Goal: Complete application form: Complete application form

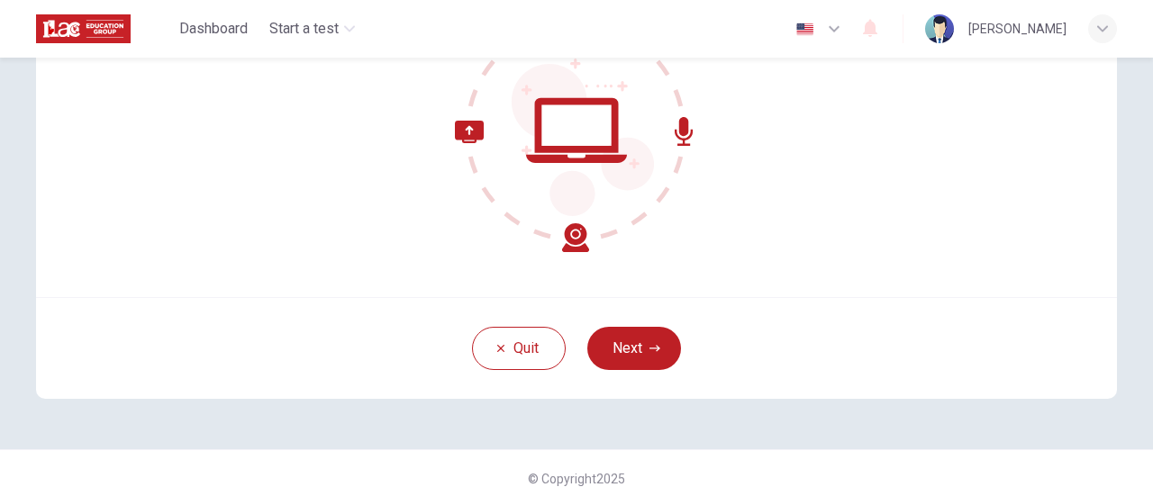
scroll to position [242, 0]
click at [623, 340] on button "Next" at bounding box center [634, 349] width 94 height 43
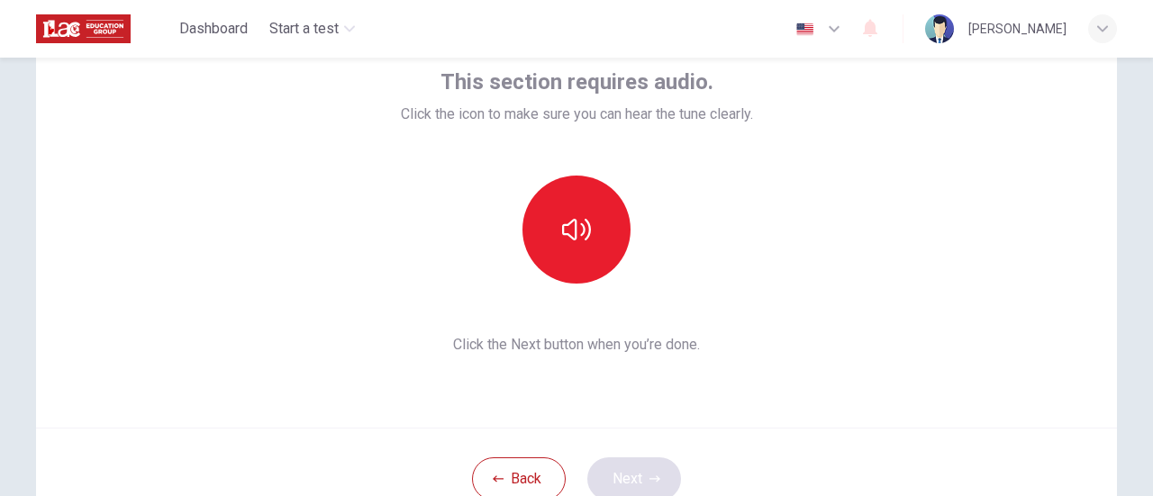
scroll to position [114, 0]
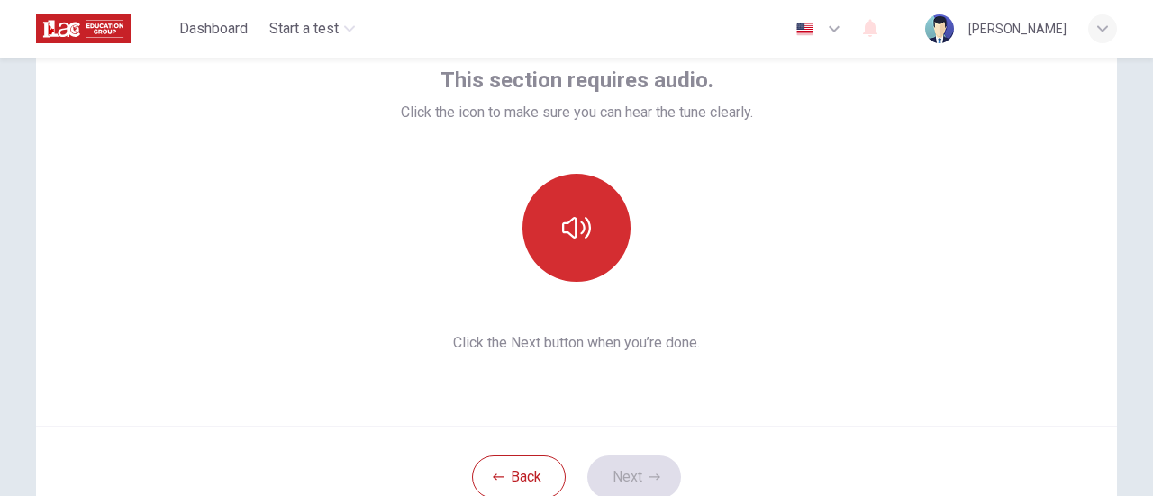
click at [585, 215] on icon "button" at bounding box center [576, 227] width 29 height 29
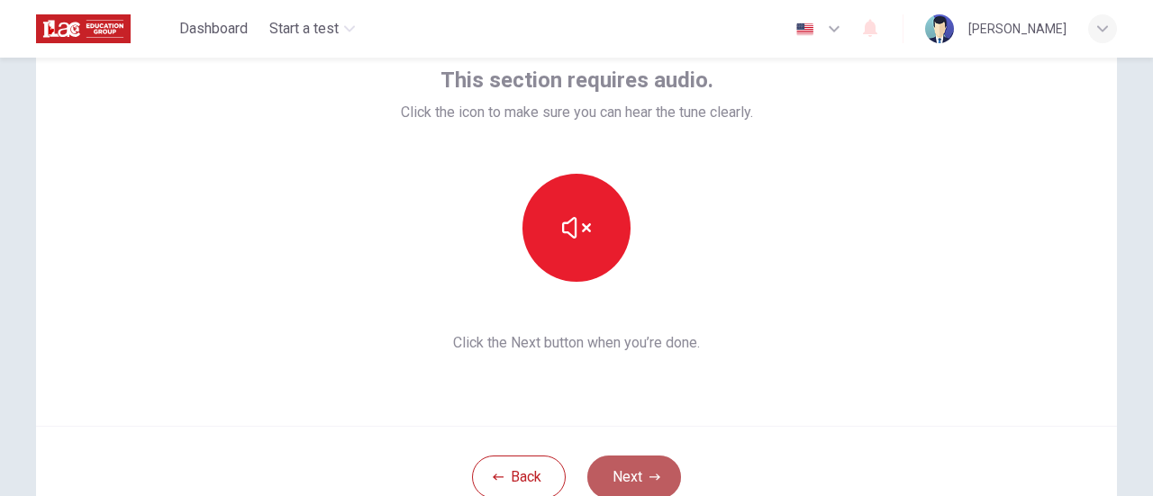
click at [636, 477] on button "Next" at bounding box center [634, 477] width 94 height 43
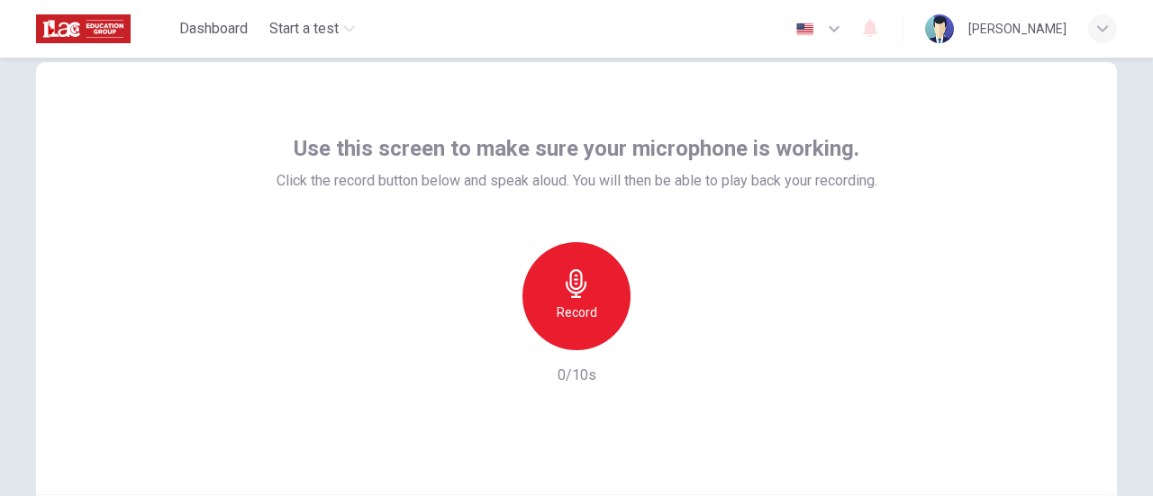
scroll to position [47, 0]
click at [577, 326] on div "Record" at bounding box center [576, 295] width 108 height 108
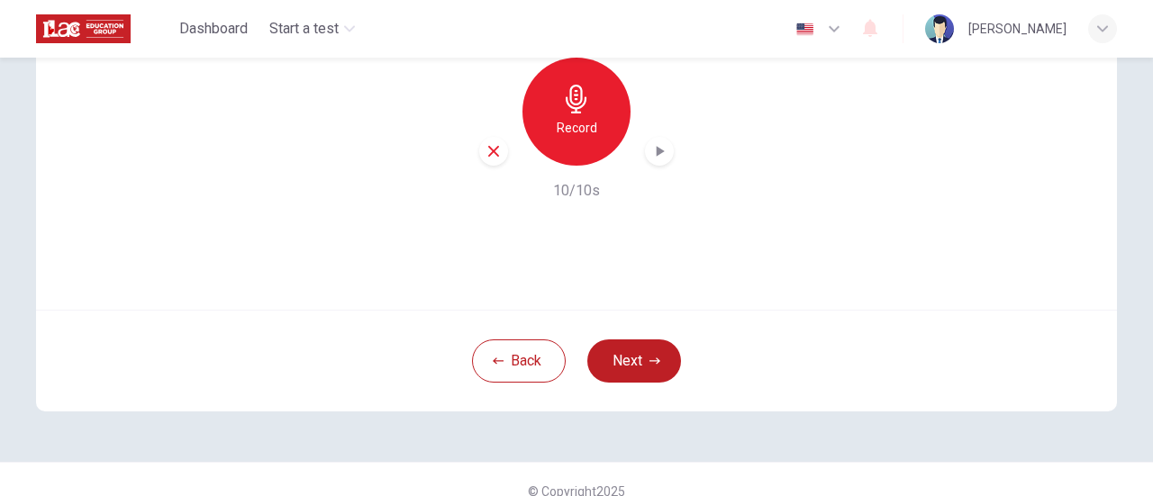
scroll to position [253, 0]
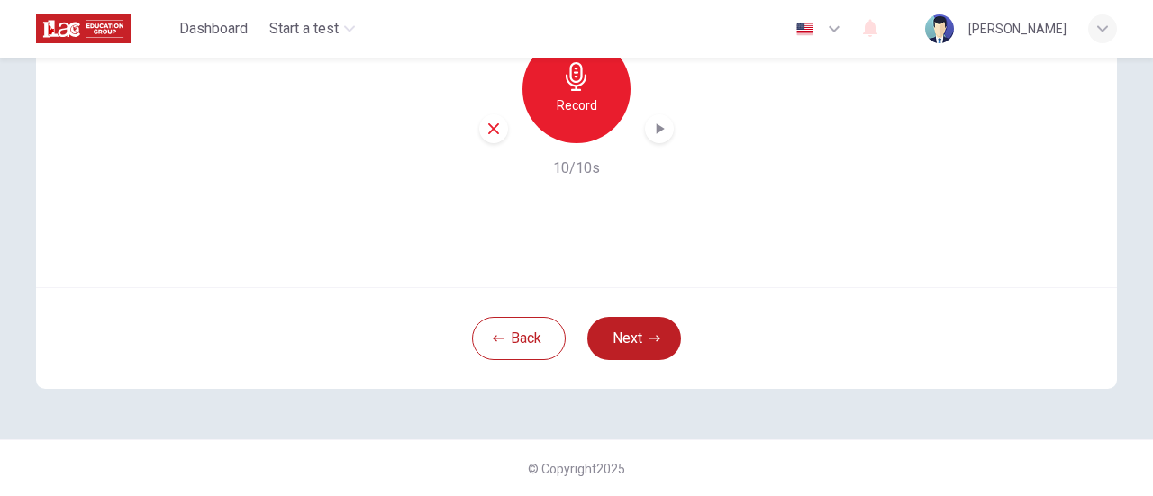
click at [661, 333] on button "Next" at bounding box center [634, 338] width 94 height 43
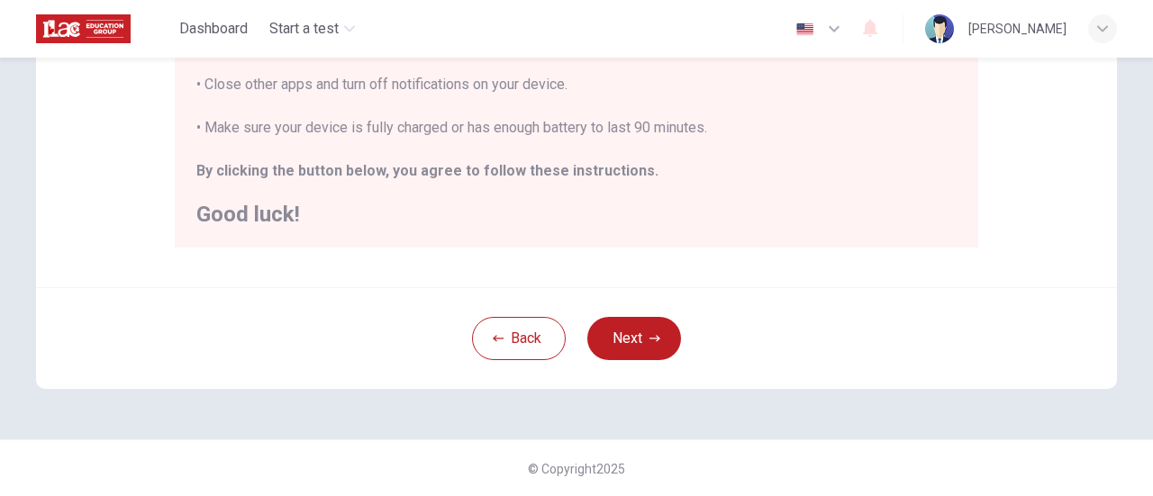
scroll to position [504, 0]
click at [622, 328] on button "Next" at bounding box center [634, 338] width 94 height 43
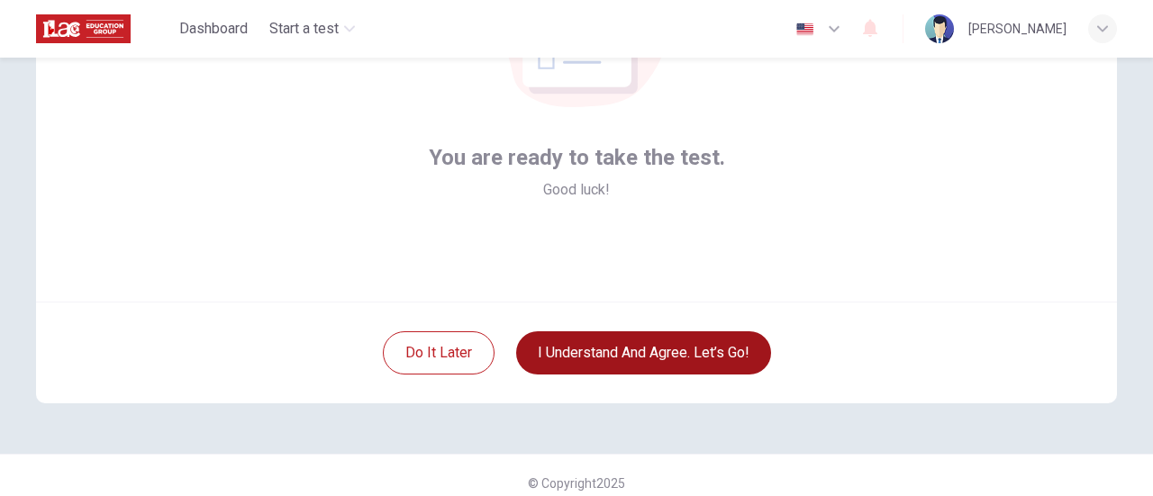
scroll to position [237, 0]
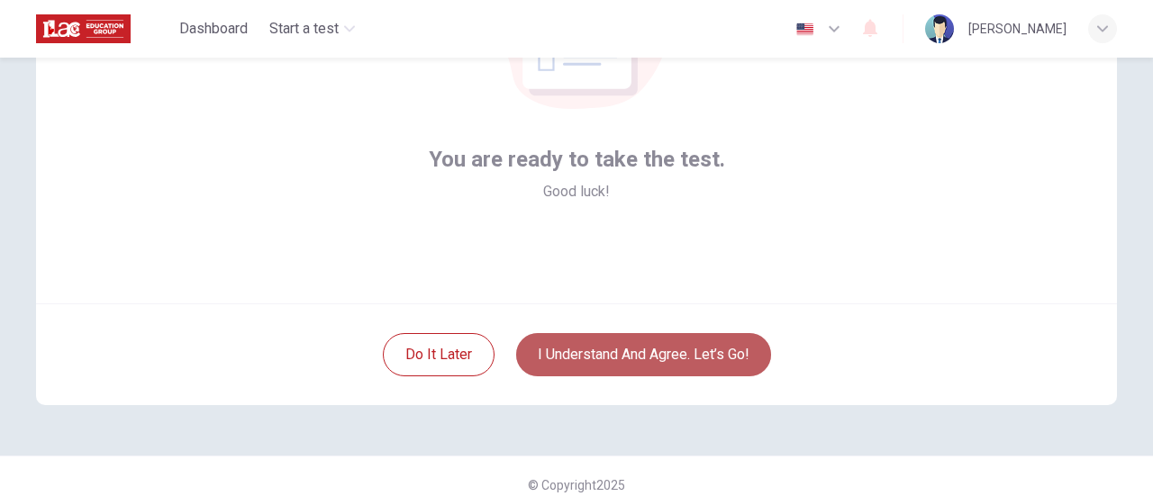
click at [616, 346] on button "I understand and agree. Let’s go!" at bounding box center [643, 354] width 255 height 43
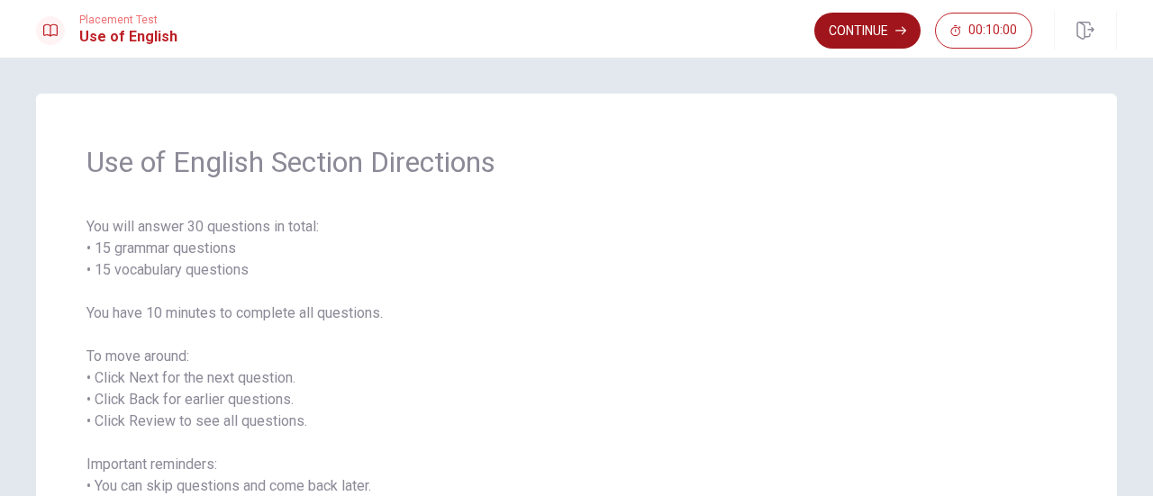
click at [889, 33] on button "Continue" at bounding box center [867, 31] width 106 height 36
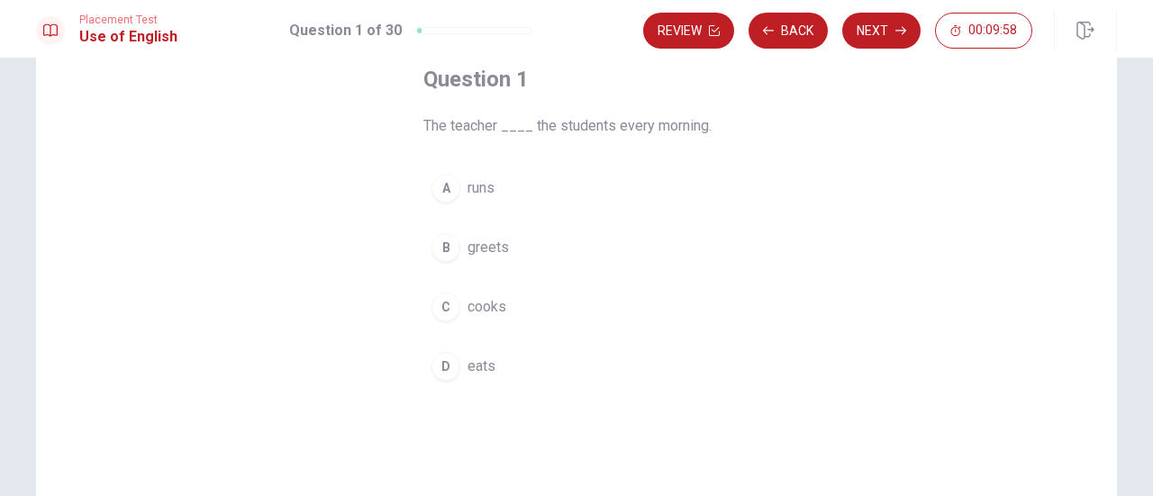
scroll to position [102, 0]
click at [445, 251] on div "B" at bounding box center [445, 248] width 29 height 29
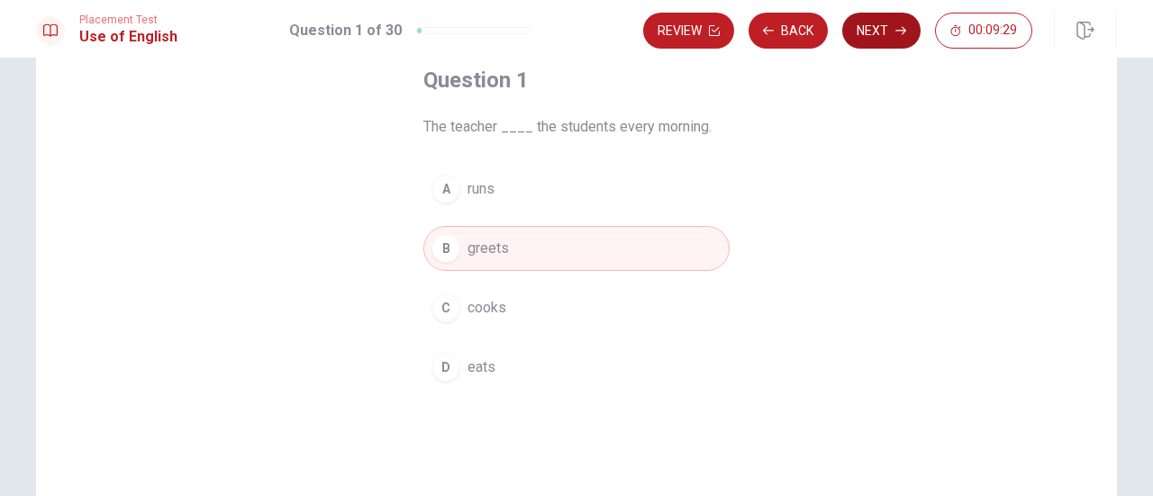
click at [897, 28] on icon "button" at bounding box center [900, 30] width 11 height 11
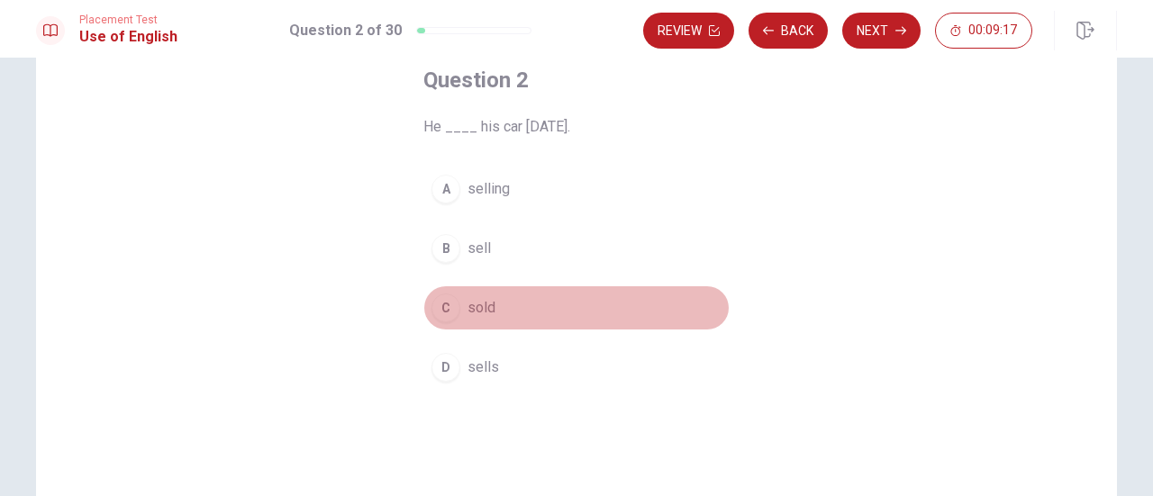
click at [445, 306] on div "C" at bounding box center [445, 308] width 29 height 29
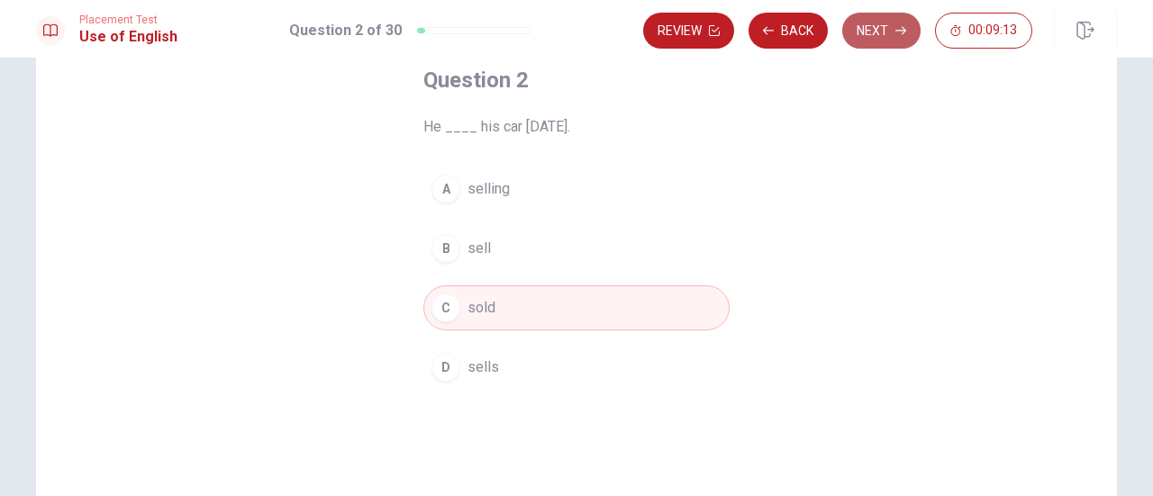
click at [862, 48] on button "Next" at bounding box center [881, 31] width 78 height 36
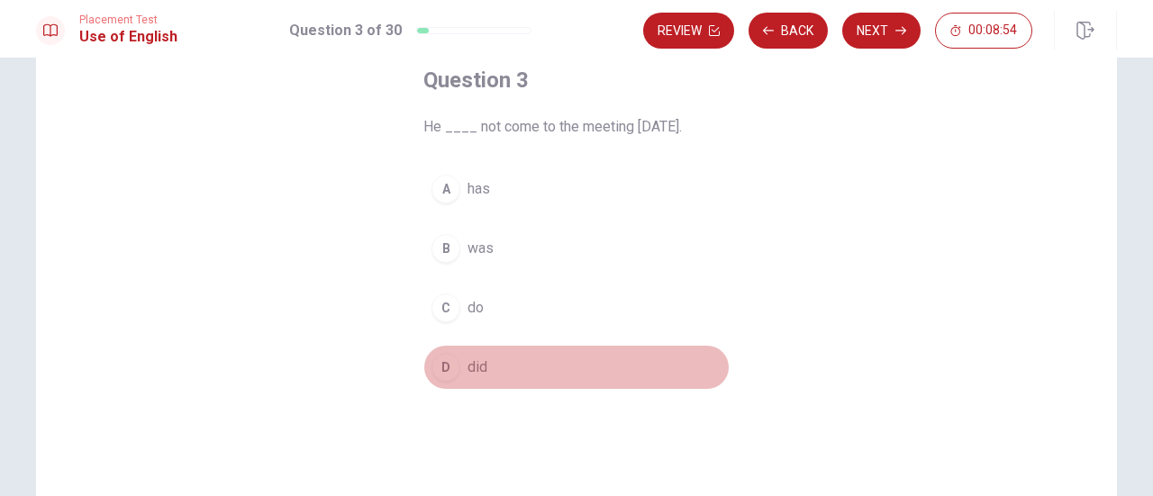
click at [444, 361] on div "D" at bounding box center [445, 367] width 29 height 29
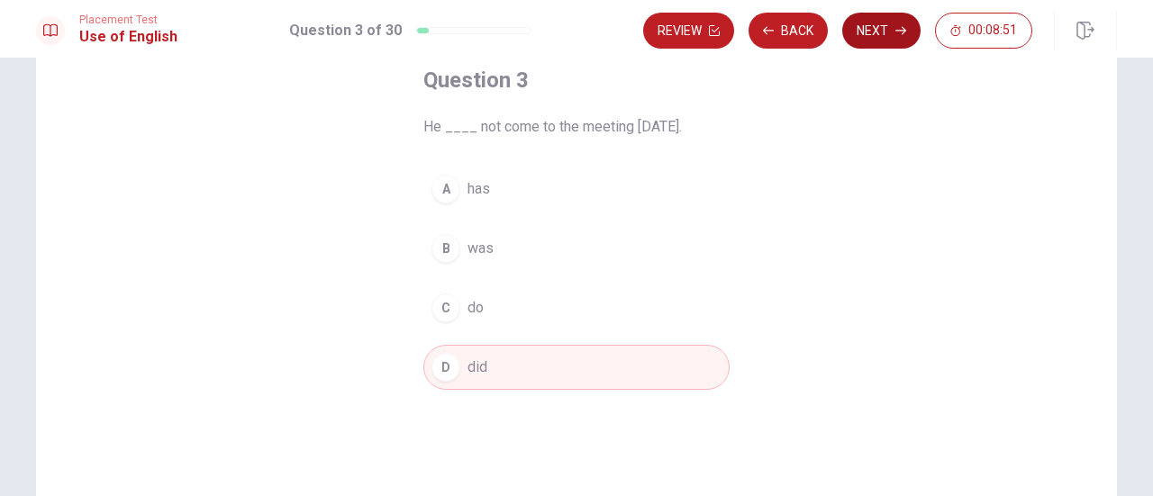
click at [880, 30] on button "Next" at bounding box center [881, 31] width 78 height 36
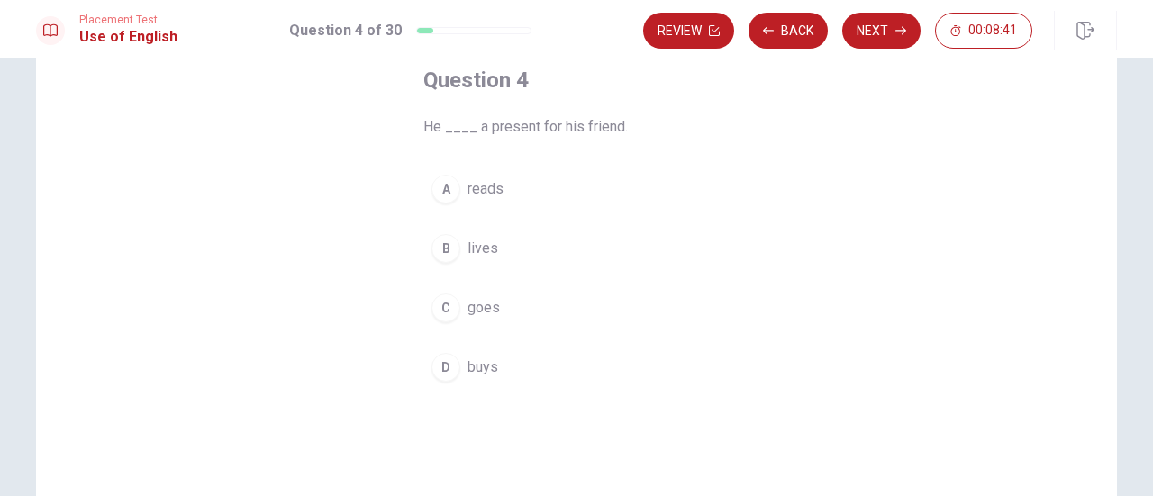
click at [443, 370] on div "D" at bounding box center [445, 367] width 29 height 29
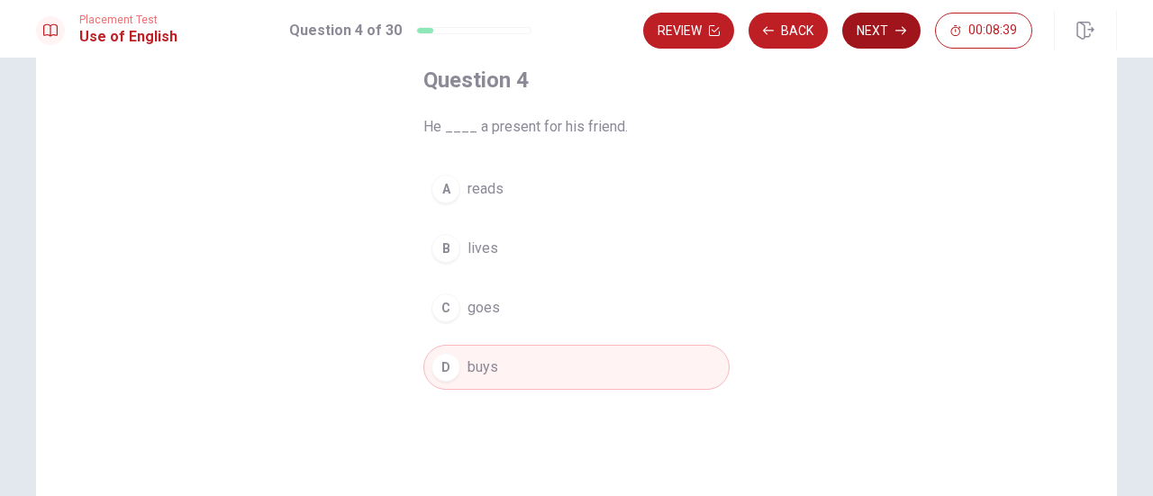
click at [875, 28] on button "Next" at bounding box center [881, 31] width 78 height 36
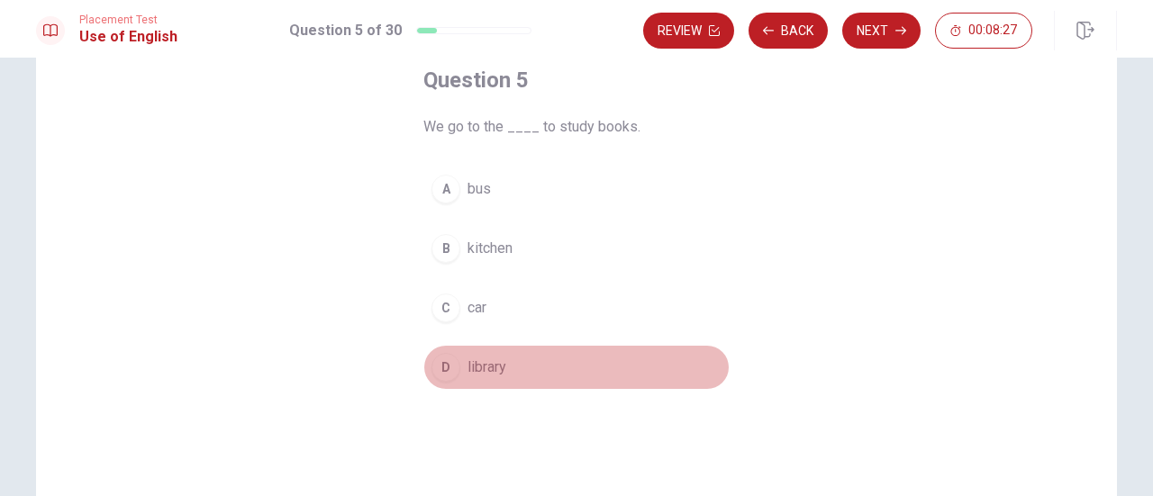
click at [438, 370] on div "D" at bounding box center [445, 367] width 29 height 29
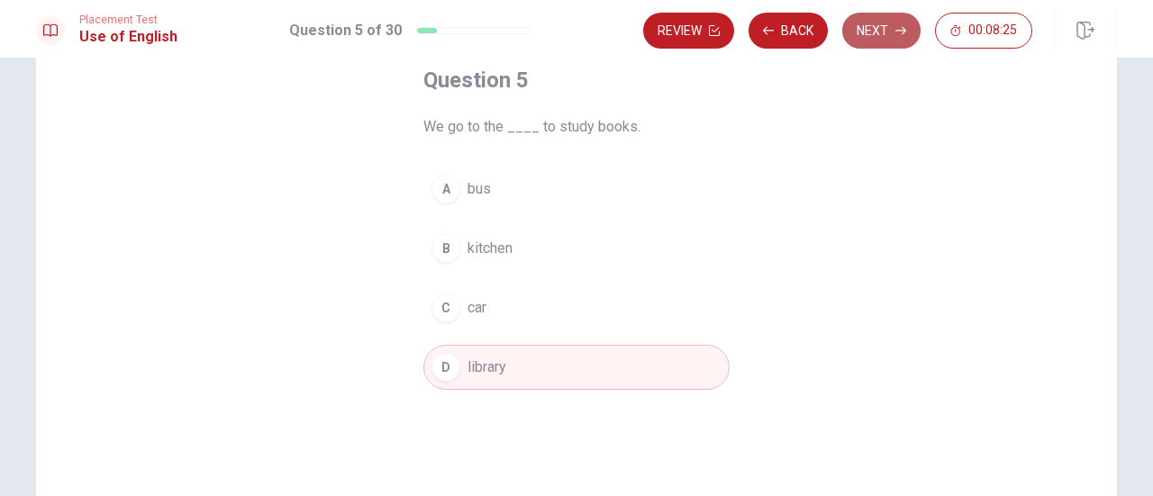
click at [895, 25] on button "Next" at bounding box center [881, 31] width 78 height 36
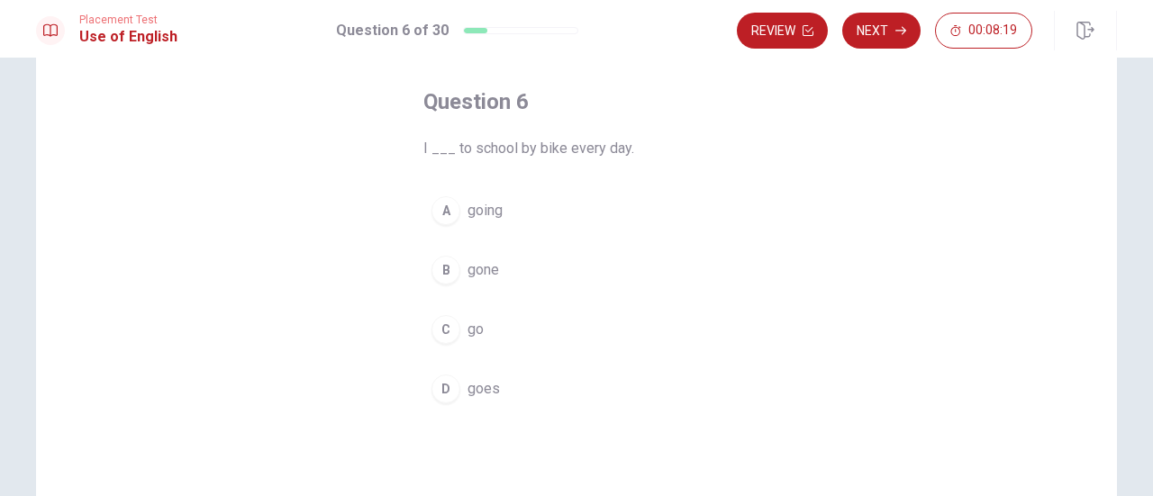
scroll to position [82, 0]
click at [448, 325] on div "C" at bounding box center [445, 327] width 29 height 29
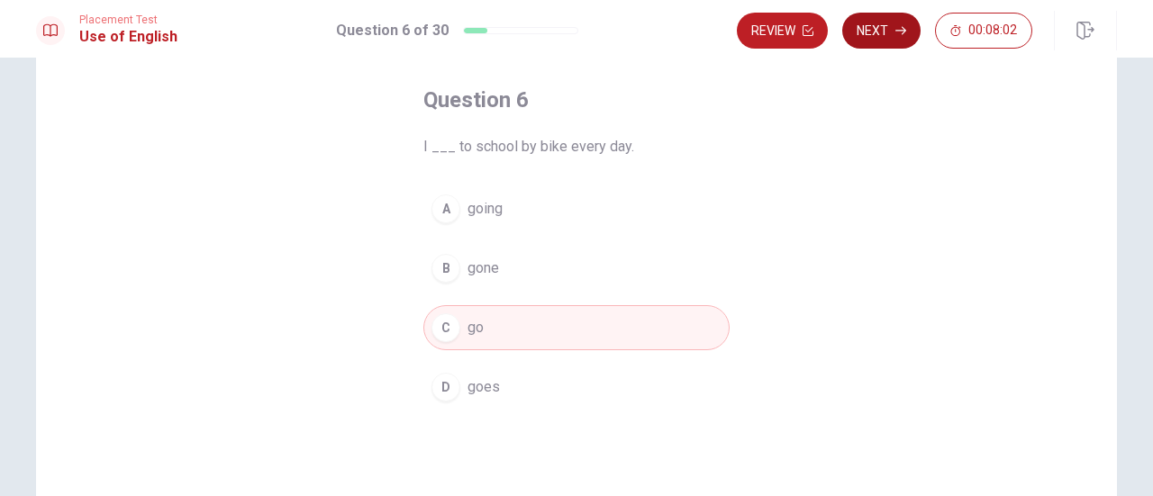
click at [871, 28] on button "Next" at bounding box center [881, 31] width 78 height 36
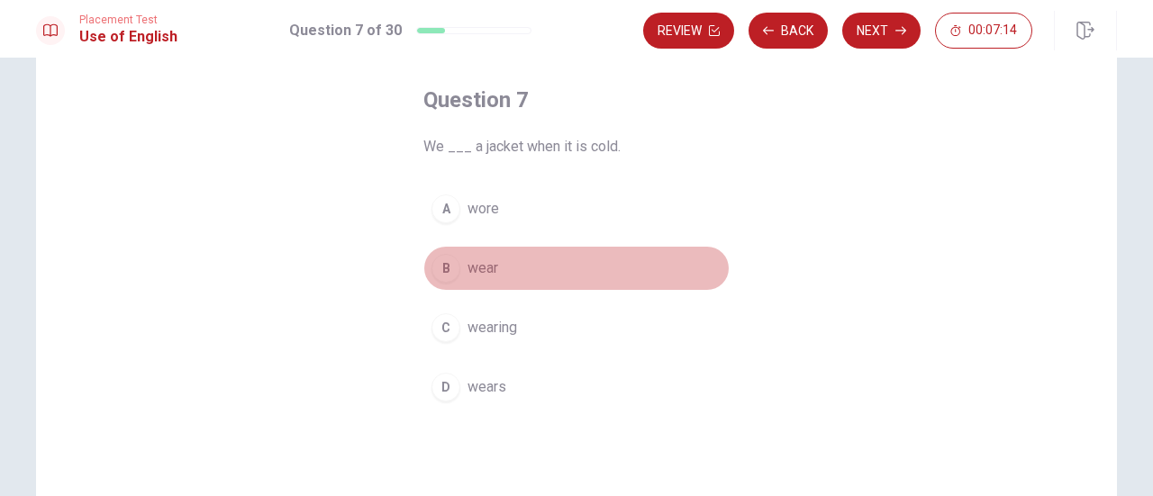
click at [439, 260] on div "B" at bounding box center [445, 268] width 29 height 29
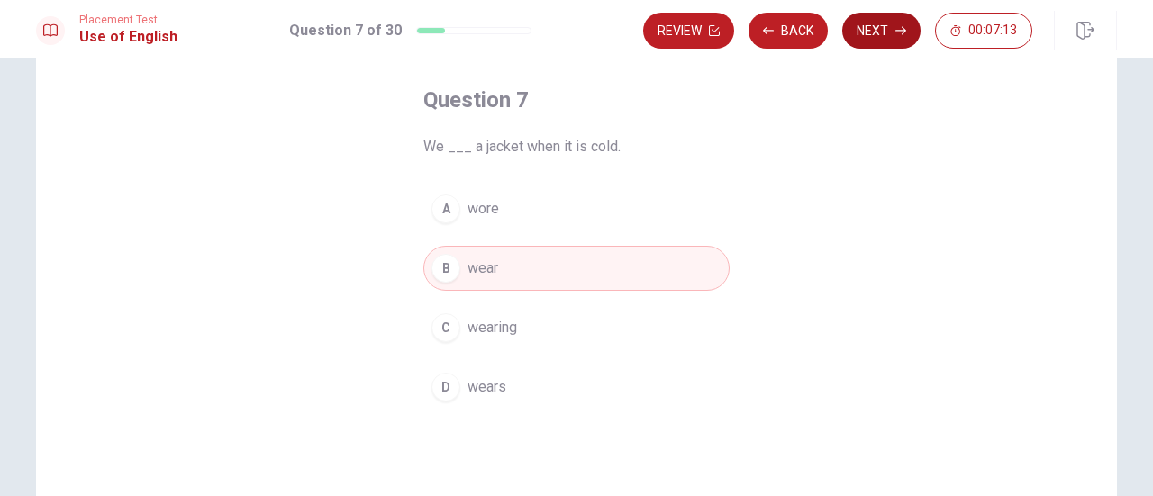
click at [873, 32] on button "Next" at bounding box center [881, 31] width 78 height 36
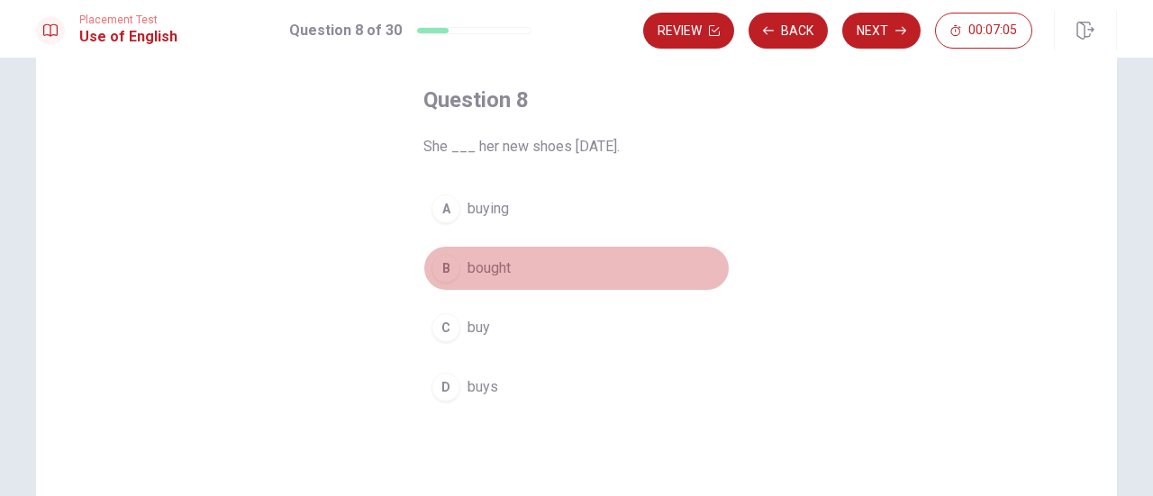
click at [444, 271] on div "B" at bounding box center [445, 268] width 29 height 29
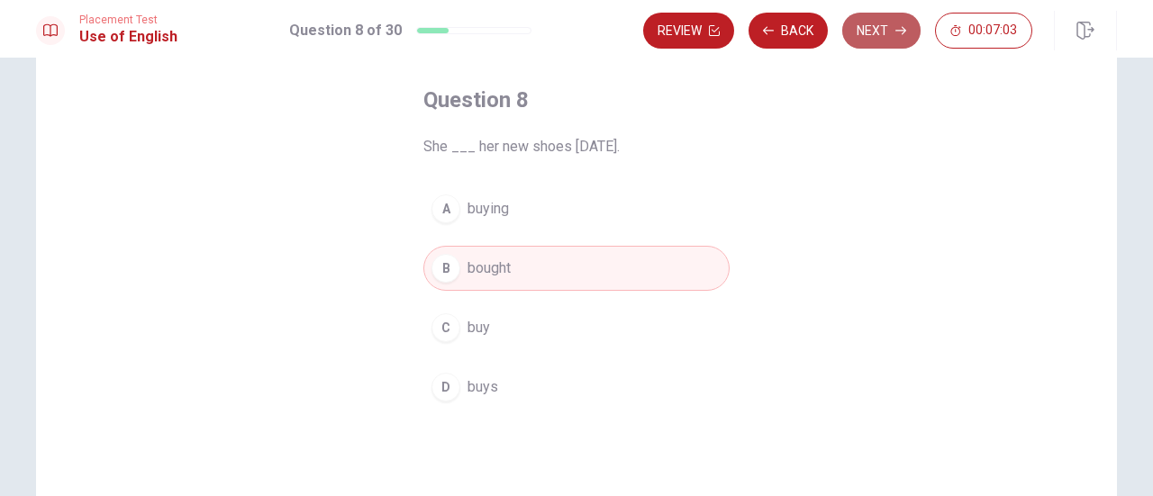
click at [895, 18] on button "Next" at bounding box center [881, 31] width 78 height 36
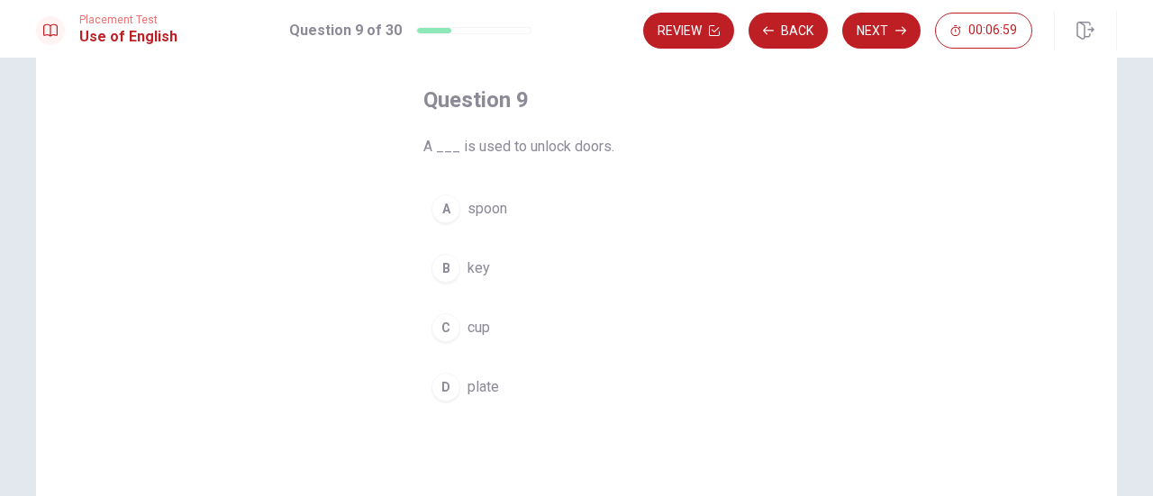
click at [434, 259] on div "B" at bounding box center [445, 268] width 29 height 29
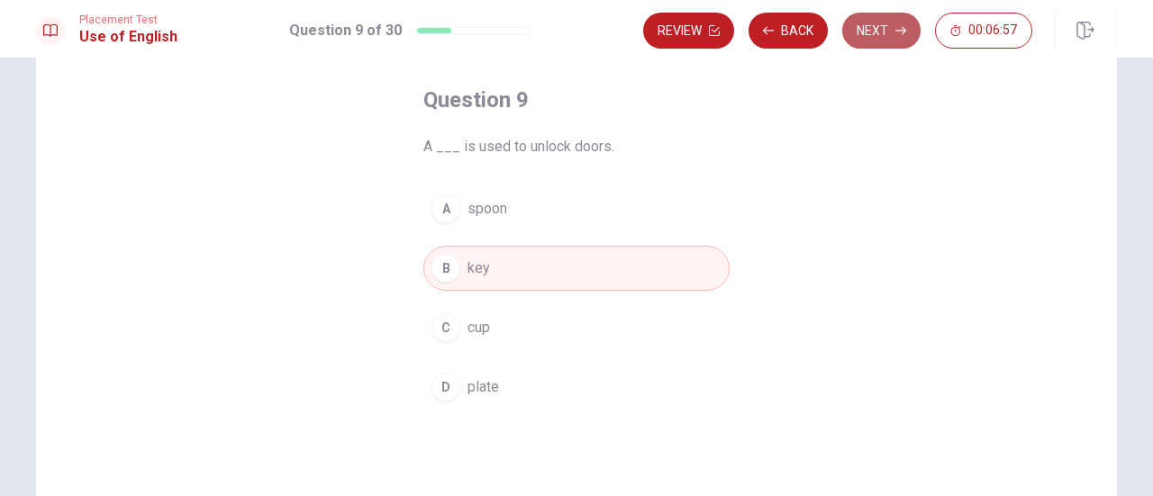
click at [872, 35] on button "Next" at bounding box center [881, 31] width 78 height 36
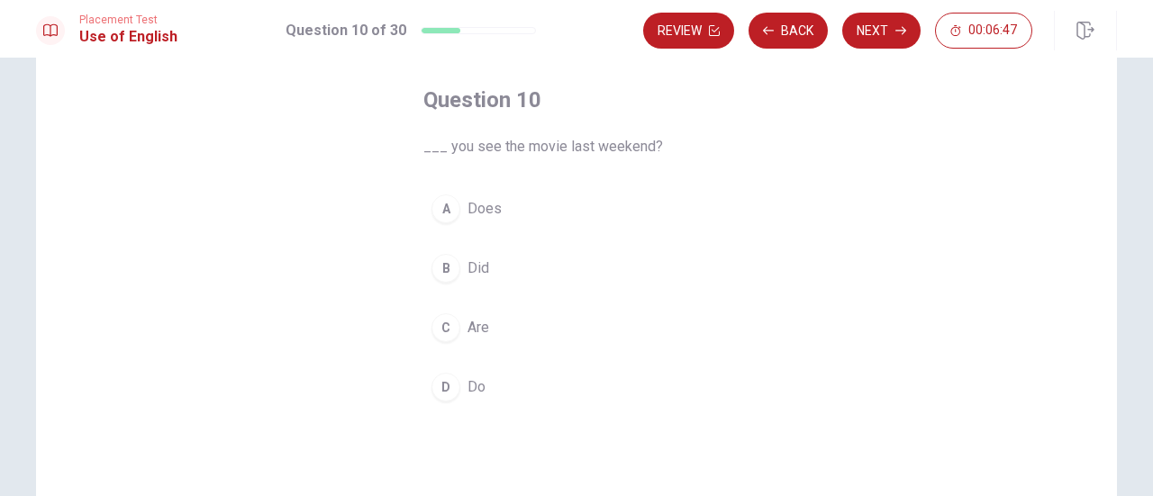
click at [438, 262] on div "B" at bounding box center [445, 268] width 29 height 29
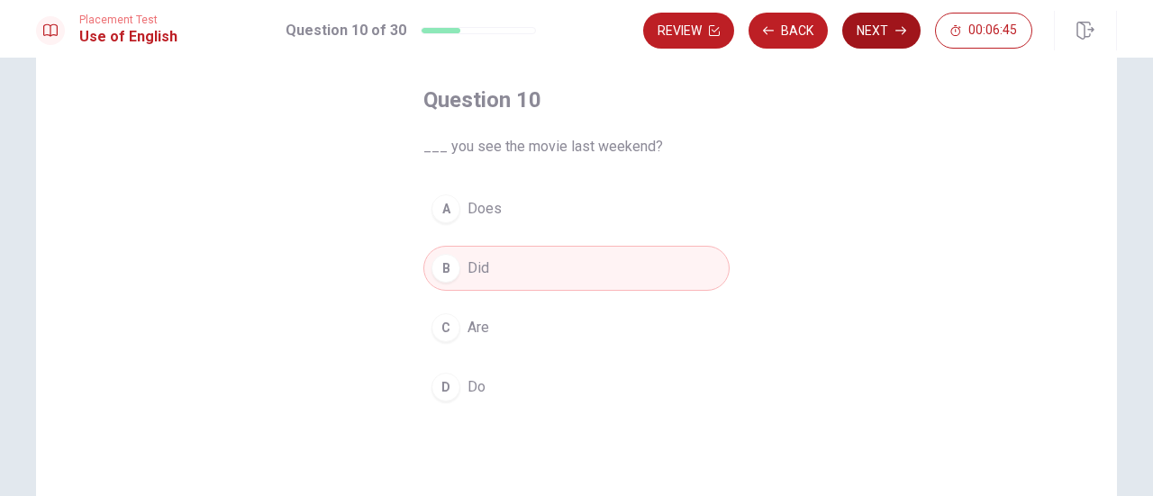
click at [851, 39] on button "Next" at bounding box center [881, 31] width 78 height 36
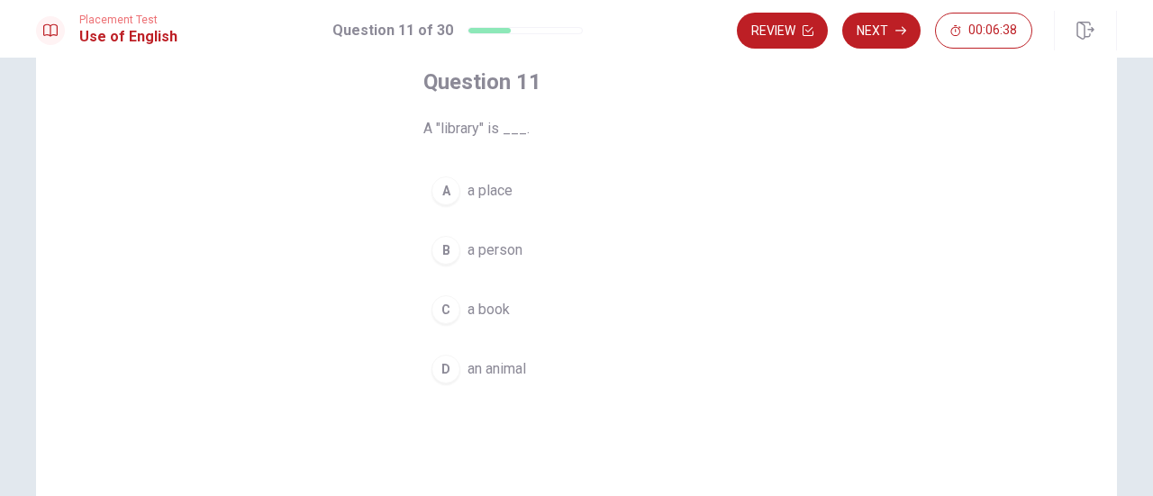
scroll to position [101, 0]
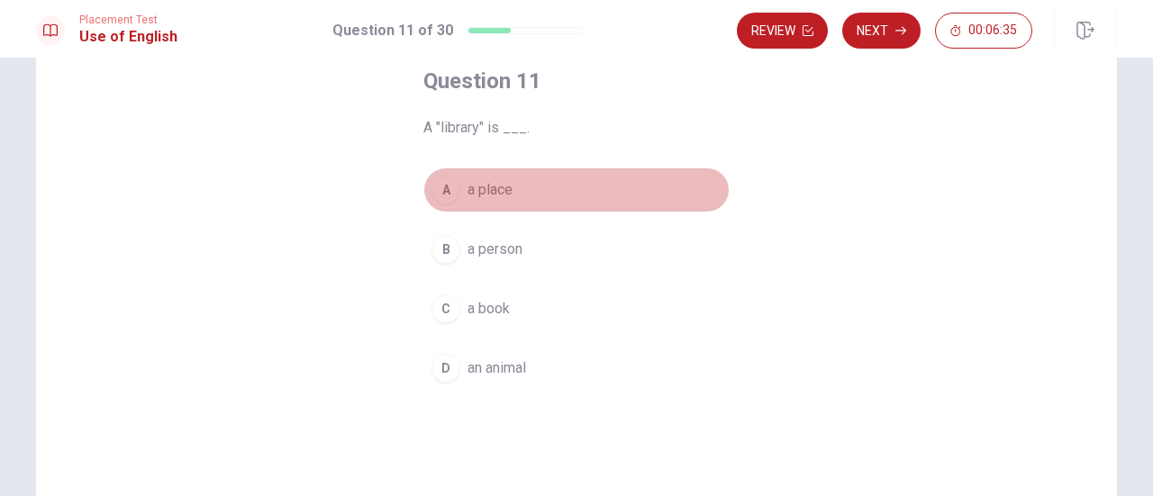
click at [431, 191] on div "A" at bounding box center [445, 190] width 29 height 29
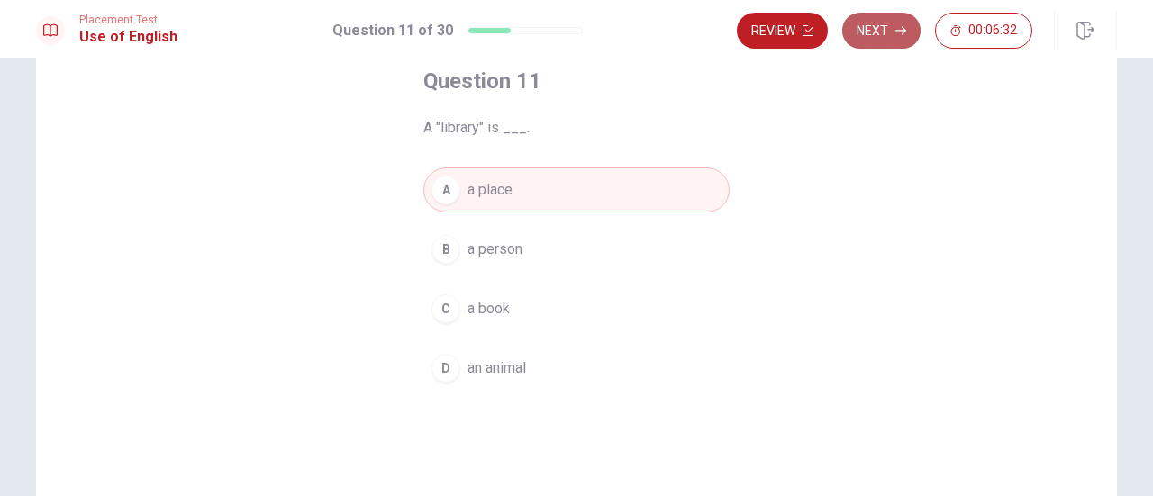
click at [878, 21] on button "Next" at bounding box center [881, 31] width 78 height 36
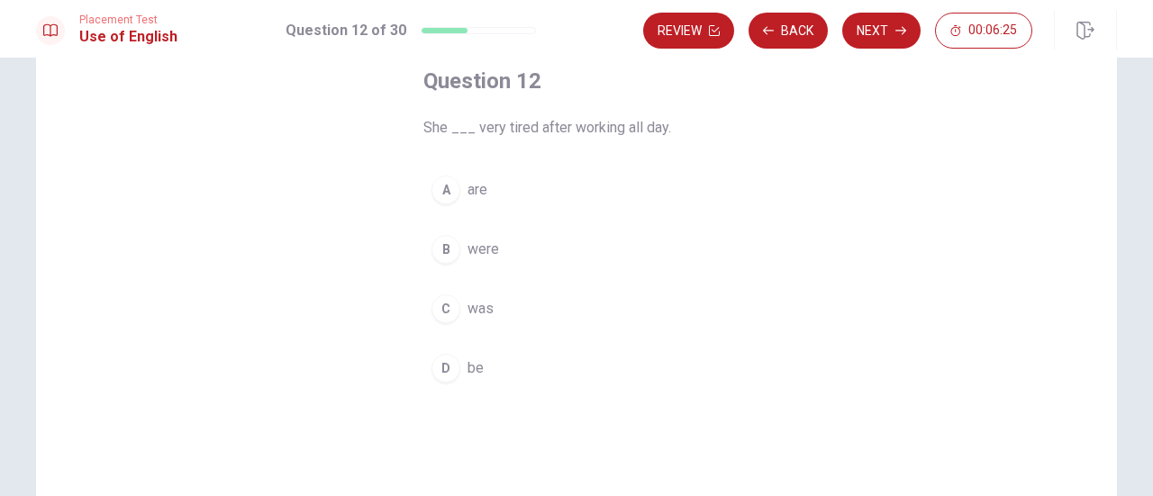
click at [441, 312] on div "C" at bounding box center [445, 308] width 29 height 29
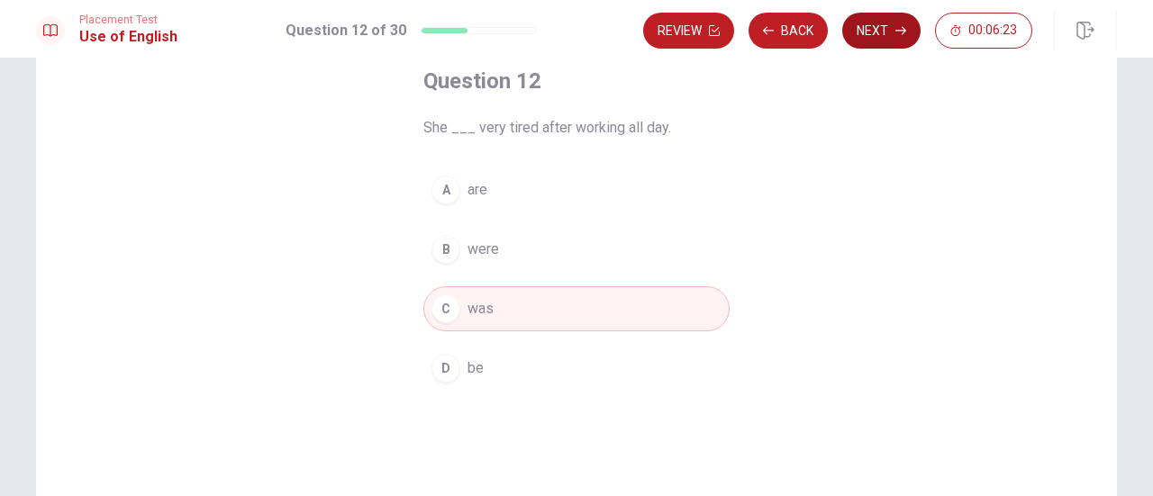
click at [872, 22] on button "Next" at bounding box center [881, 31] width 78 height 36
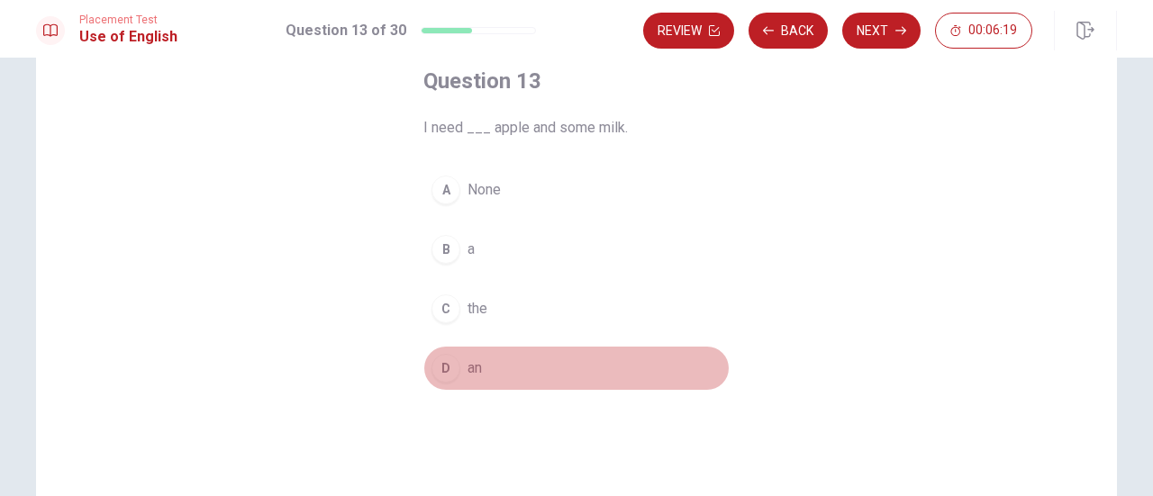
click at [439, 371] on div "D" at bounding box center [445, 368] width 29 height 29
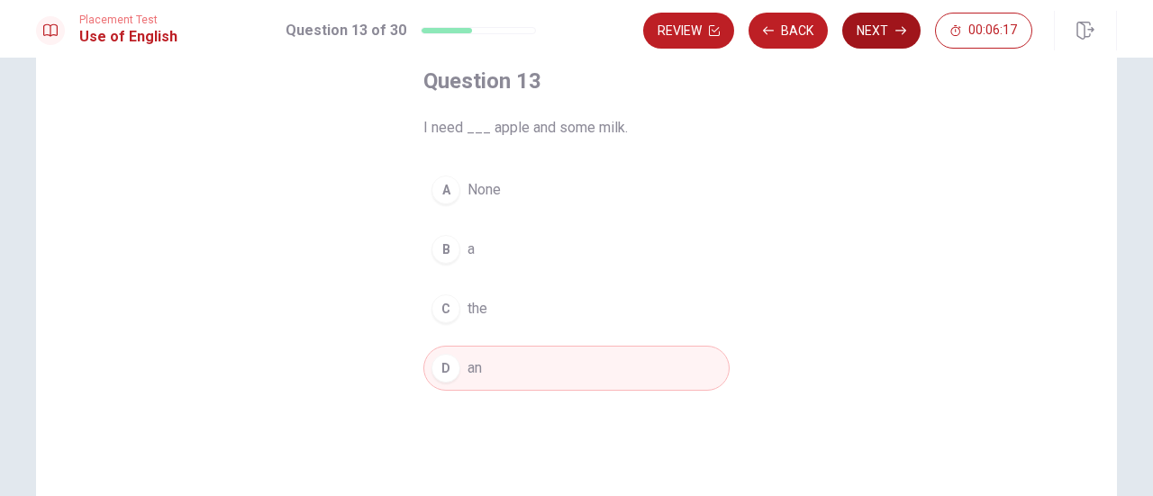
click at [885, 21] on button "Next" at bounding box center [881, 31] width 78 height 36
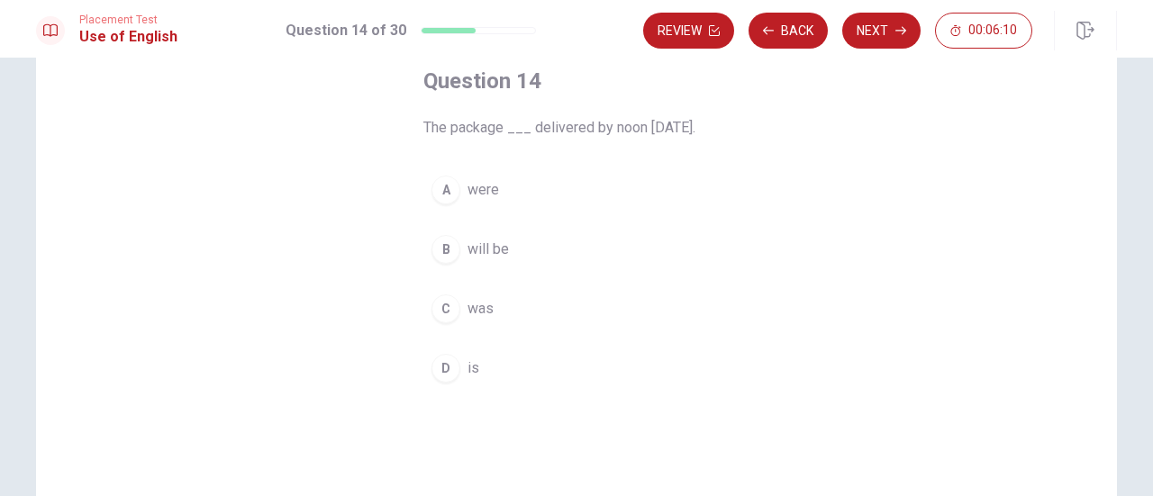
click at [448, 251] on div "B" at bounding box center [445, 249] width 29 height 29
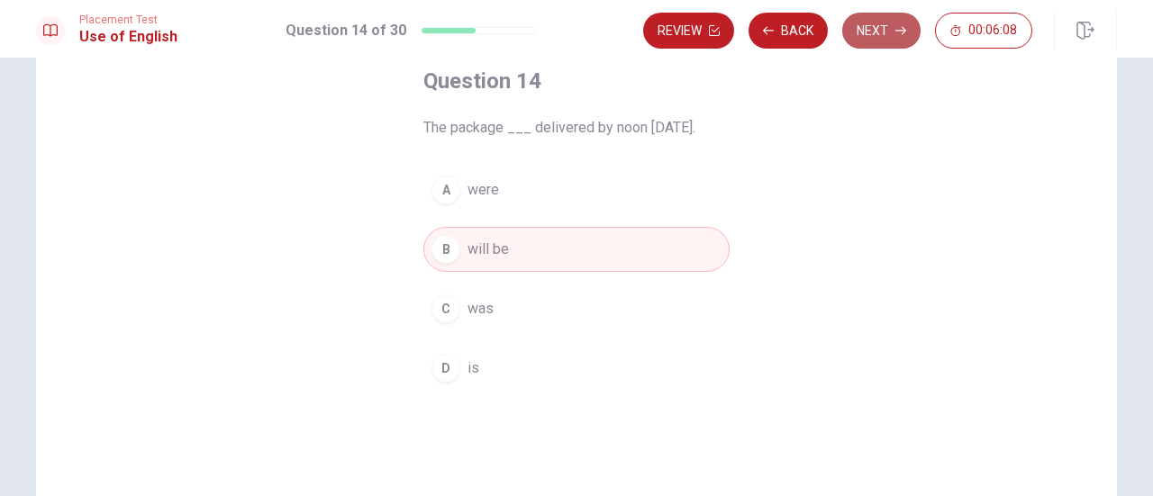
click at [893, 15] on button "Next" at bounding box center [881, 31] width 78 height 36
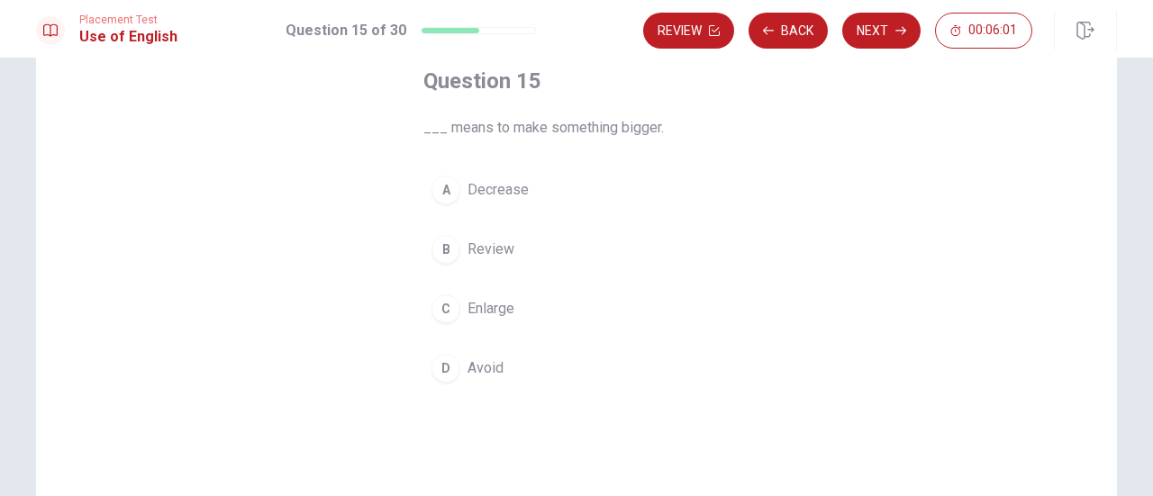
click at [443, 308] on div "C" at bounding box center [445, 308] width 29 height 29
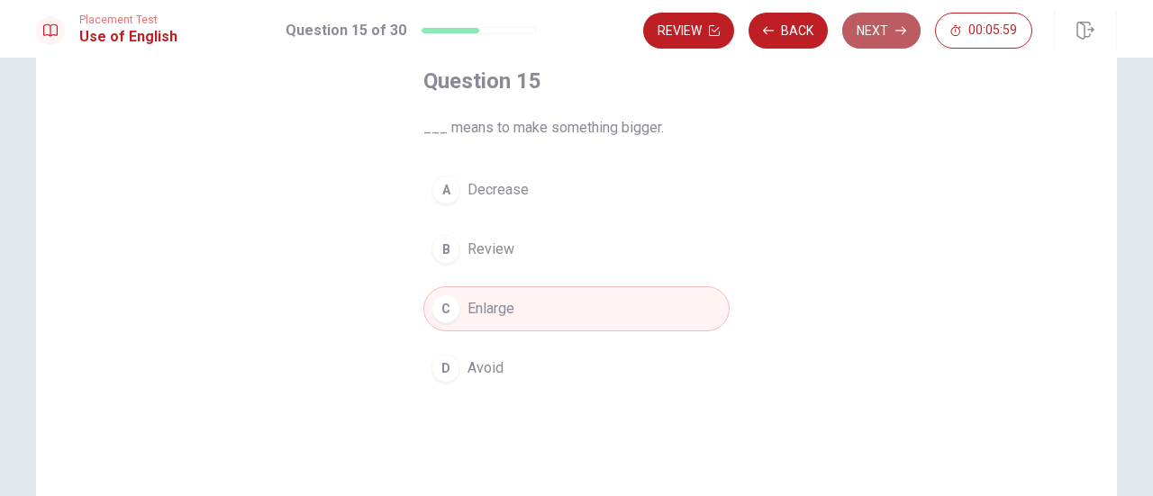
click at [868, 35] on button "Next" at bounding box center [881, 31] width 78 height 36
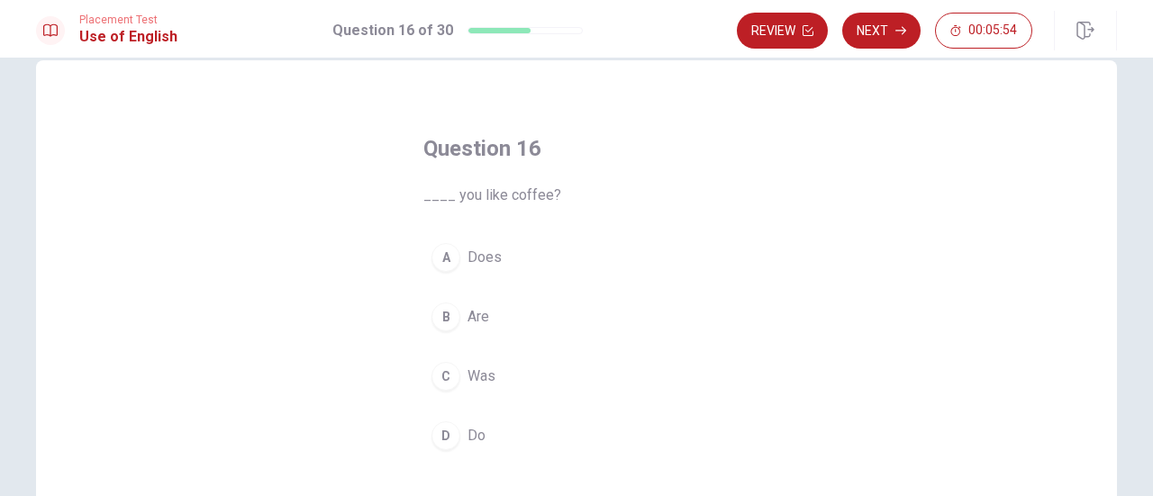
scroll to position [35, 0]
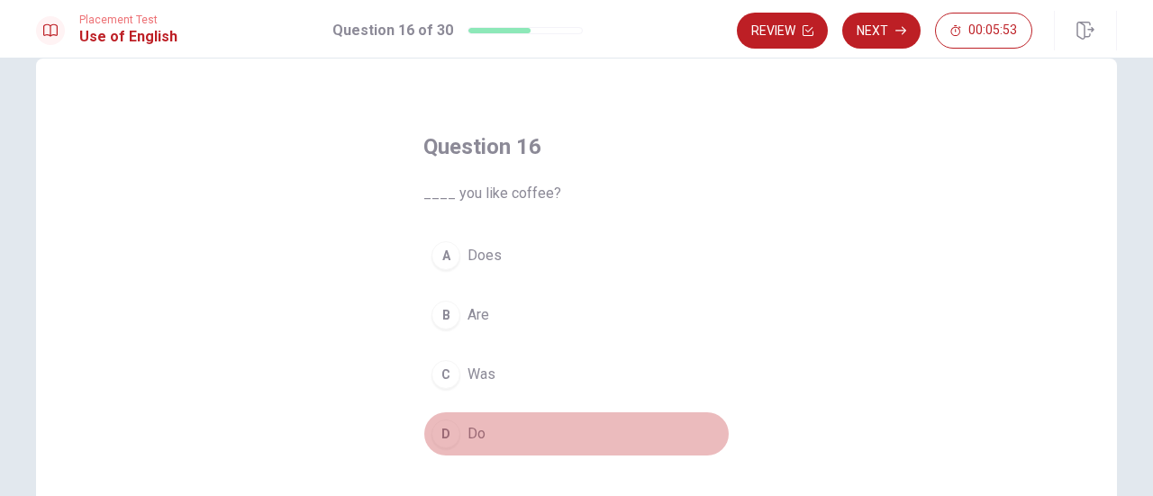
click at [439, 412] on button "D Do" at bounding box center [576, 434] width 306 height 45
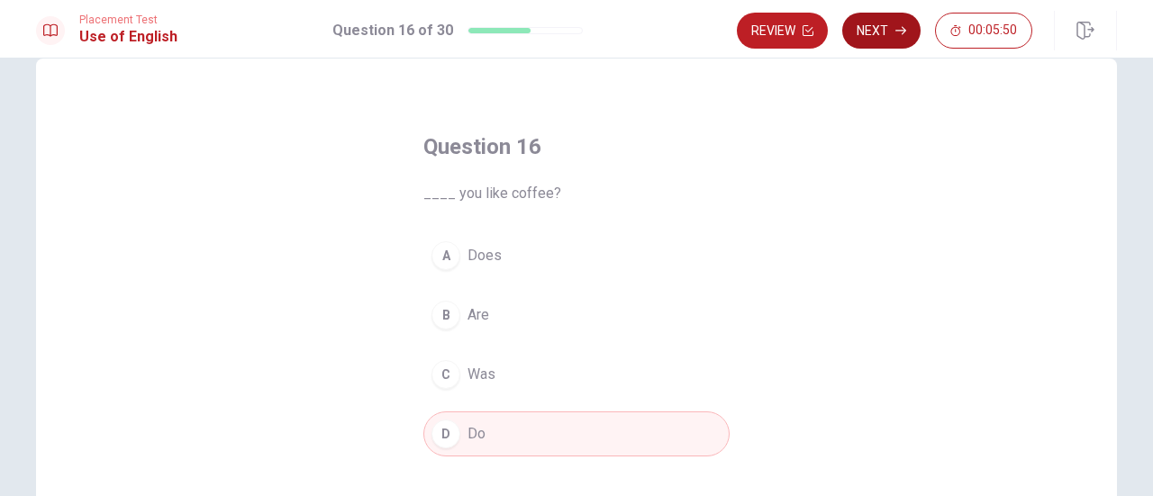
click at [899, 31] on icon "button" at bounding box center [900, 31] width 11 height 8
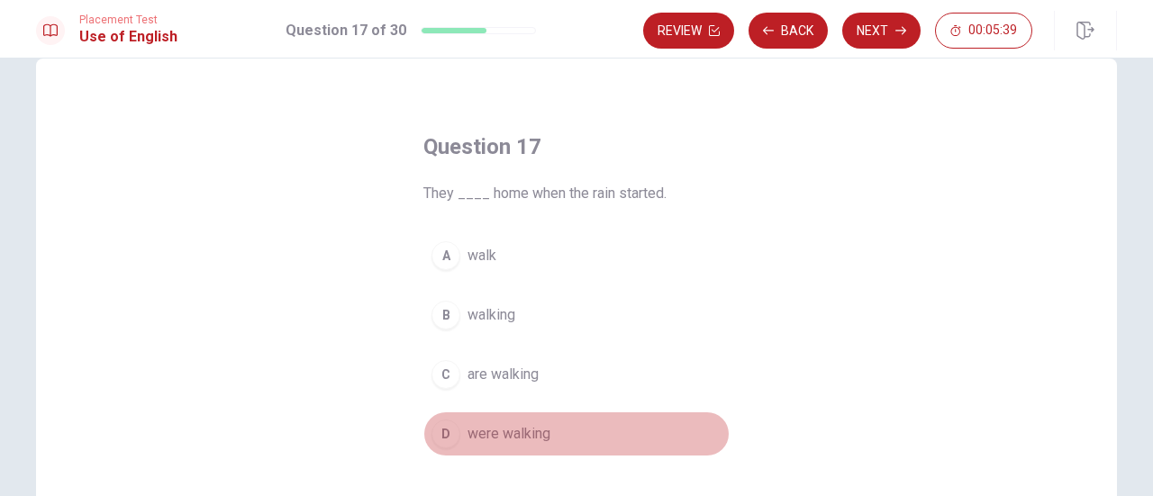
click at [445, 439] on div "D" at bounding box center [445, 434] width 29 height 29
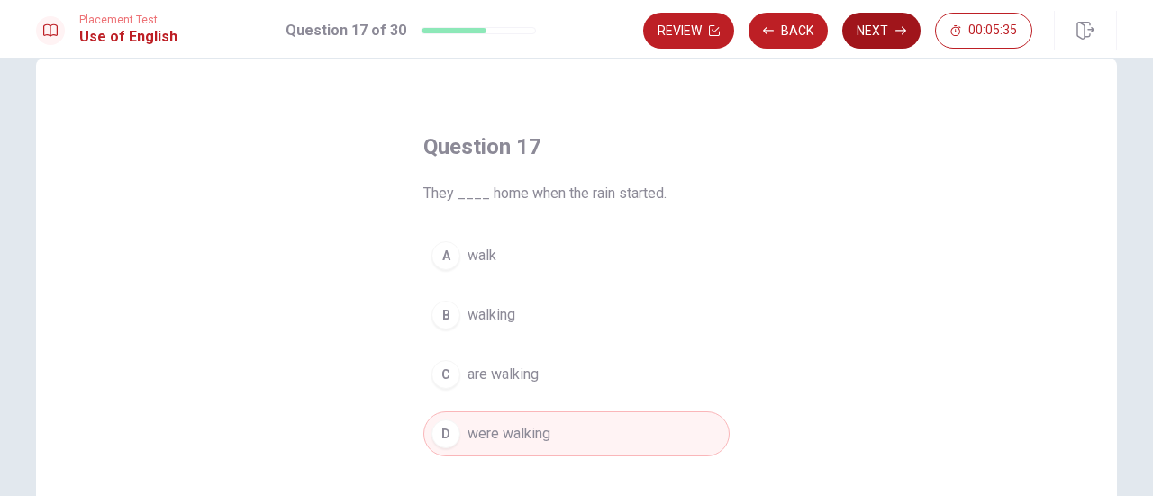
click at [888, 34] on button "Next" at bounding box center [881, 31] width 78 height 36
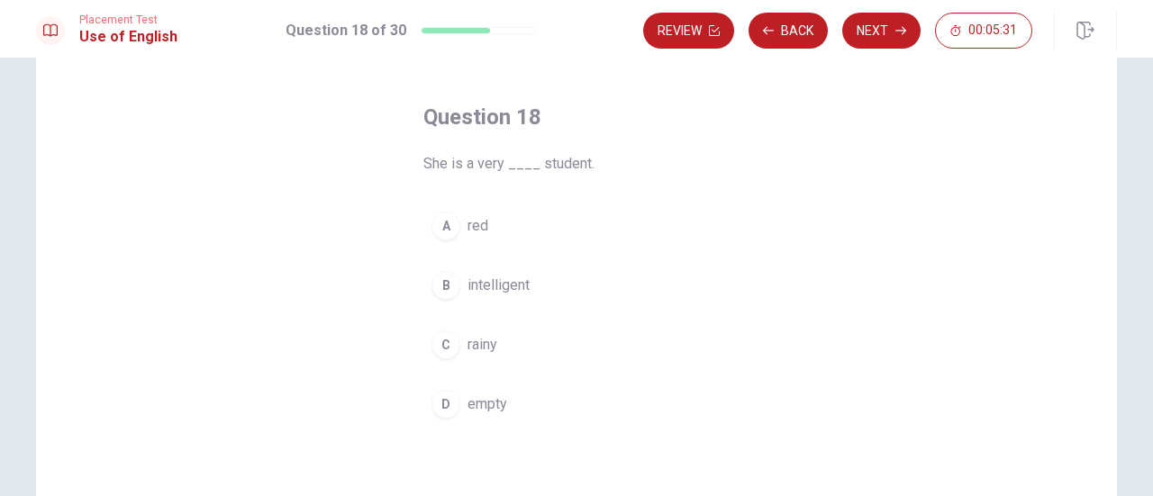
scroll to position [64, 0]
click at [443, 277] on div "B" at bounding box center [445, 286] width 29 height 29
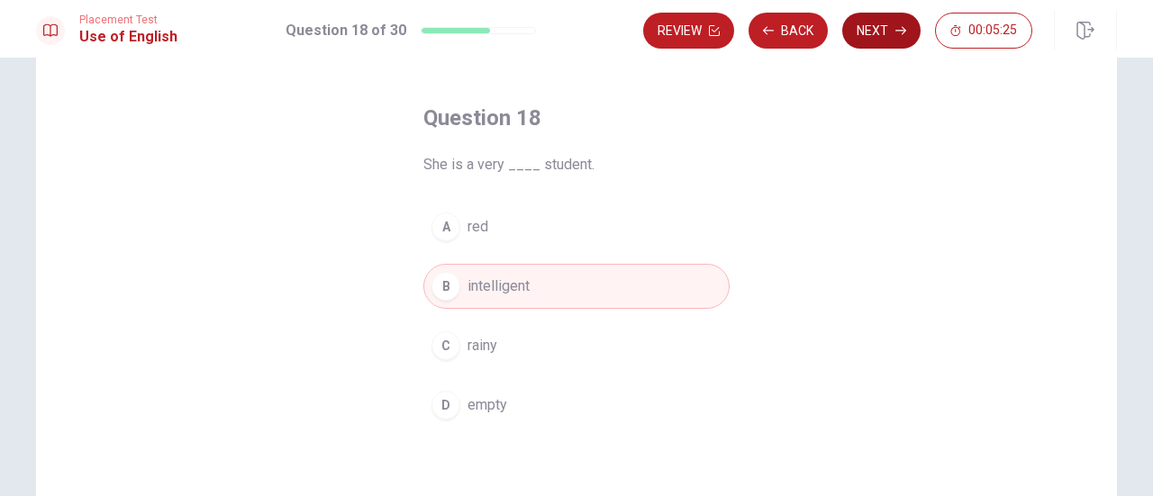
click at [872, 33] on button "Next" at bounding box center [881, 31] width 78 height 36
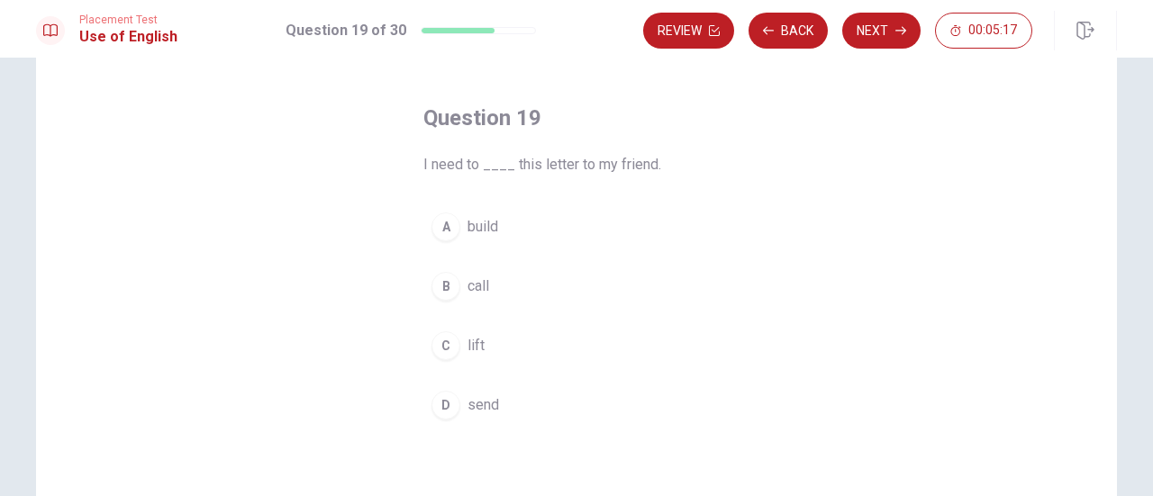
click at [436, 410] on div "D" at bounding box center [445, 405] width 29 height 29
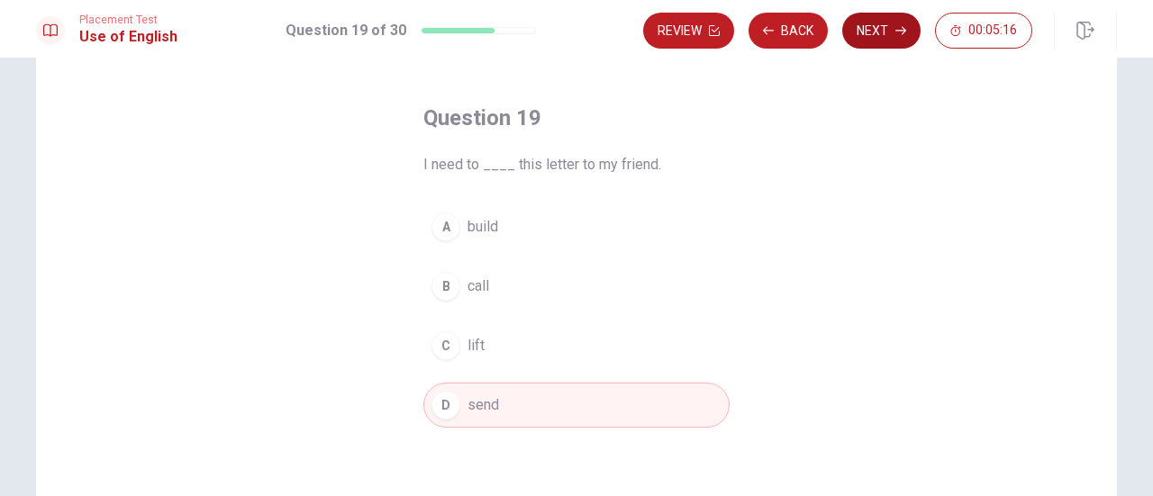
click at [895, 34] on button "Next" at bounding box center [881, 31] width 78 height 36
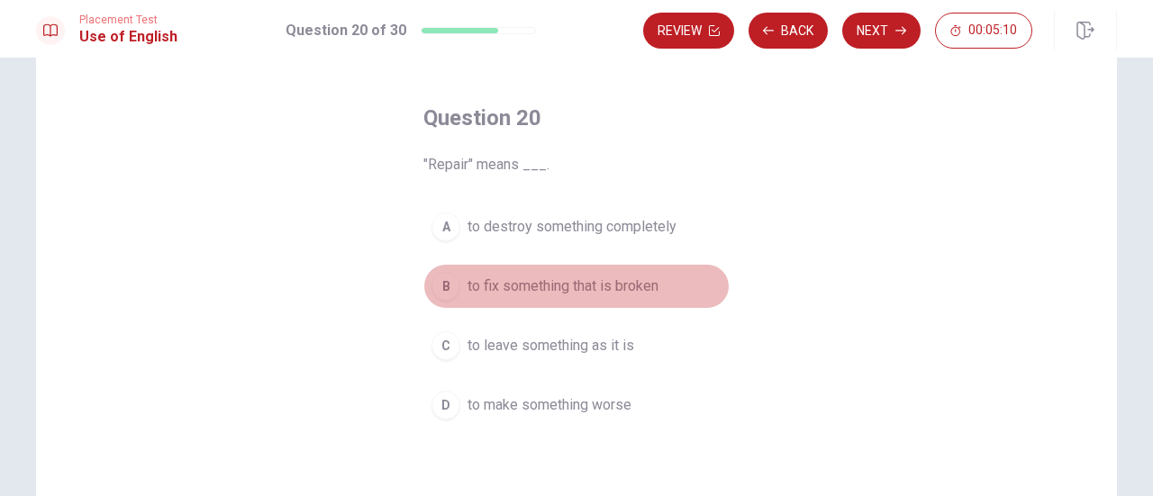
click at [439, 287] on div "B" at bounding box center [445, 286] width 29 height 29
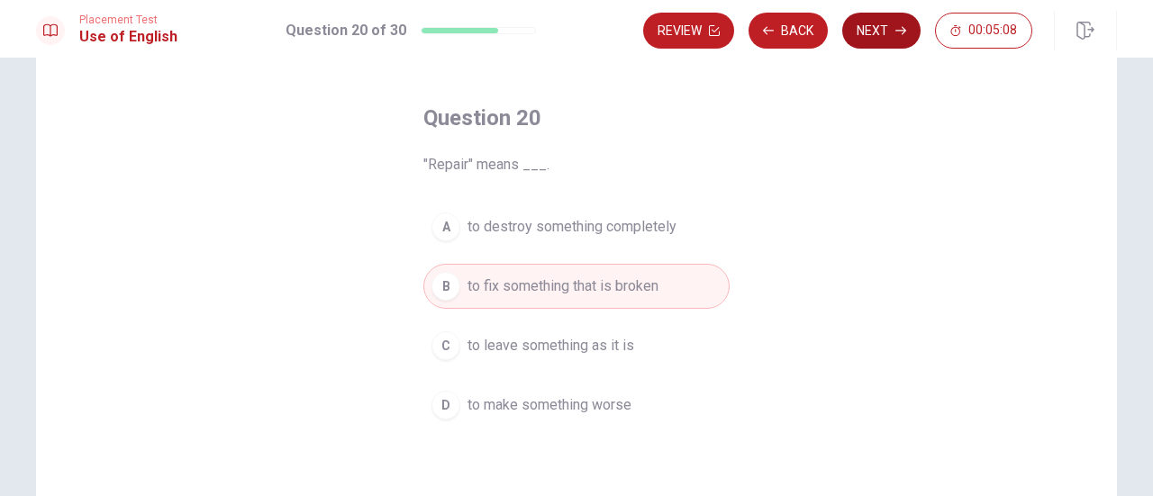
click at [884, 23] on button "Next" at bounding box center [881, 31] width 78 height 36
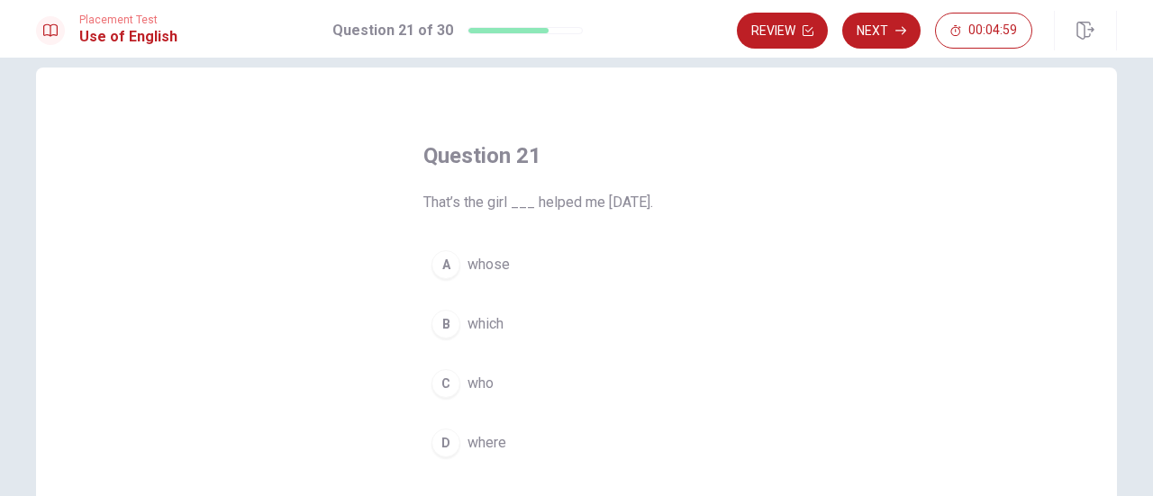
scroll to position [27, 0]
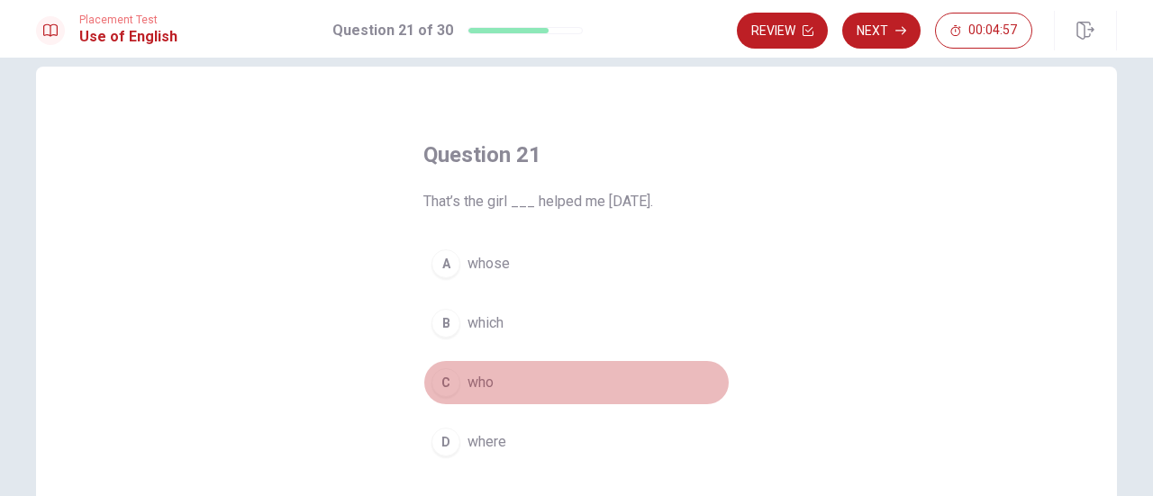
click at [439, 377] on div "C" at bounding box center [445, 382] width 29 height 29
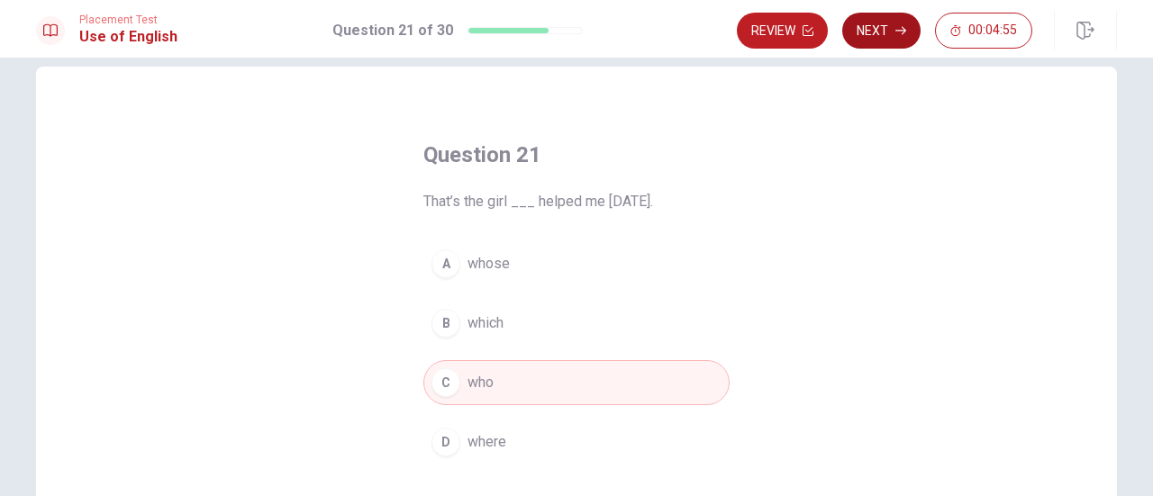
click at [867, 24] on button "Next" at bounding box center [881, 31] width 78 height 36
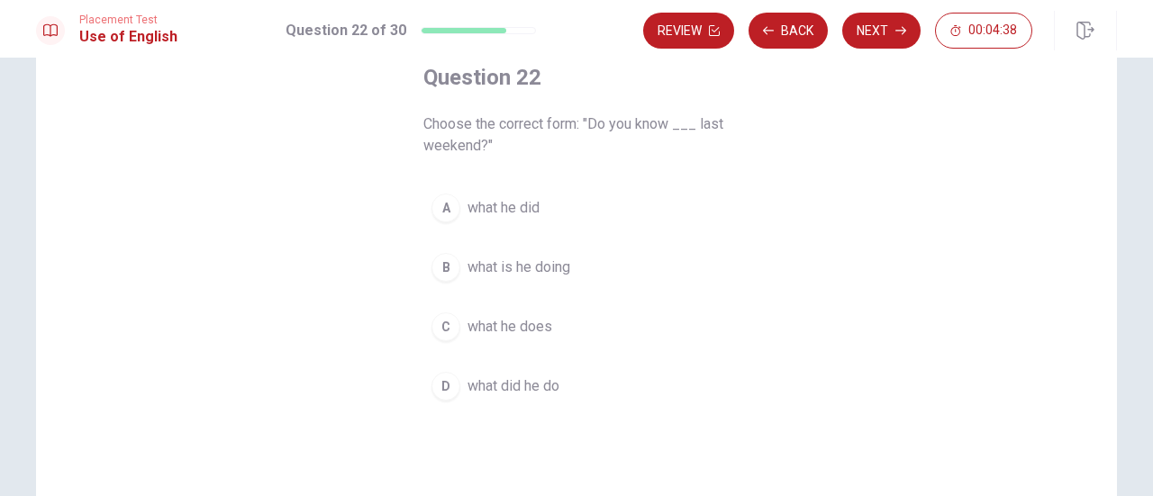
scroll to position [103, 0]
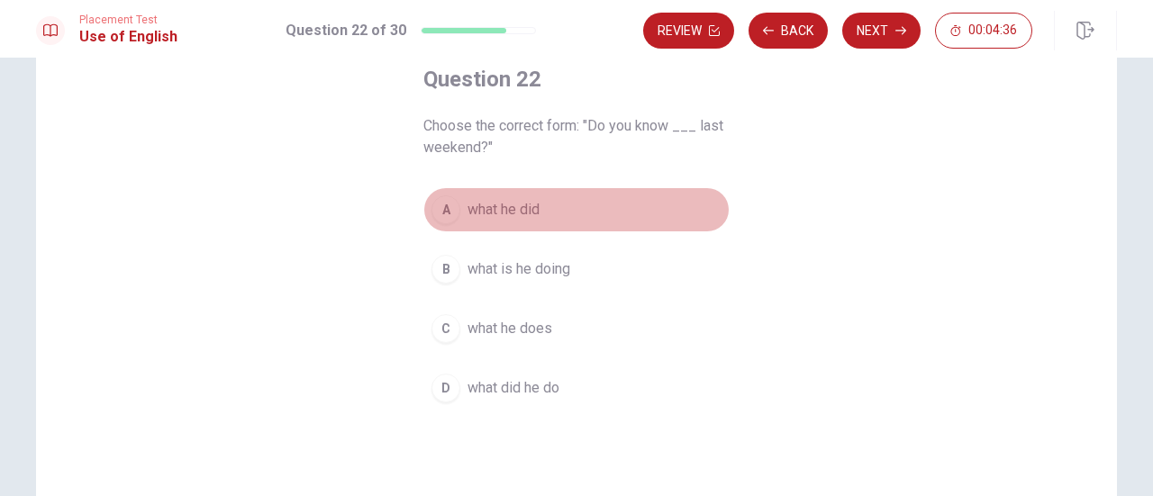
click at [442, 215] on div "A" at bounding box center [445, 209] width 29 height 29
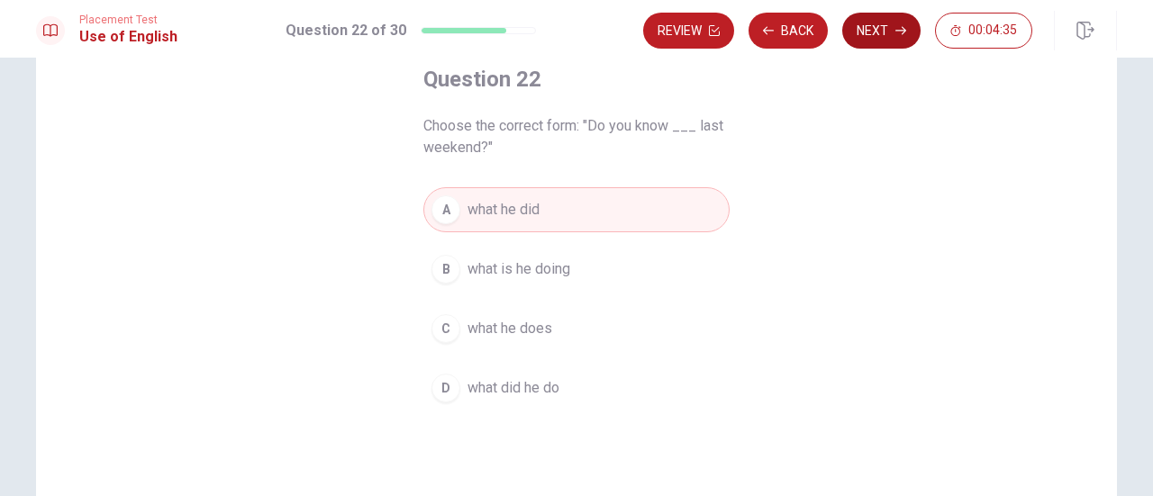
click at [886, 26] on button "Next" at bounding box center [881, 31] width 78 height 36
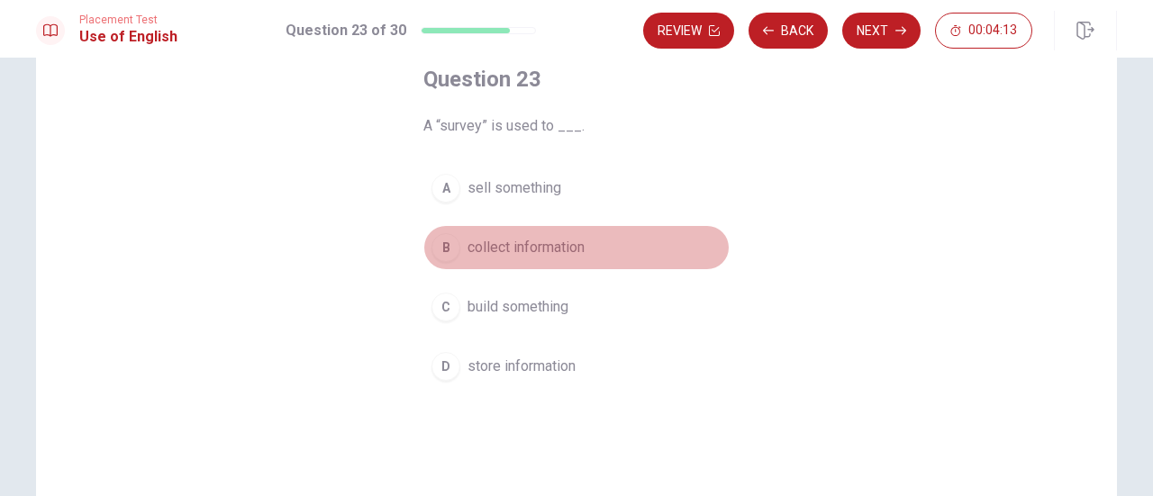
click at [442, 254] on div "B" at bounding box center [445, 247] width 29 height 29
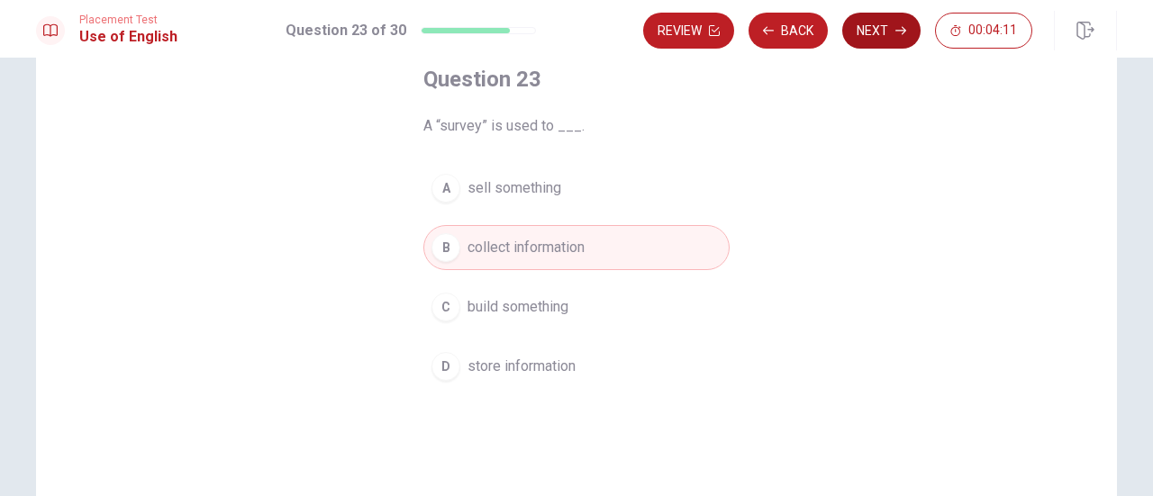
click at [881, 39] on button "Next" at bounding box center [881, 31] width 78 height 36
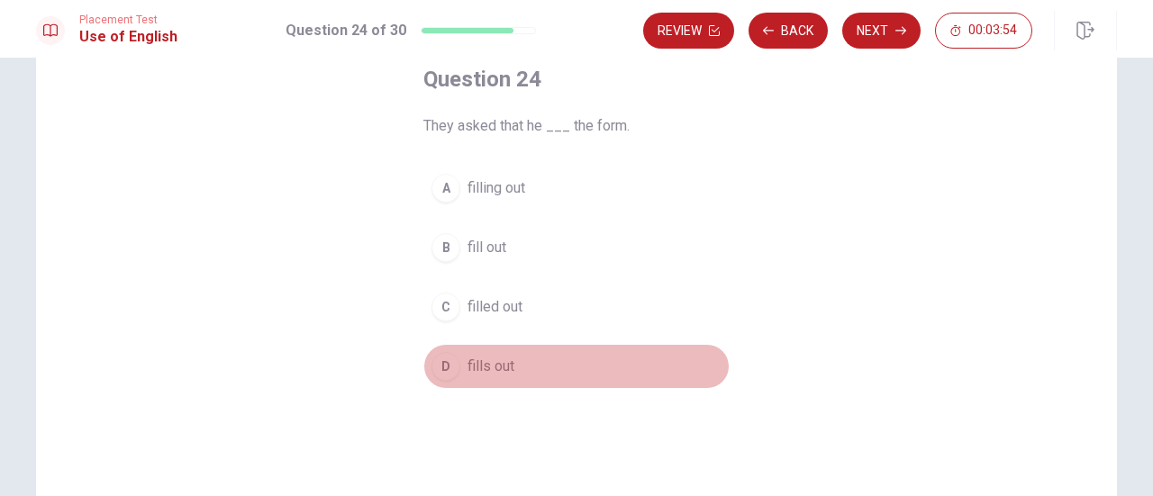
click at [441, 360] on div "D" at bounding box center [445, 366] width 29 height 29
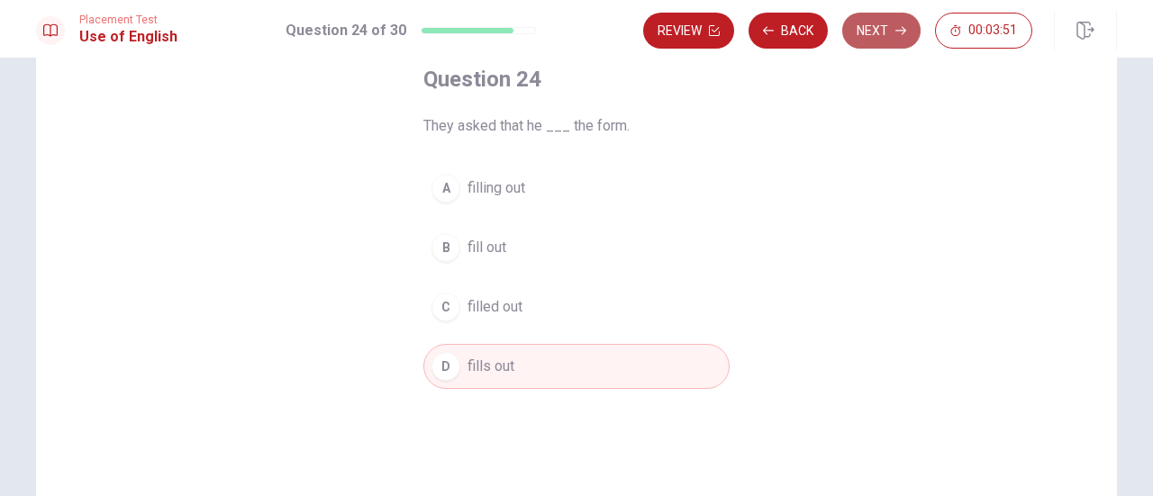
click at [866, 32] on button "Next" at bounding box center [881, 31] width 78 height 36
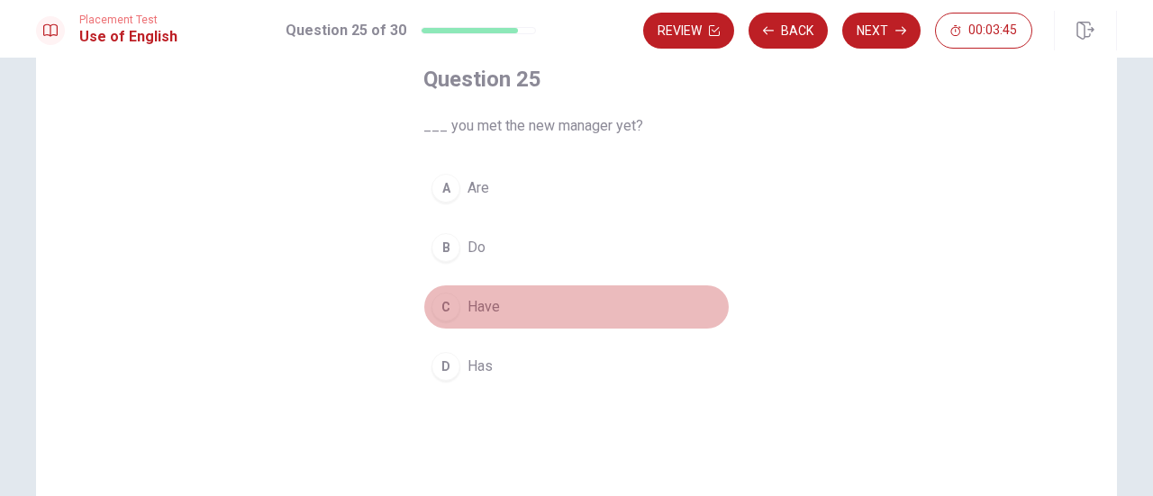
click at [434, 312] on div "C" at bounding box center [445, 307] width 29 height 29
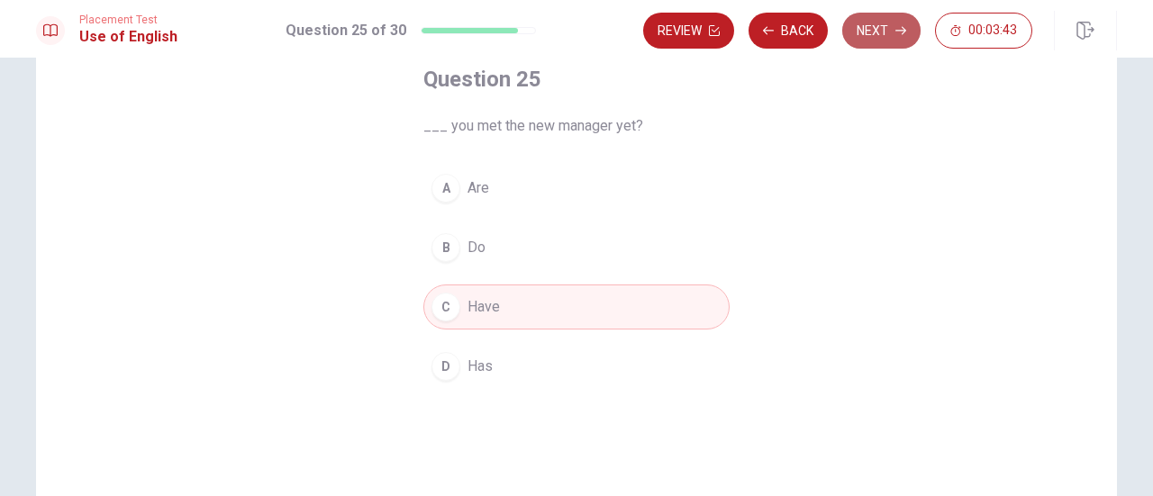
click at [882, 26] on button "Next" at bounding box center [881, 31] width 78 height 36
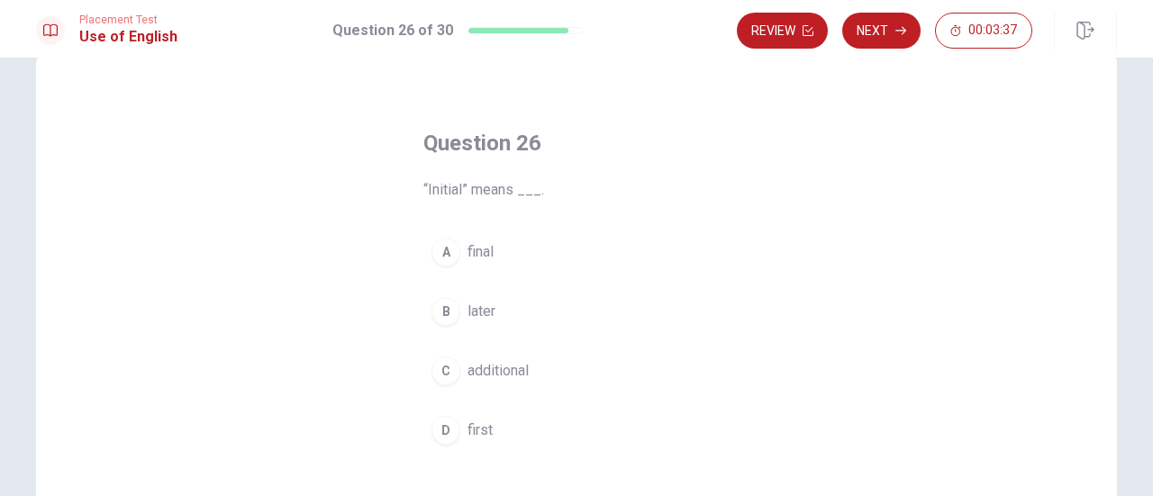
scroll to position [40, 0]
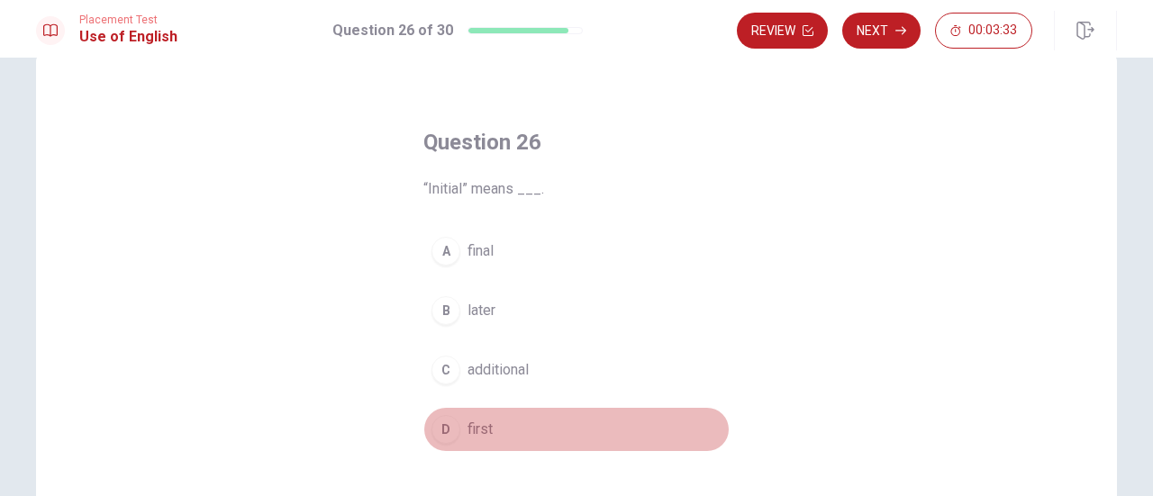
click at [437, 426] on div "D" at bounding box center [445, 429] width 29 height 29
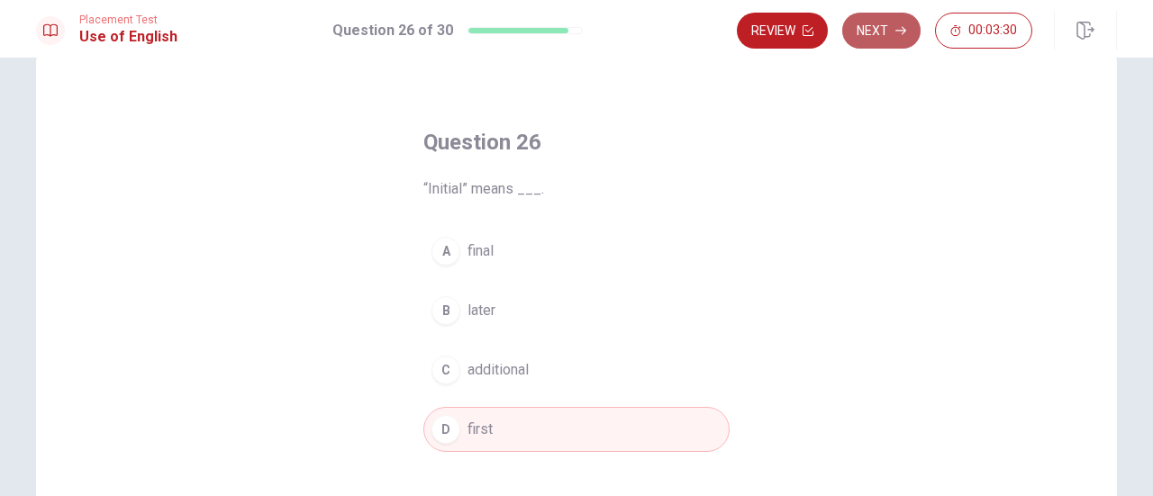
click at [908, 30] on button "Next" at bounding box center [881, 31] width 78 height 36
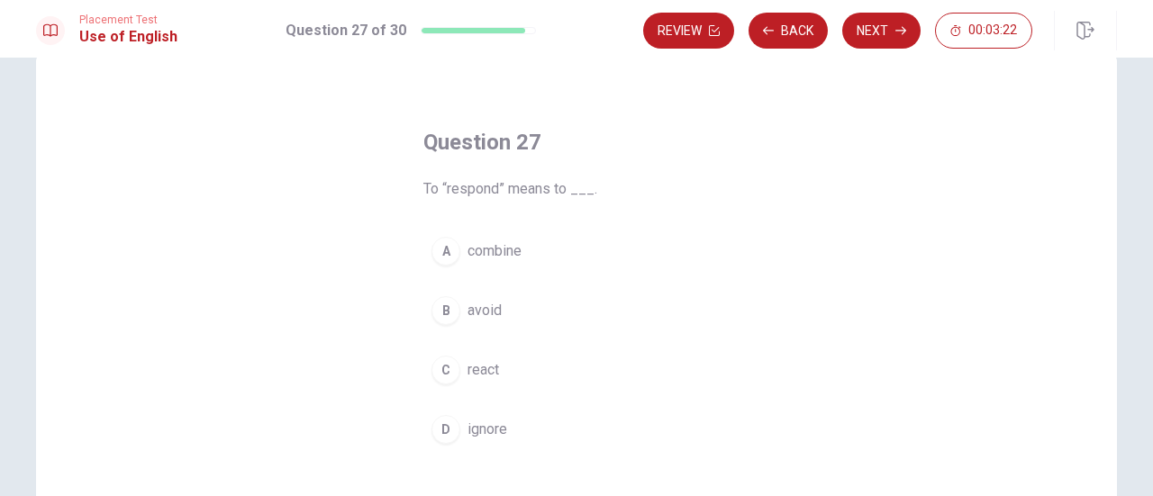
click at [432, 363] on div "C" at bounding box center [445, 370] width 29 height 29
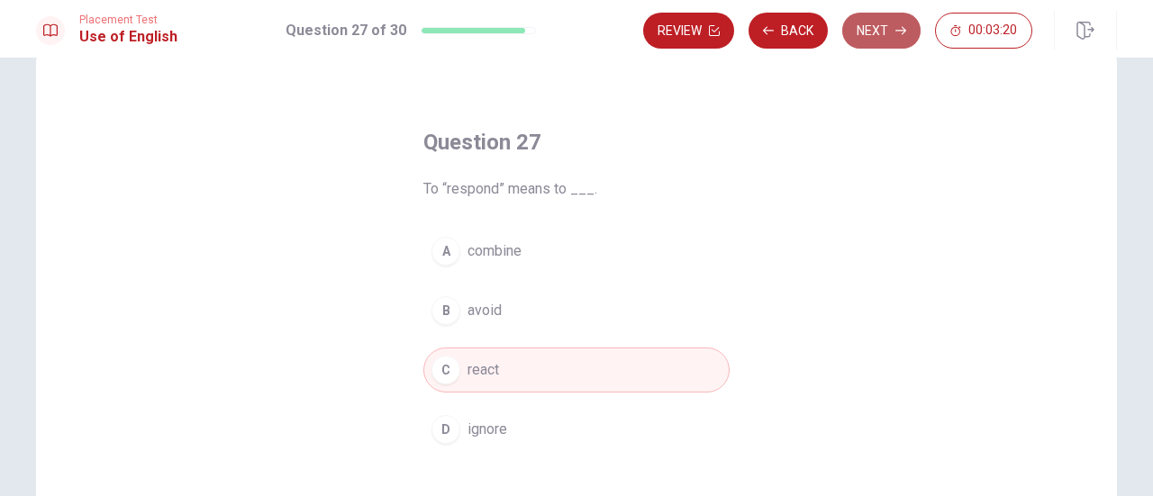
click at [886, 41] on button "Next" at bounding box center [881, 31] width 78 height 36
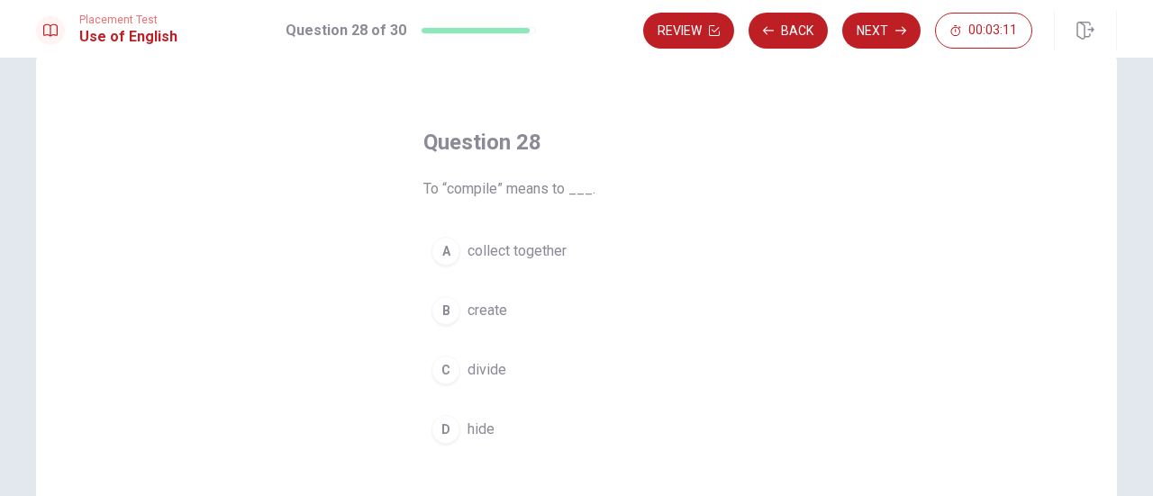
click at [441, 244] on div "A" at bounding box center [445, 251] width 29 height 29
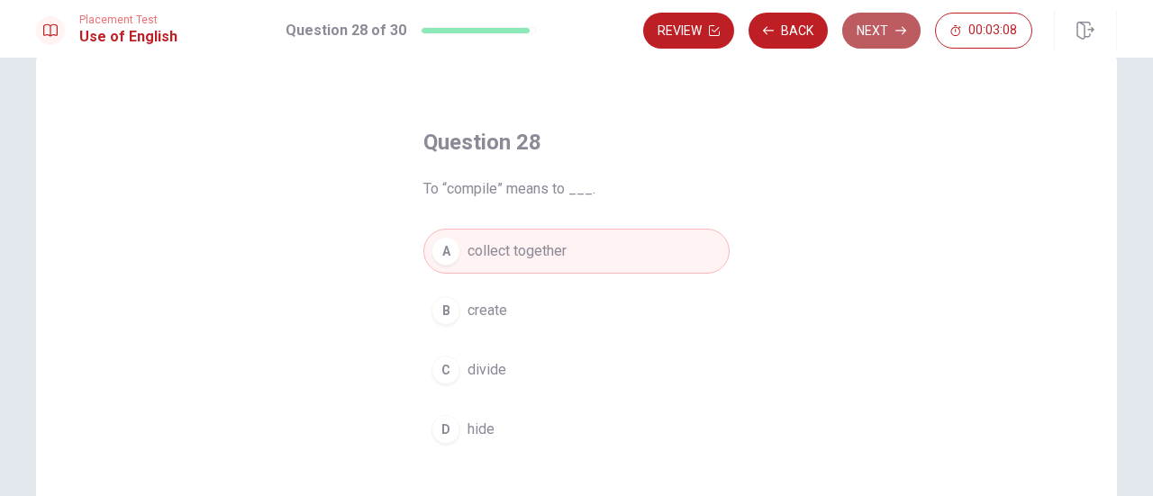
click at [886, 32] on button "Next" at bounding box center [881, 31] width 78 height 36
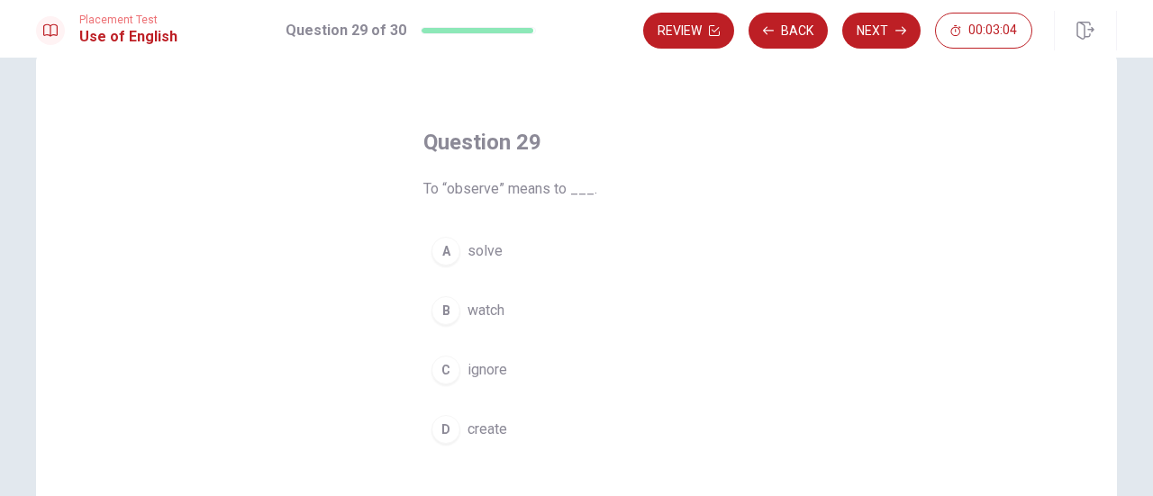
click at [438, 315] on div "B" at bounding box center [445, 310] width 29 height 29
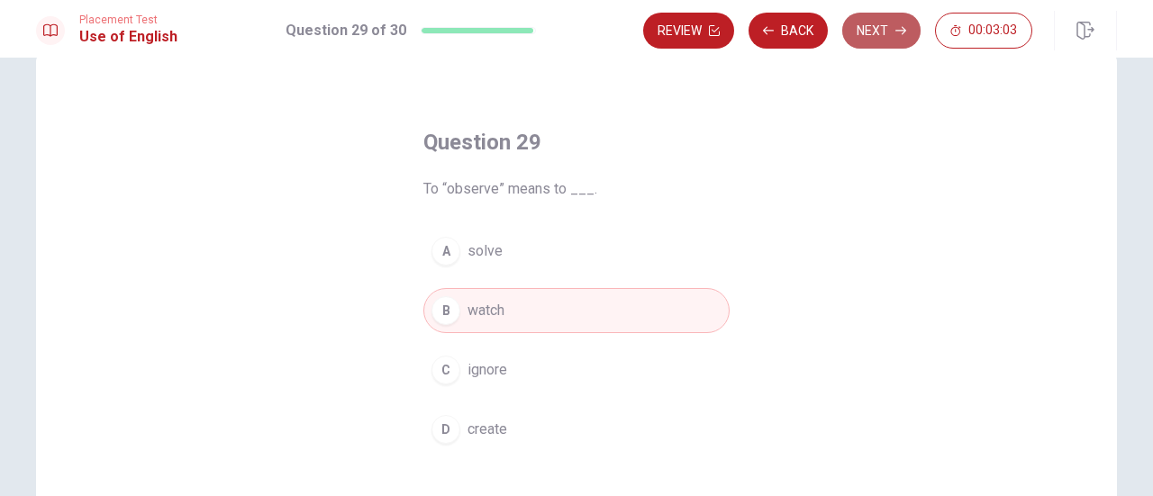
click at [878, 35] on button "Next" at bounding box center [881, 31] width 78 height 36
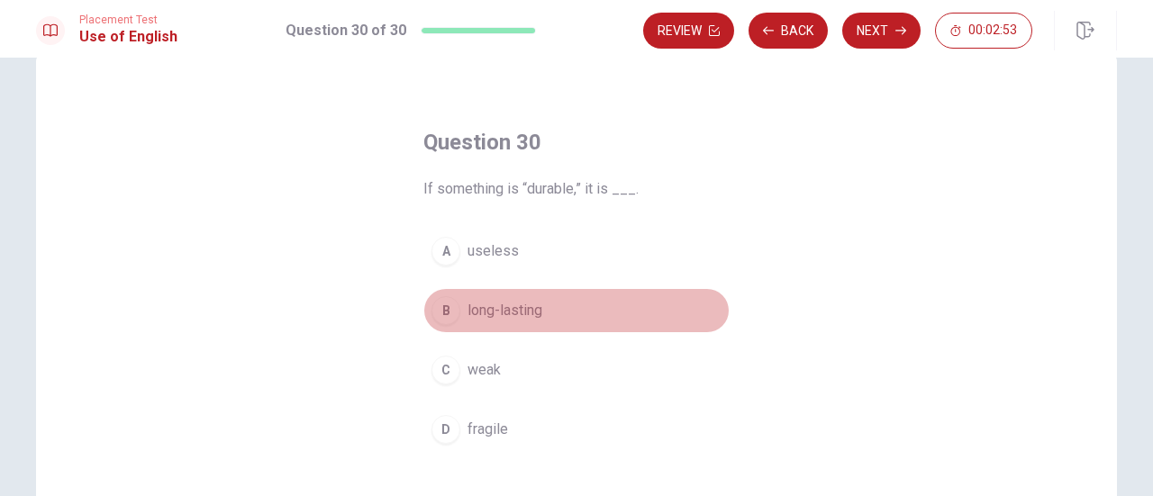
click at [448, 305] on div "B" at bounding box center [445, 310] width 29 height 29
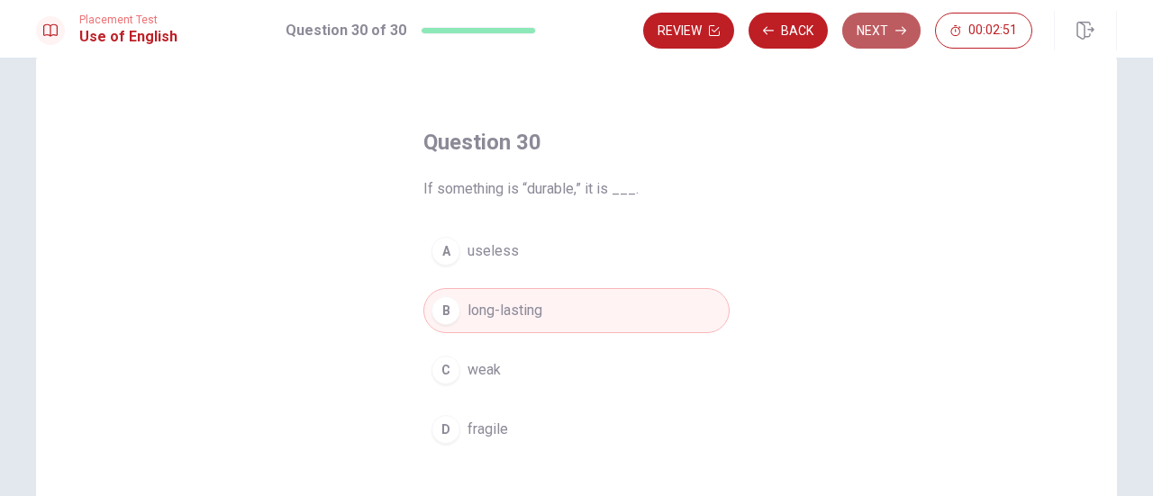
click at [864, 35] on button "Next" at bounding box center [881, 31] width 78 height 36
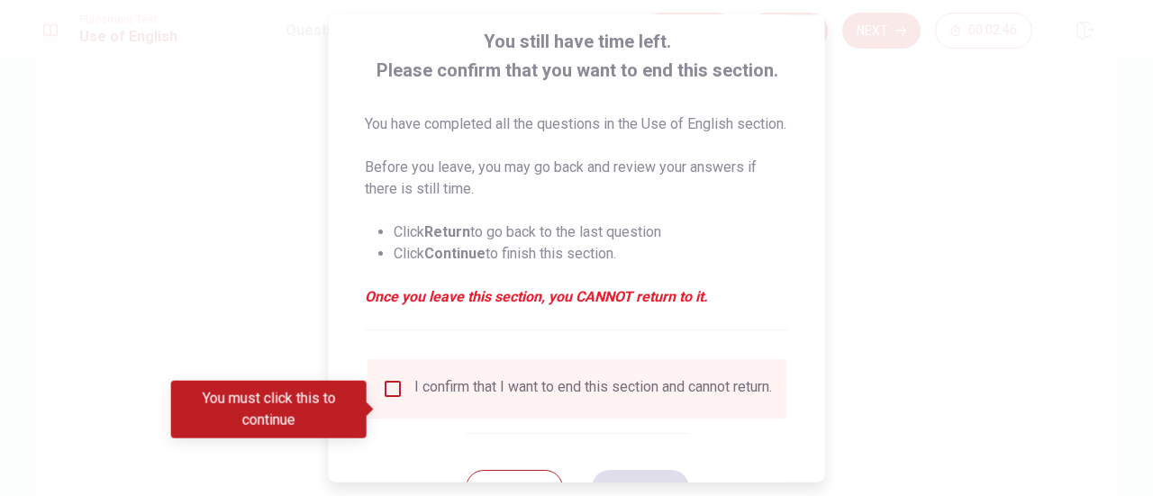
scroll to position [104, 0]
click at [384, 399] on input "You must click this to continue" at bounding box center [393, 388] width 22 height 22
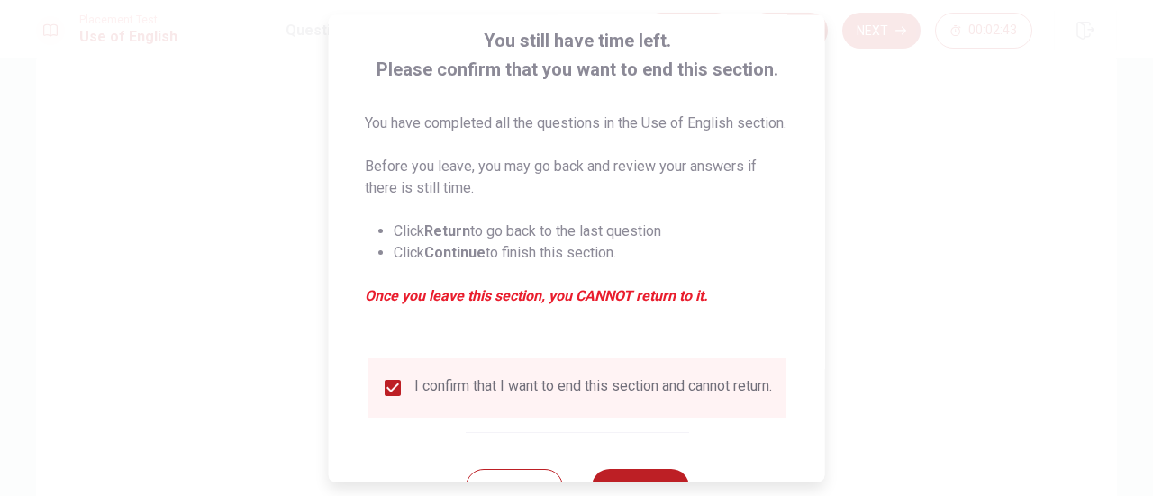
scroll to position [196, 0]
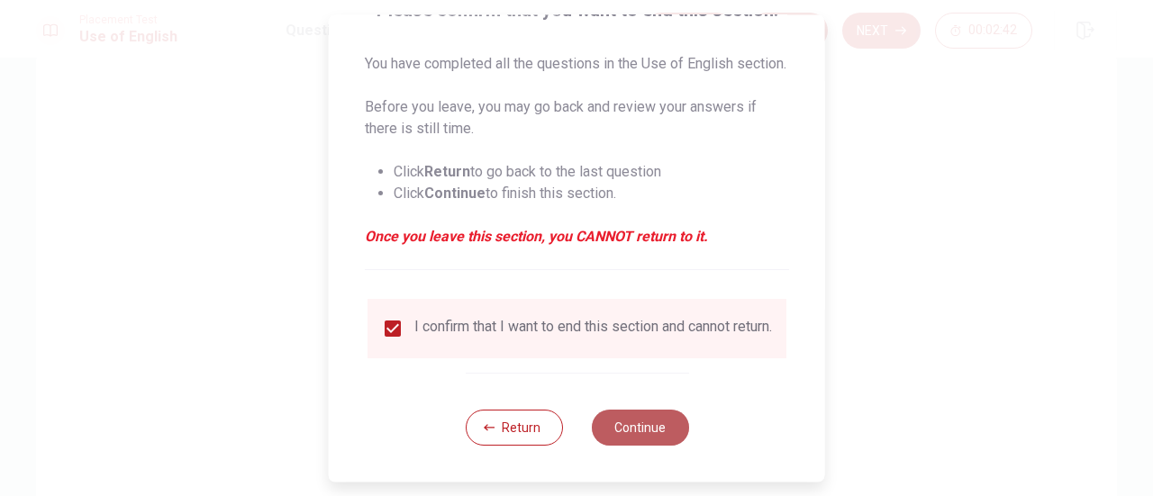
click at [645, 433] on button "Continue" at bounding box center [639, 428] width 97 height 36
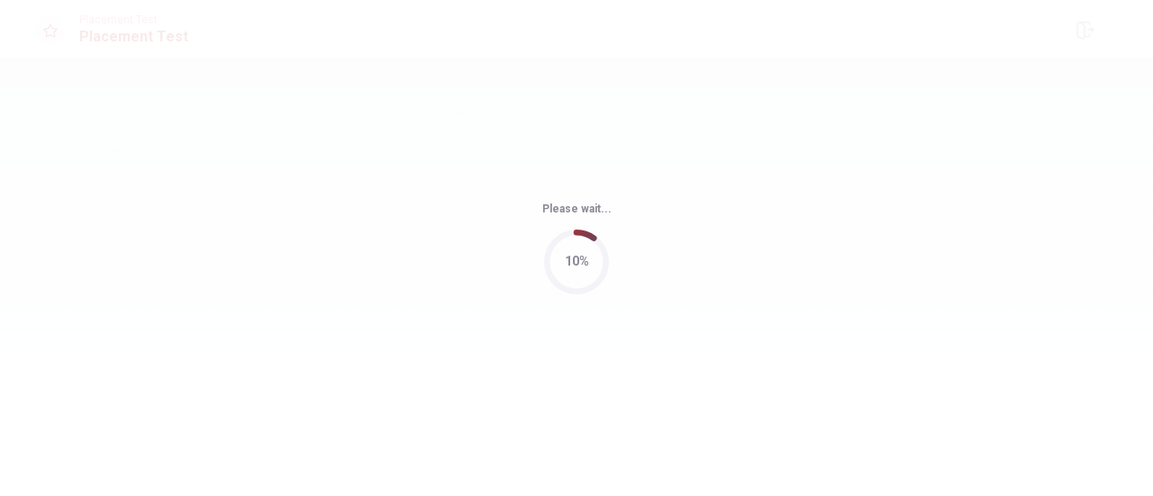
scroll to position [0, 0]
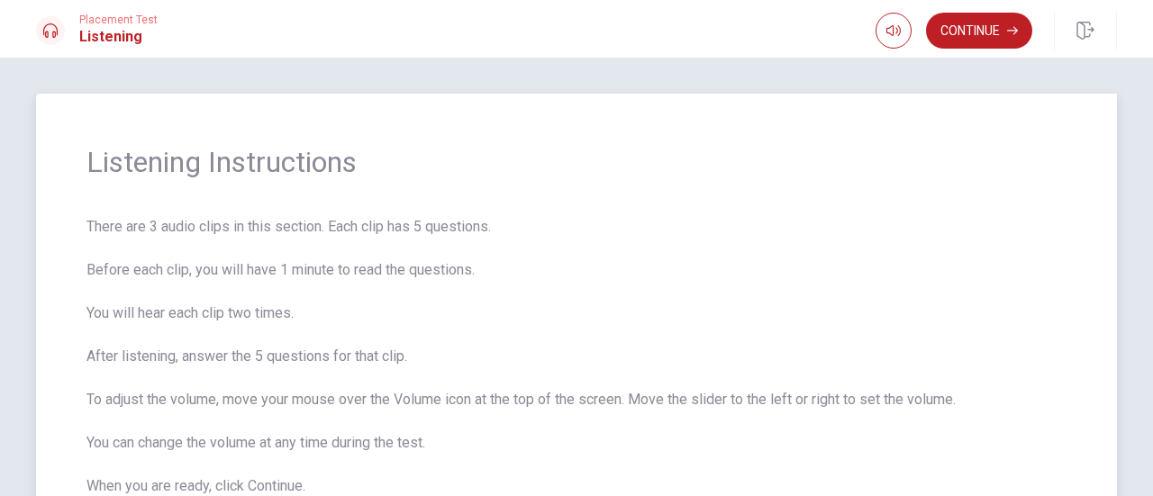
click at [734, 246] on span "There are 3 audio clips in this section. Each clip has 5 questions. Before each…" at bounding box center [576, 356] width 980 height 281
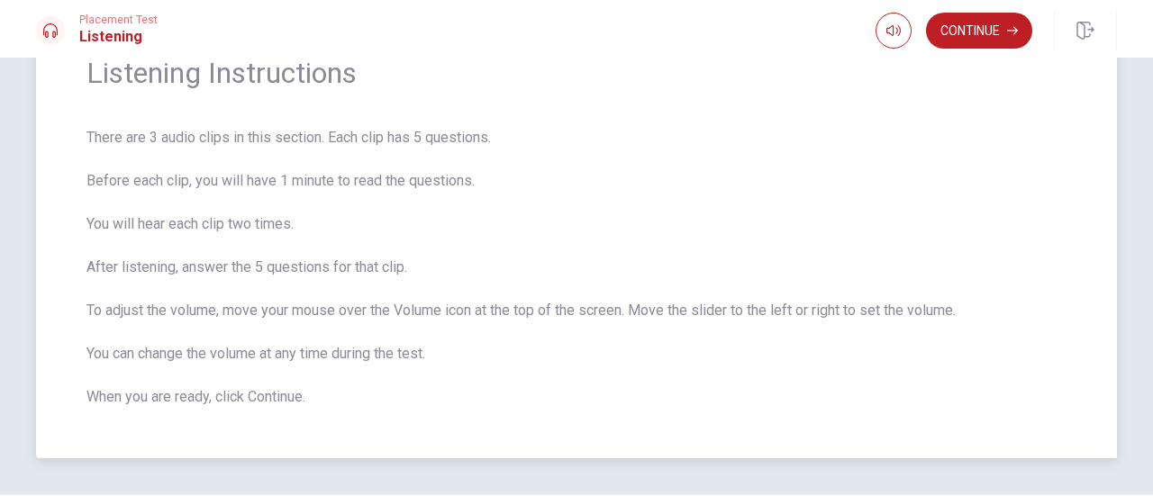
scroll to position [95, 0]
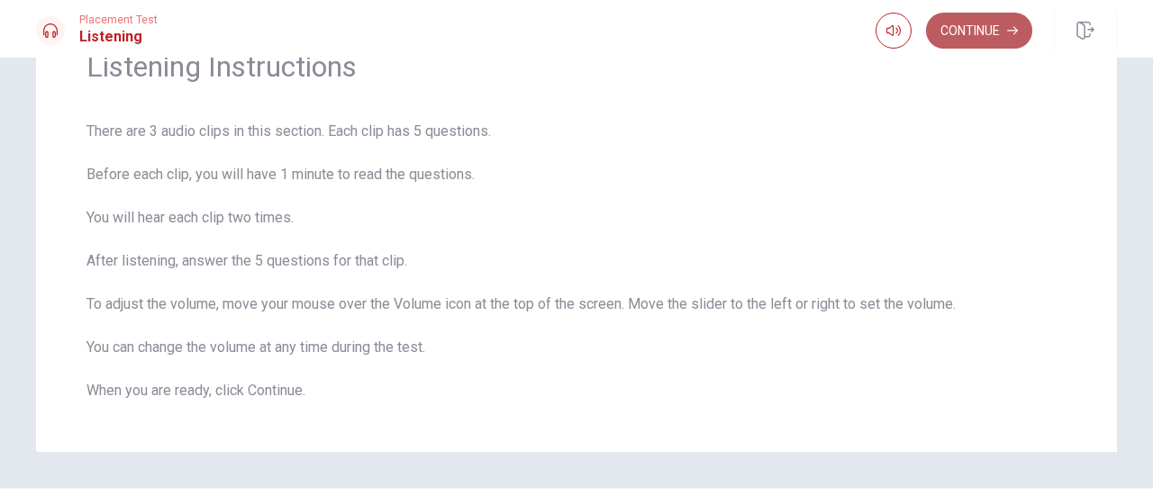
click at [1008, 14] on button "Continue" at bounding box center [979, 31] width 106 height 36
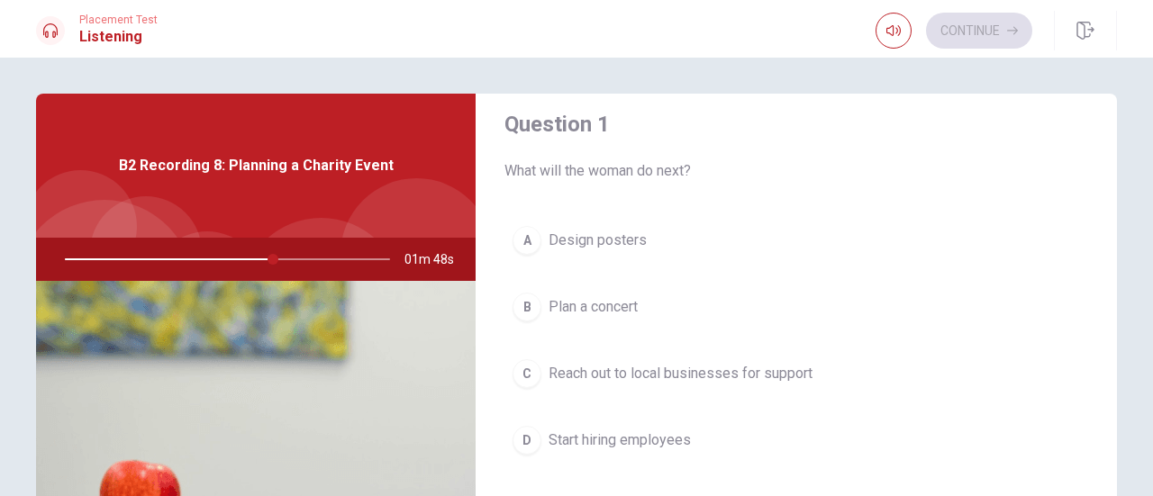
scroll to position [0, 0]
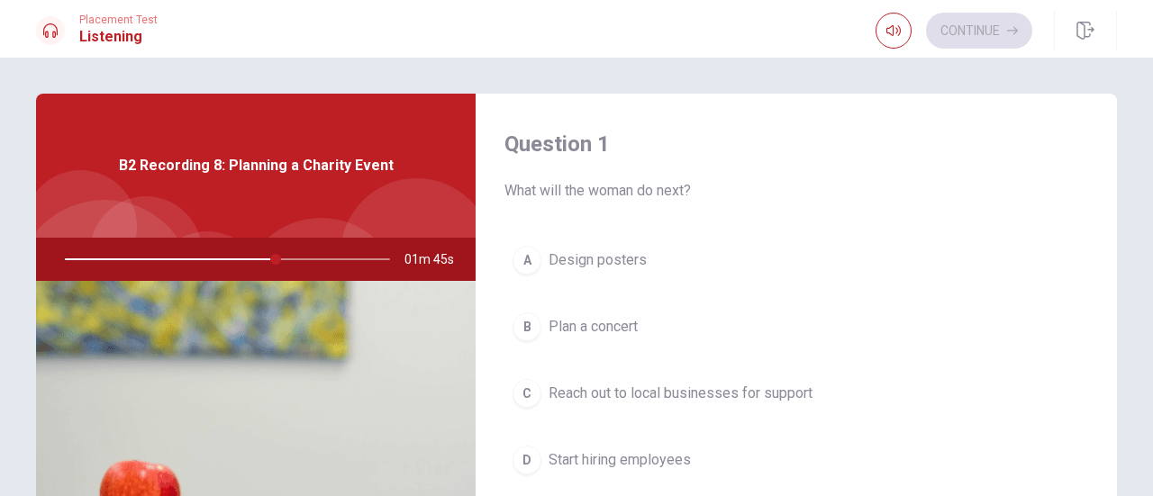
click at [516, 386] on div "C" at bounding box center [526, 393] width 29 height 29
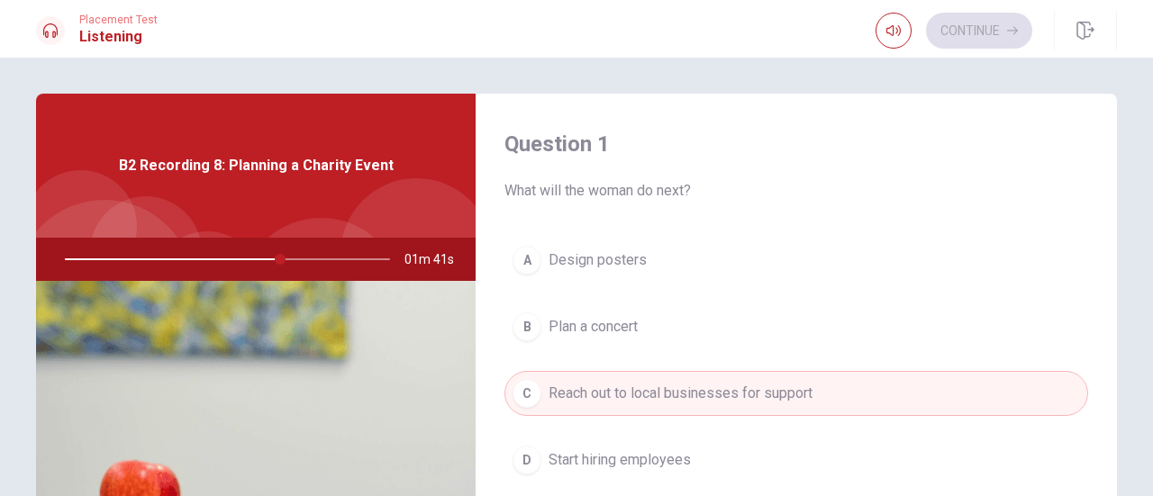
click at [516, 386] on div "C" at bounding box center [526, 393] width 29 height 29
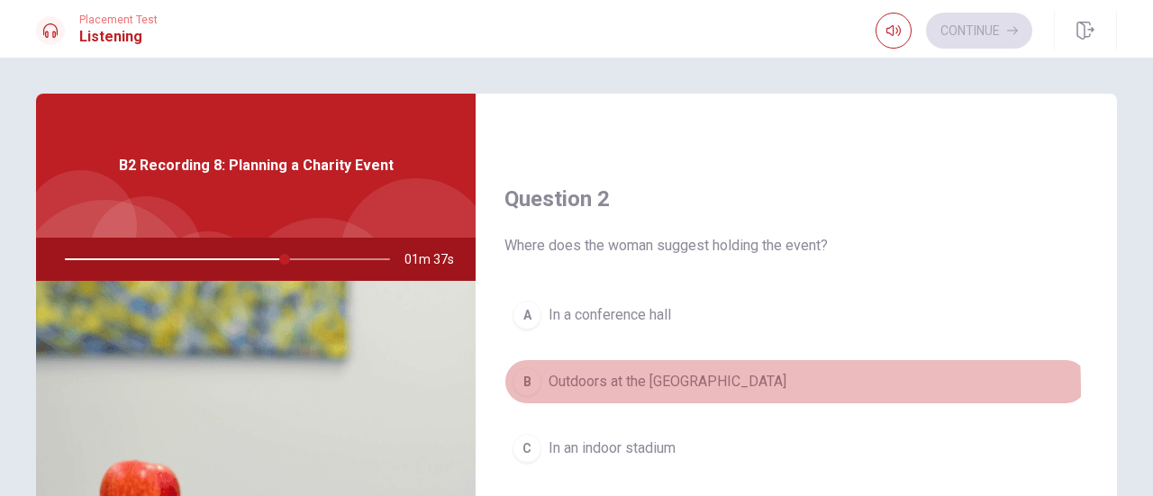
click at [516, 386] on div "B" at bounding box center [526, 381] width 29 height 29
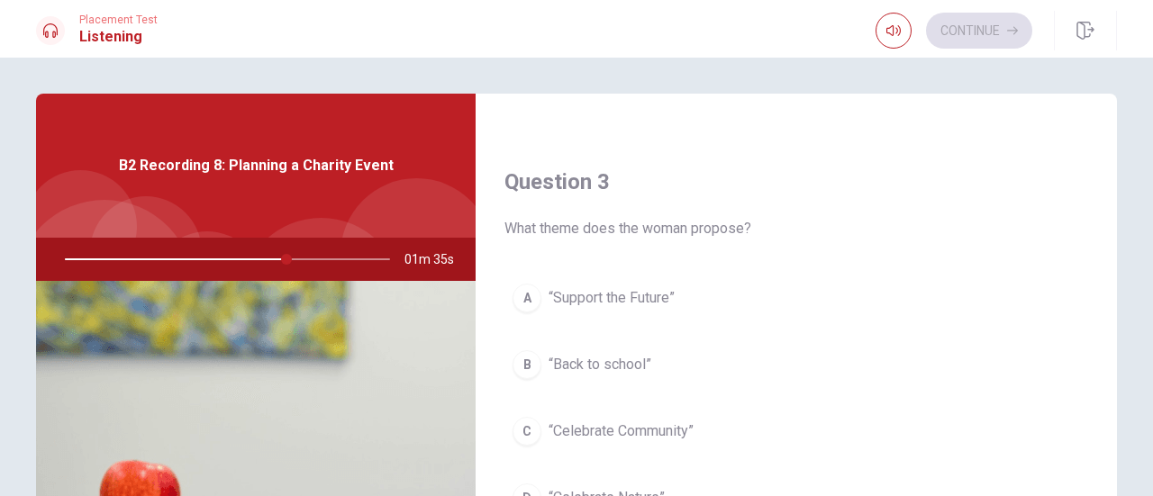
scroll to position [884, 0]
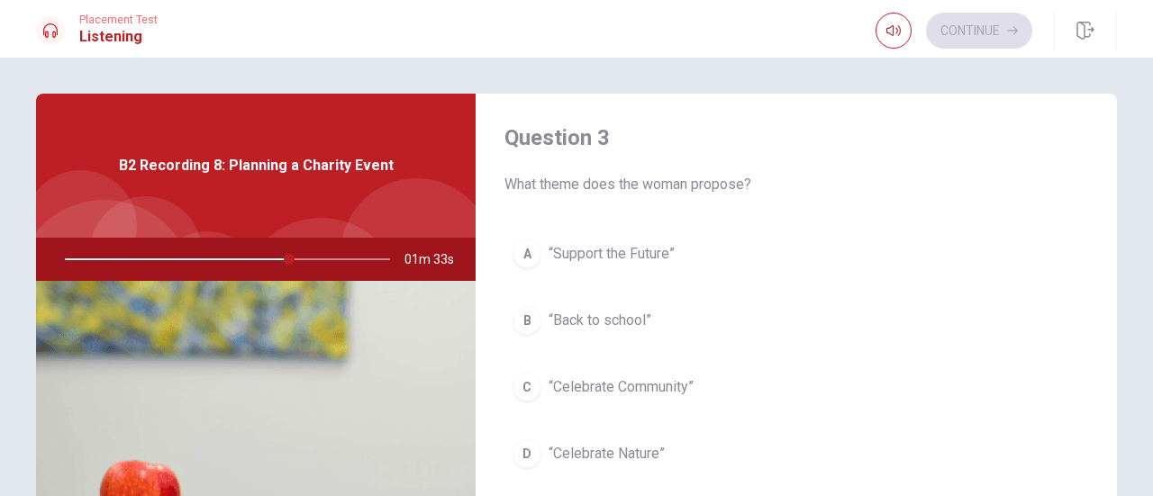
click at [516, 386] on div "C" at bounding box center [526, 387] width 29 height 29
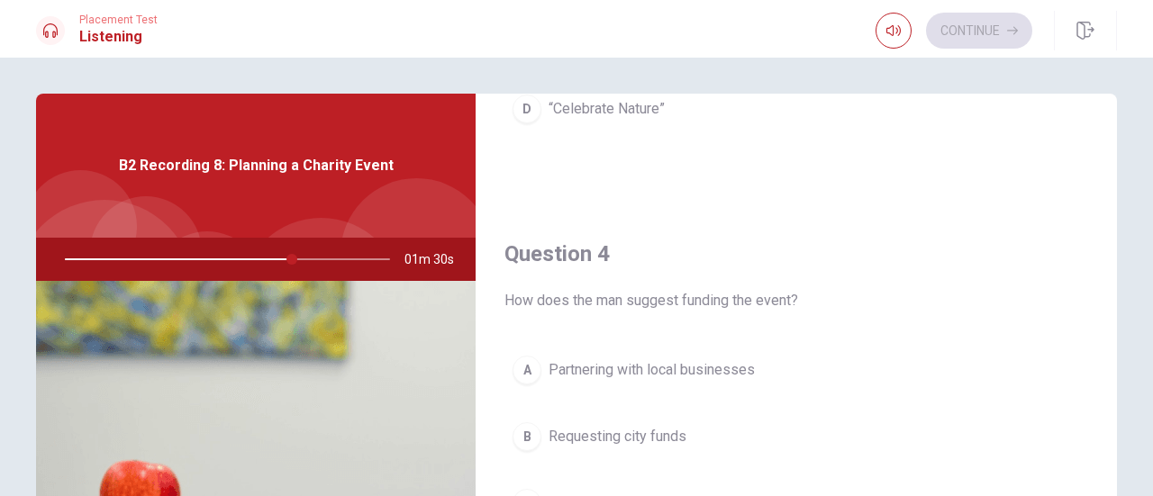
scroll to position [1272, 0]
click at [516, 386] on div "A Partnering with local businesses B Requesting city funds C Raising ticket pri…" at bounding box center [795, 488] width 583 height 281
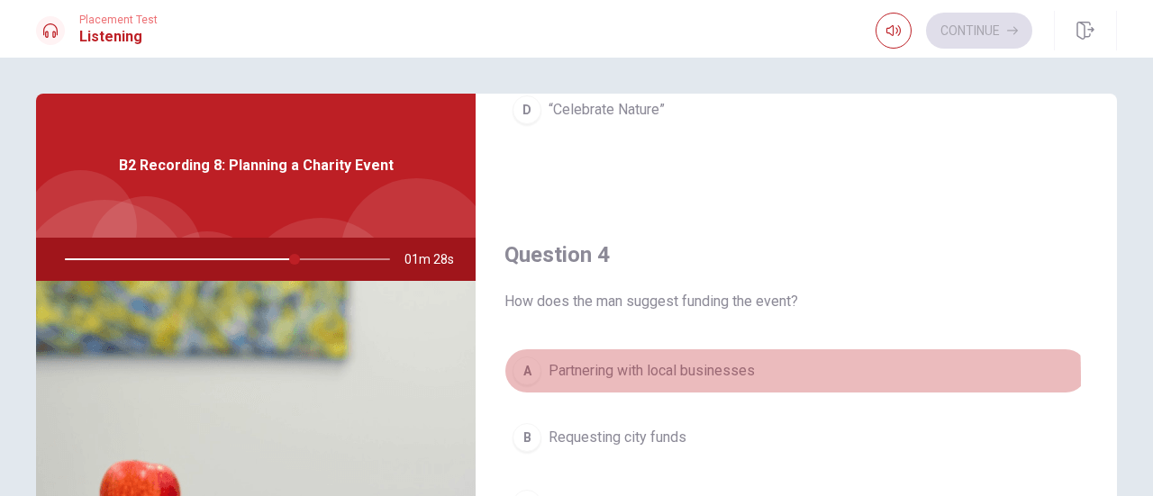
click at [522, 369] on div "A" at bounding box center [526, 371] width 29 height 29
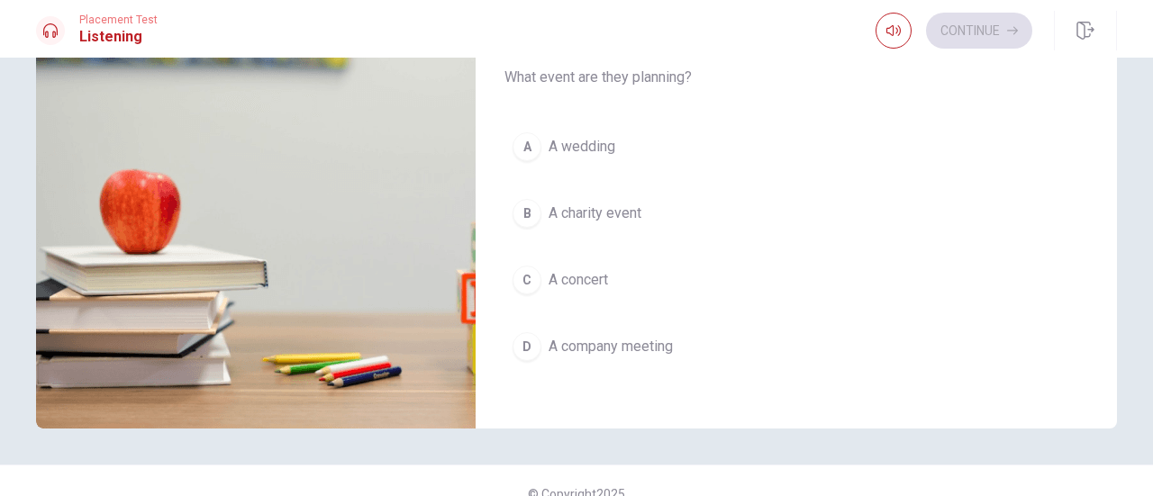
scroll to position [317, 0]
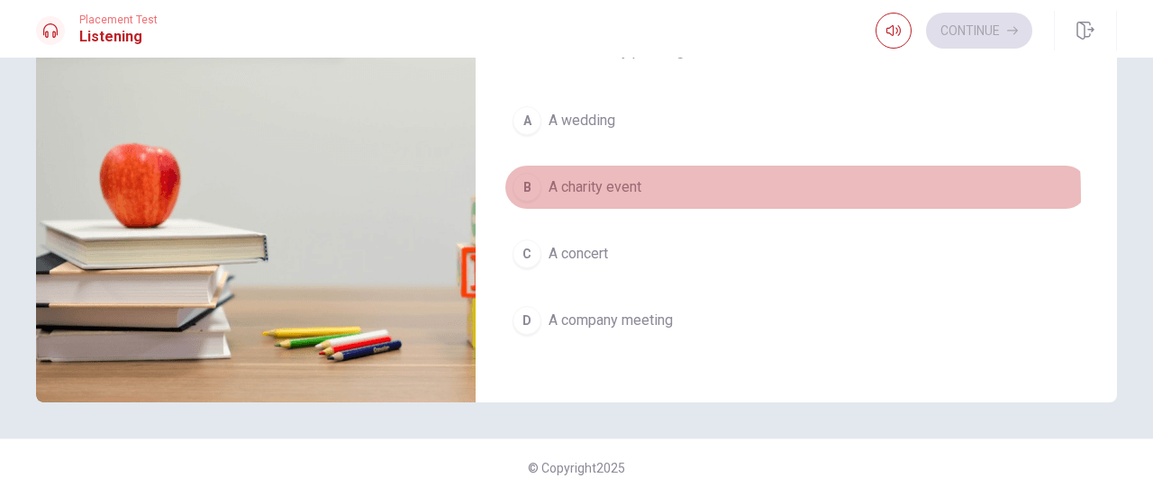
click at [540, 185] on button "B A charity event" at bounding box center [795, 187] width 583 height 45
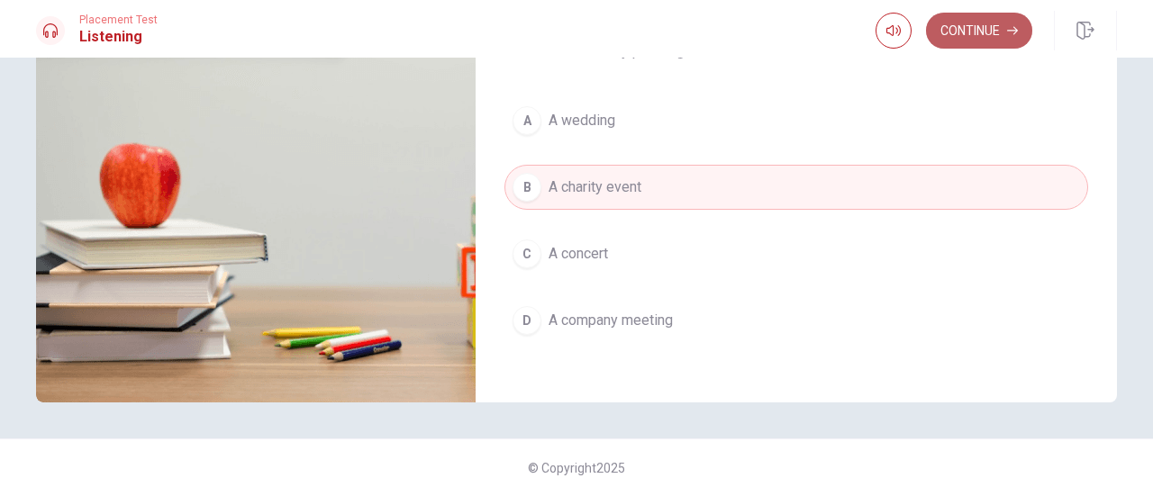
click at [995, 36] on button "Continue" at bounding box center [979, 31] width 106 height 36
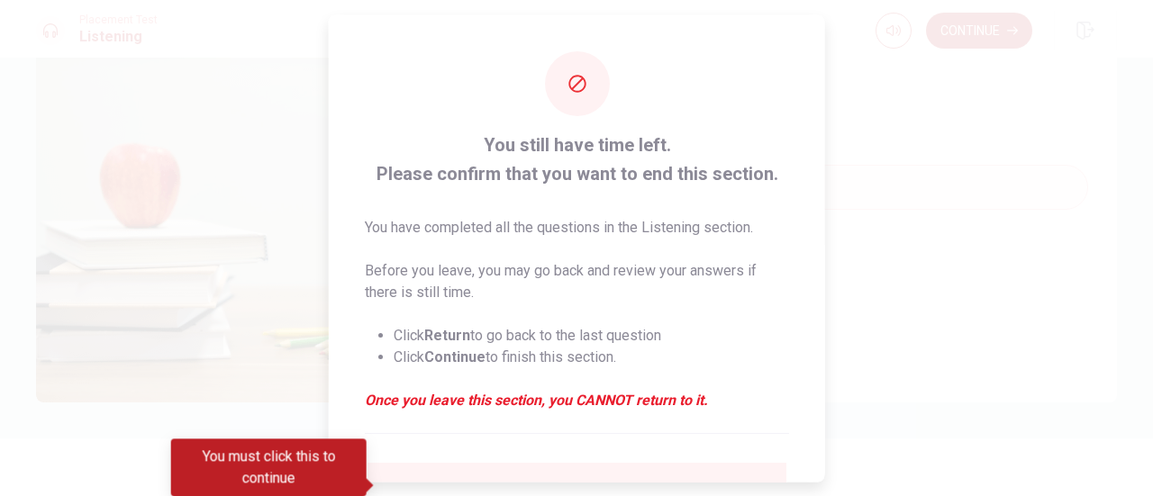
scroll to position [175, 0]
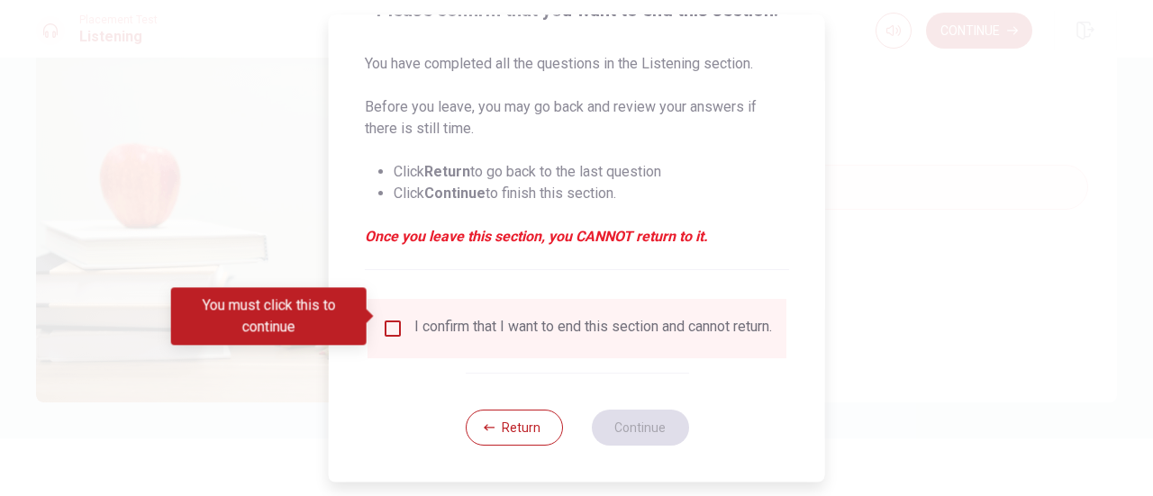
click at [389, 318] on input "You must click this to continue" at bounding box center [393, 329] width 22 height 22
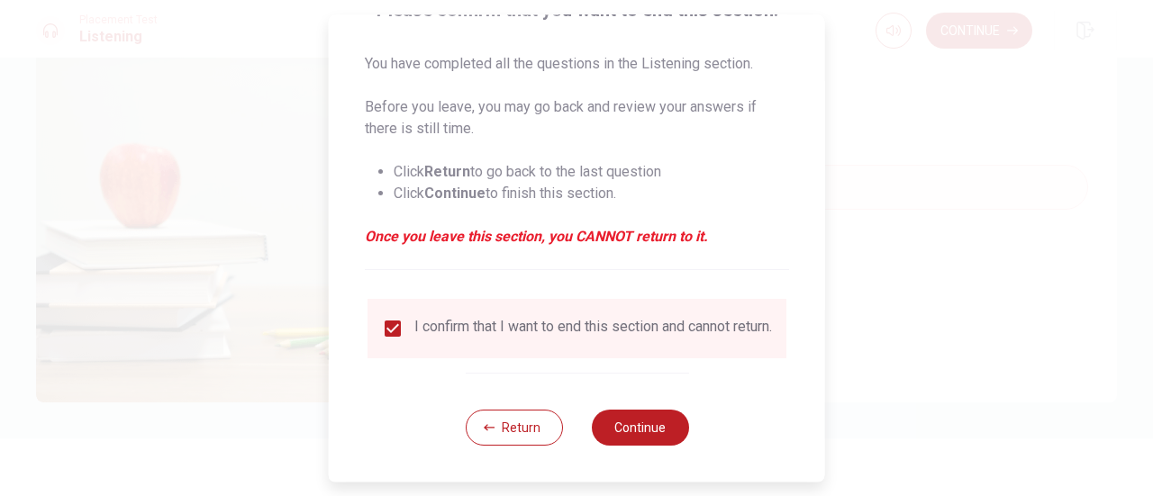
click at [663, 409] on div "Return Continue" at bounding box center [576, 427] width 223 height 109
click at [648, 426] on button "Continue" at bounding box center [639, 428] width 97 height 36
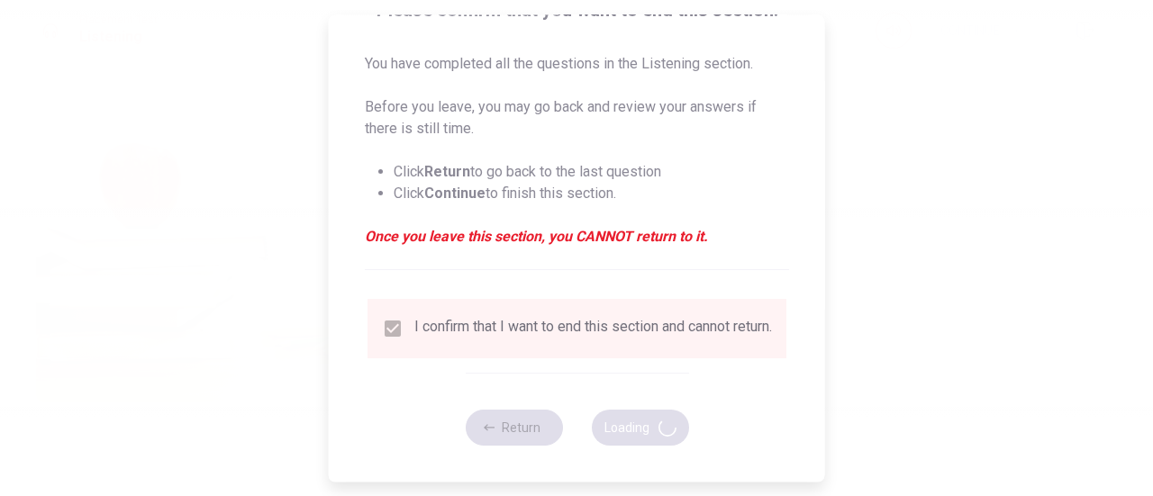
type input "75"
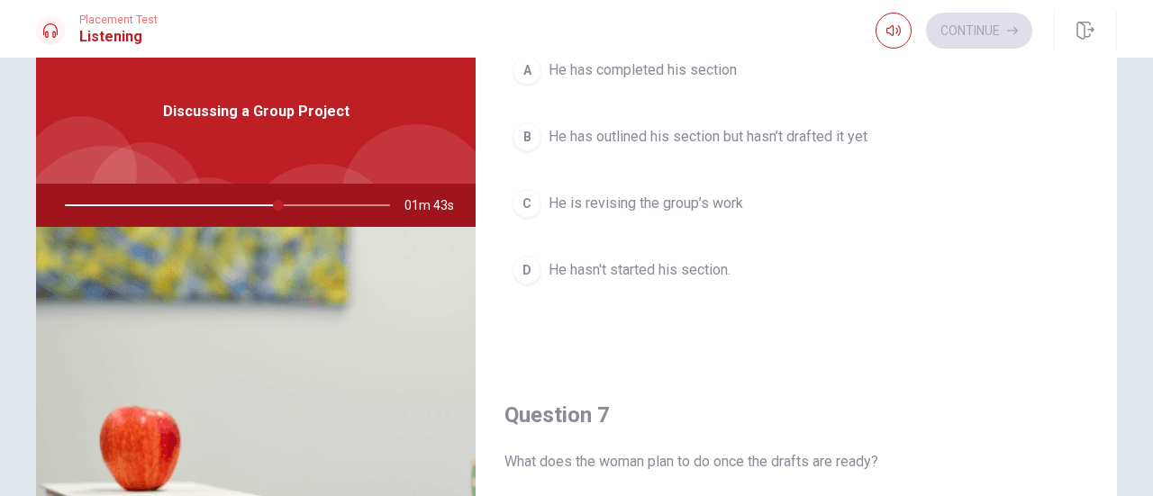
scroll to position [0, 0]
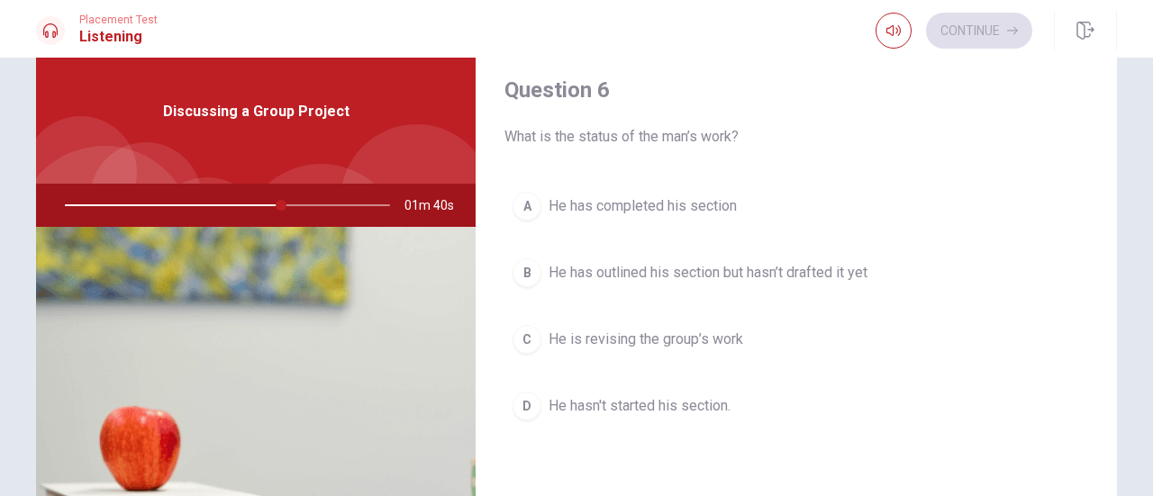
click at [513, 271] on div "B" at bounding box center [526, 272] width 29 height 29
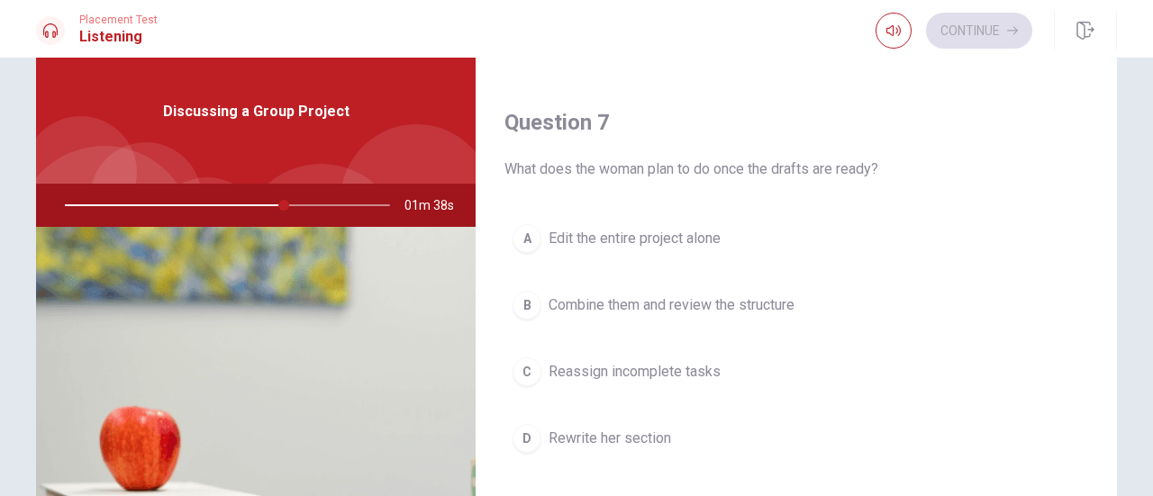
scroll to position [429, 0]
click at [522, 378] on div "C" at bounding box center [526, 371] width 29 height 29
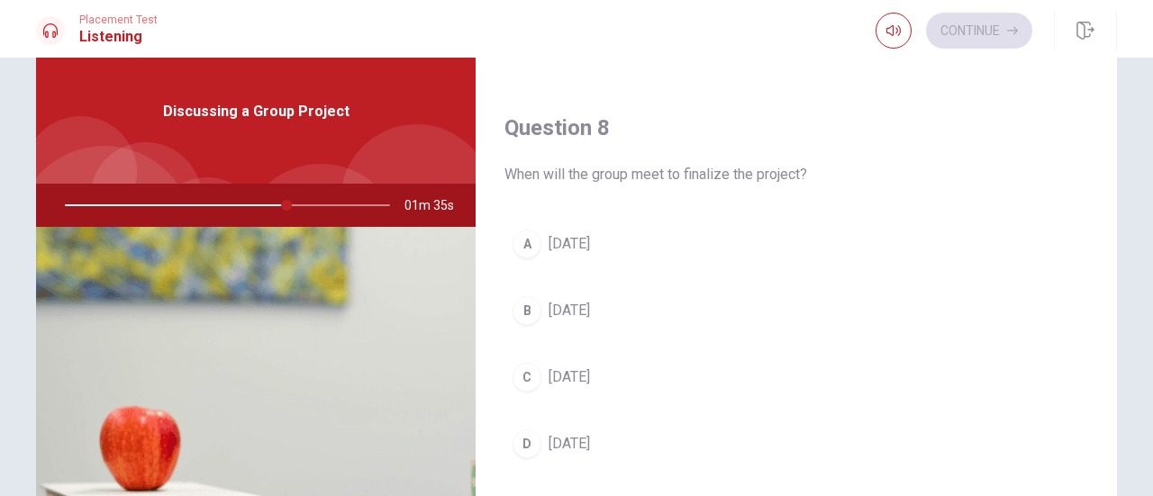
scroll to position [884, 0]
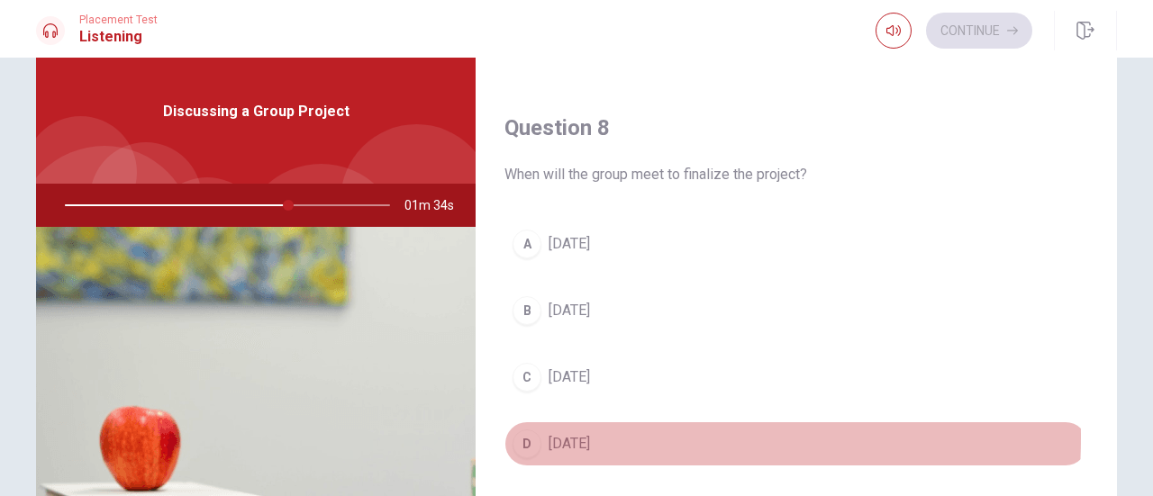
click at [517, 430] on div "D" at bounding box center [526, 444] width 29 height 29
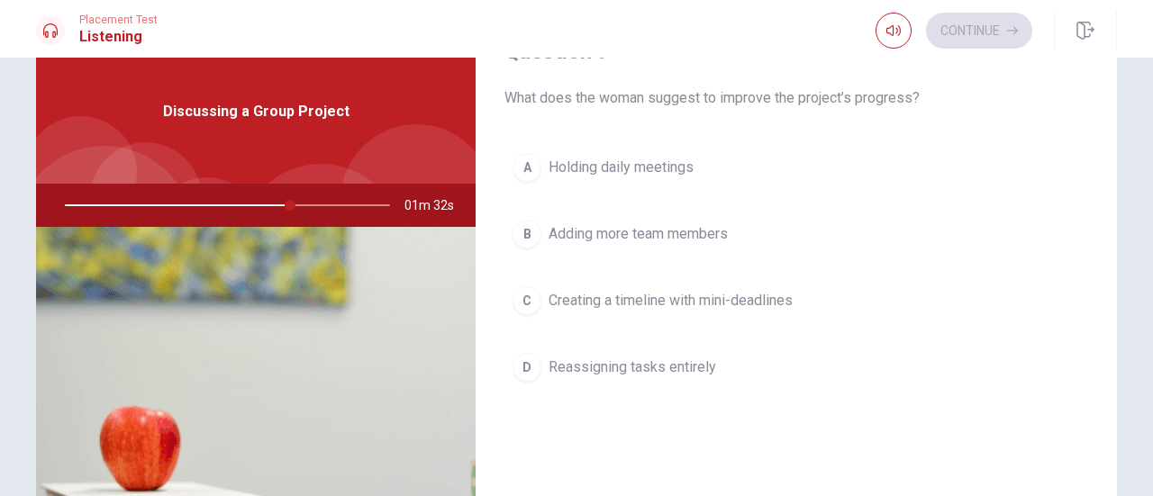
scroll to position [1421, 0]
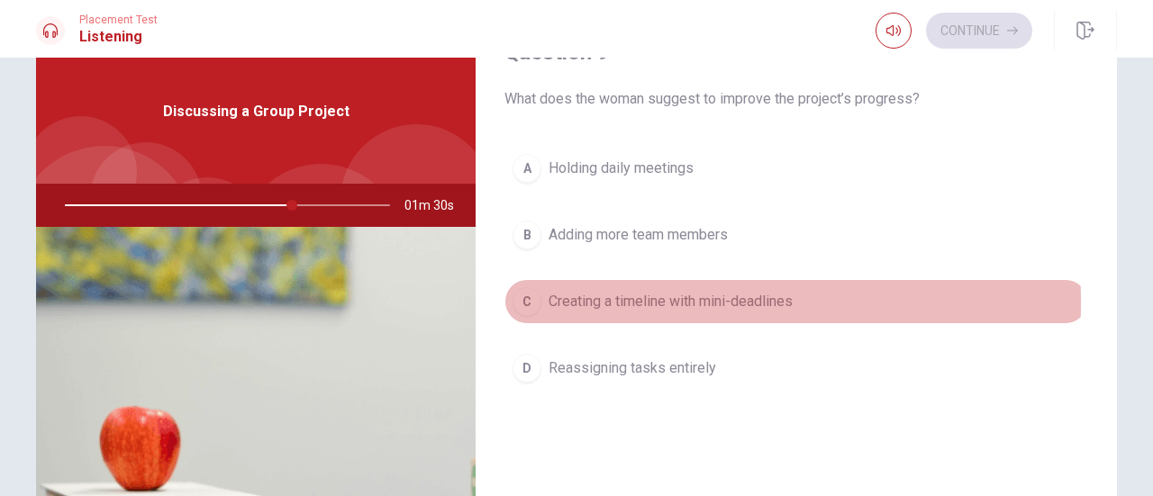
click at [517, 294] on div "C" at bounding box center [526, 301] width 29 height 29
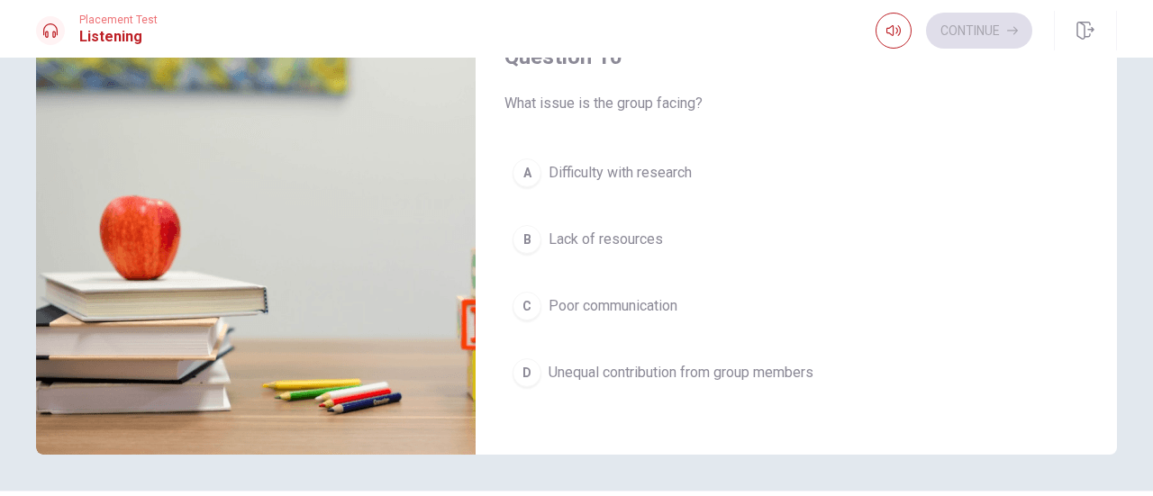
scroll to position [265, 0]
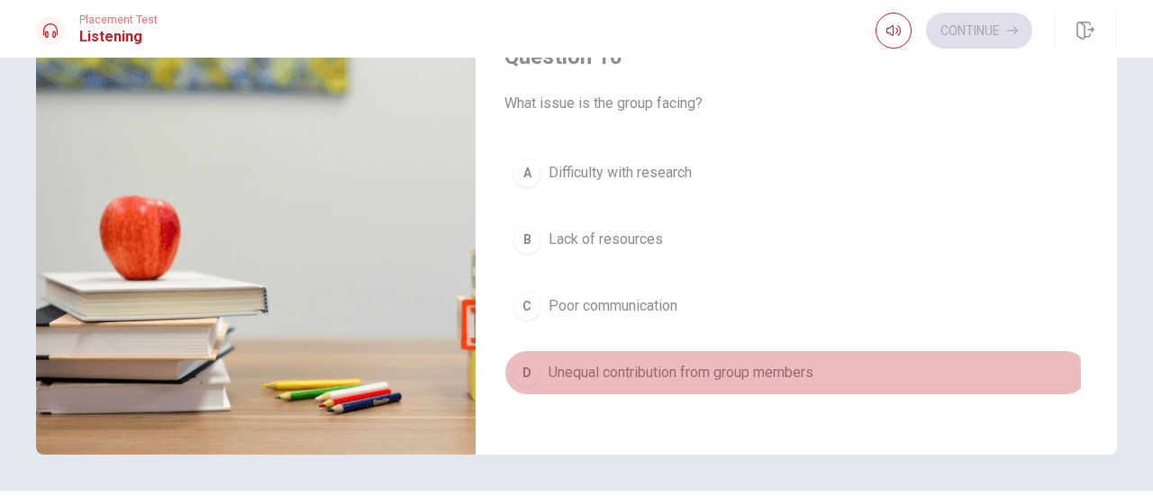
click at [524, 367] on div "D" at bounding box center [526, 372] width 29 height 29
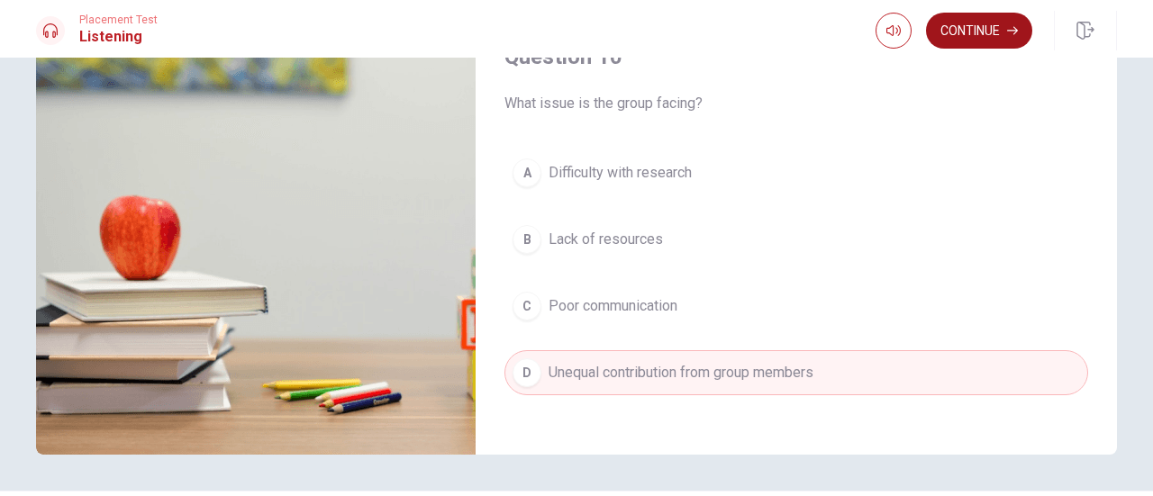
click at [983, 26] on button "Continue" at bounding box center [979, 31] width 106 height 36
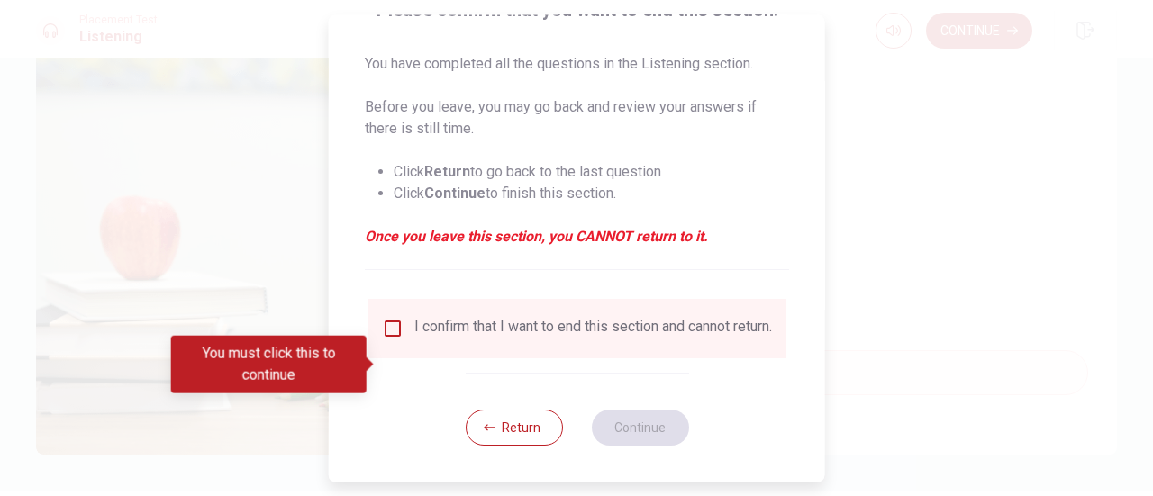
scroll to position [175, 0]
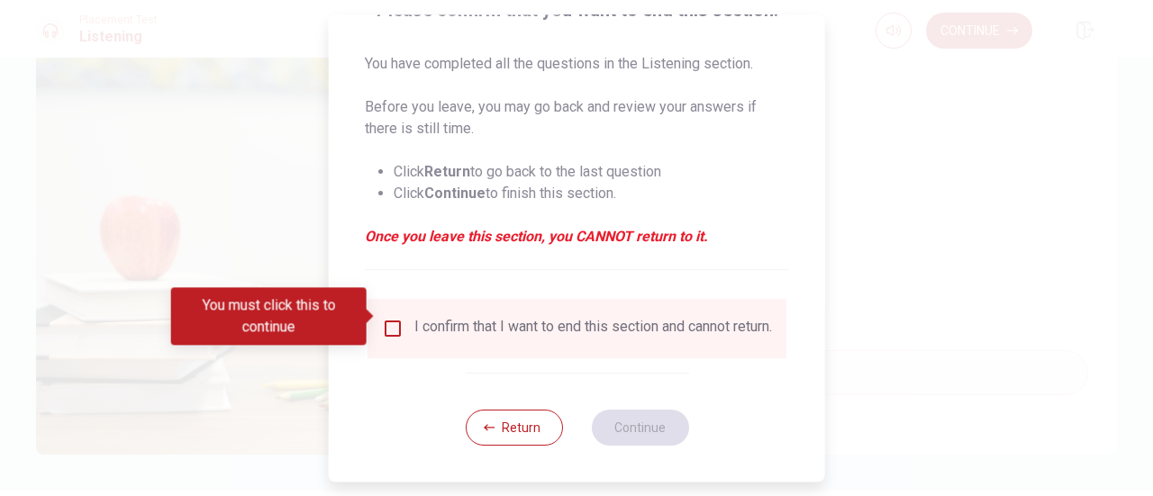
click at [389, 318] on input "You must click this to continue" at bounding box center [393, 329] width 22 height 22
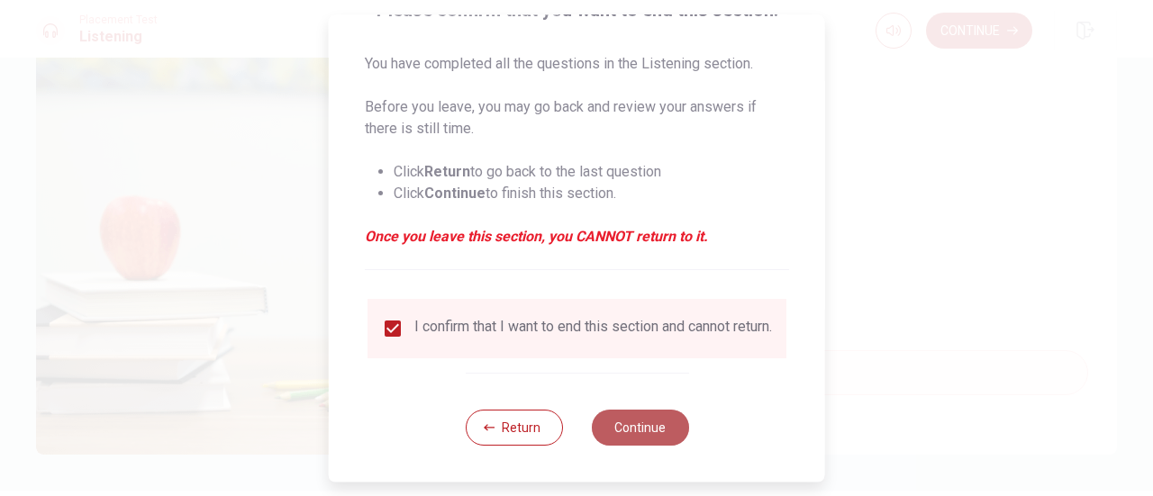
click at [674, 423] on button "Continue" at bounding box center [639, 428] width 97 height 36
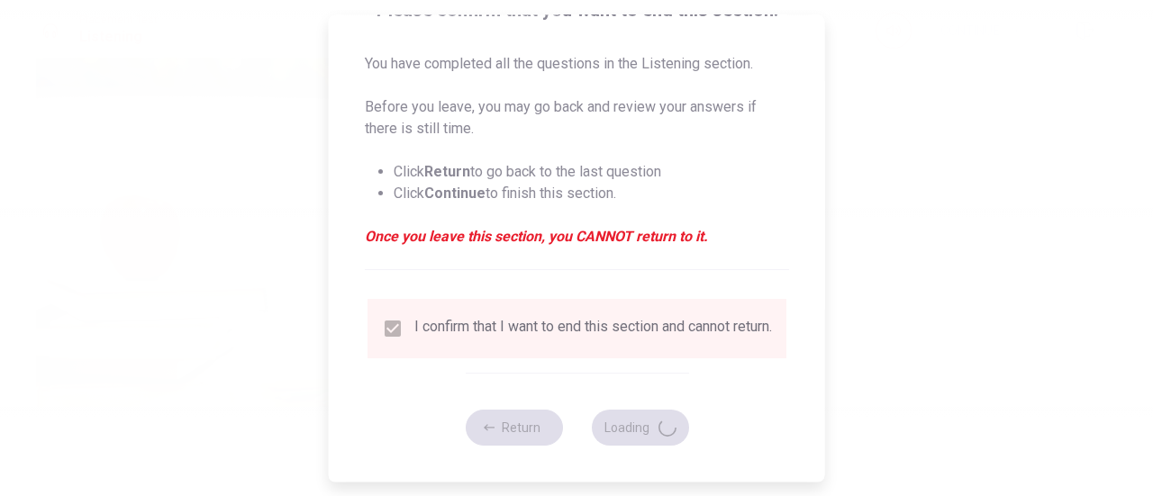
type input "74"
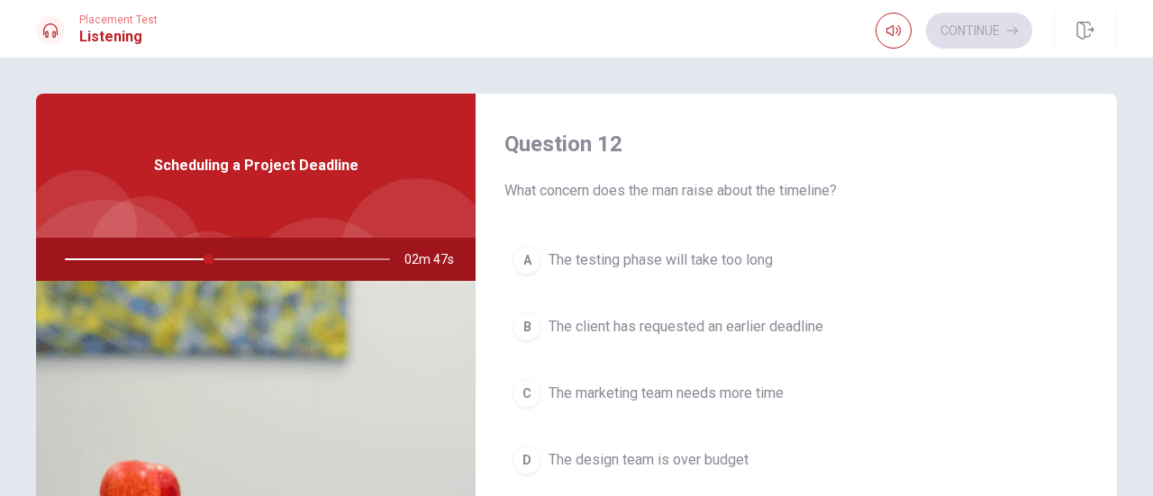
scroll to position [460, 0]
click at [514, 253] on div "A" at bounding box center [526, 261] width 29 height 29
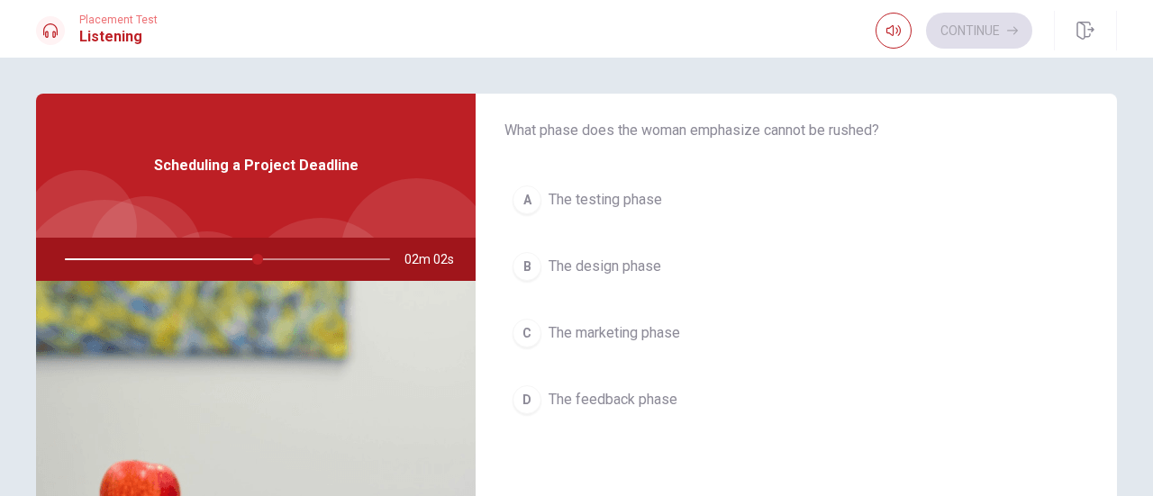
scroll to position [0, 0]
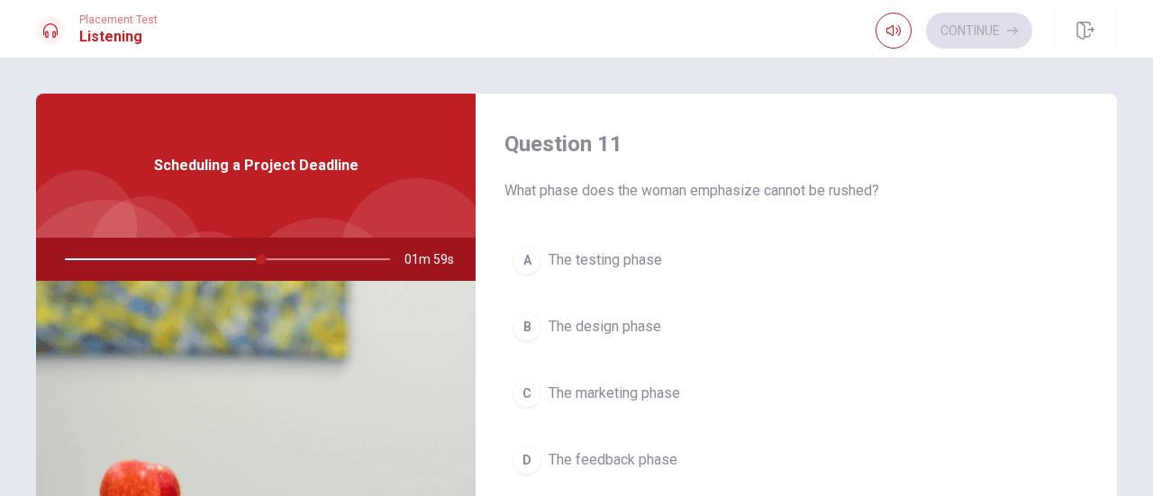
click at [522, 334] on div "B" at bounding box center [526, 326] width 29 height 29
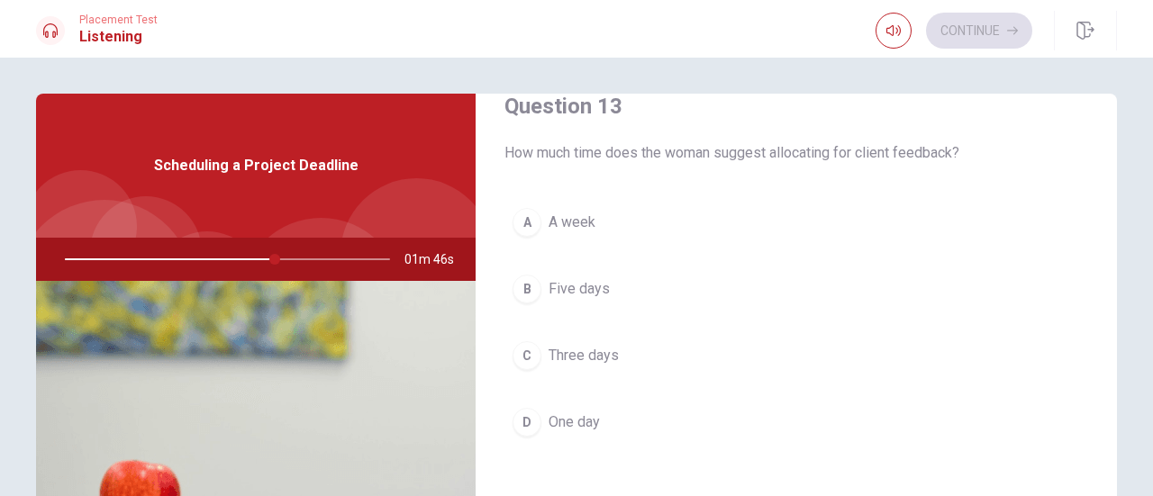
scroll to position [966, 0]
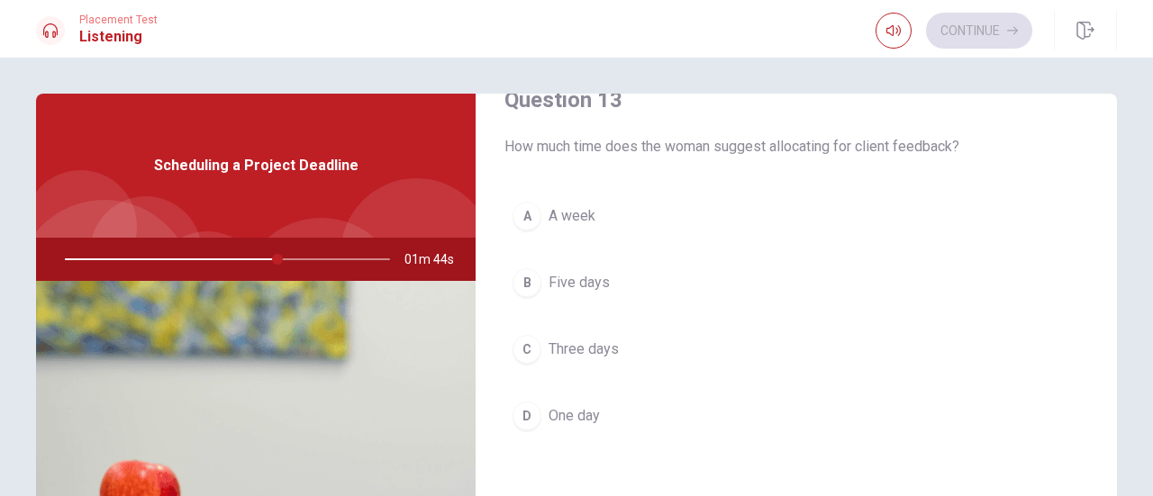
click at [522, 335] on div "C" at bounding box center [526, 349] width 29 height 29
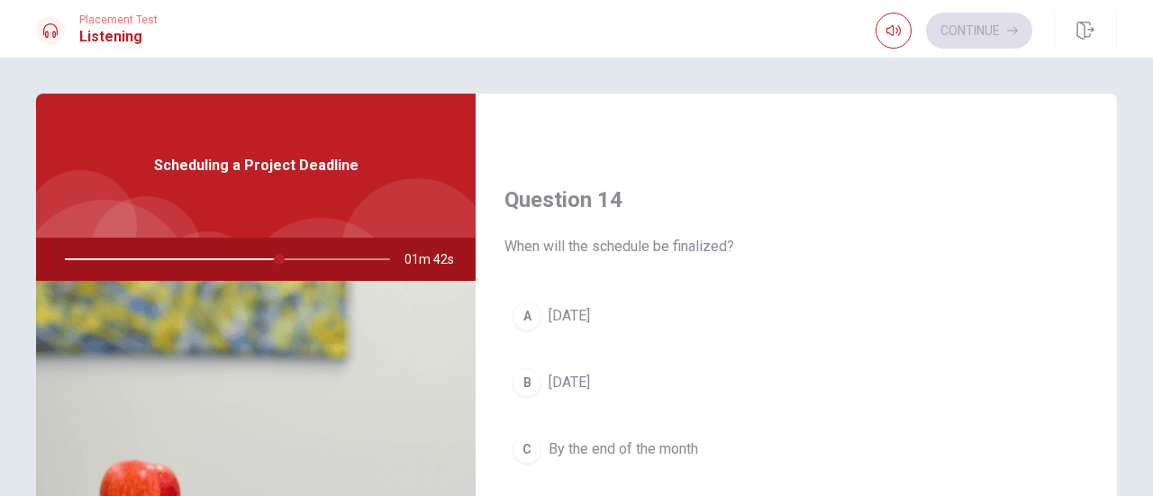
scroll to position [1328, 0]
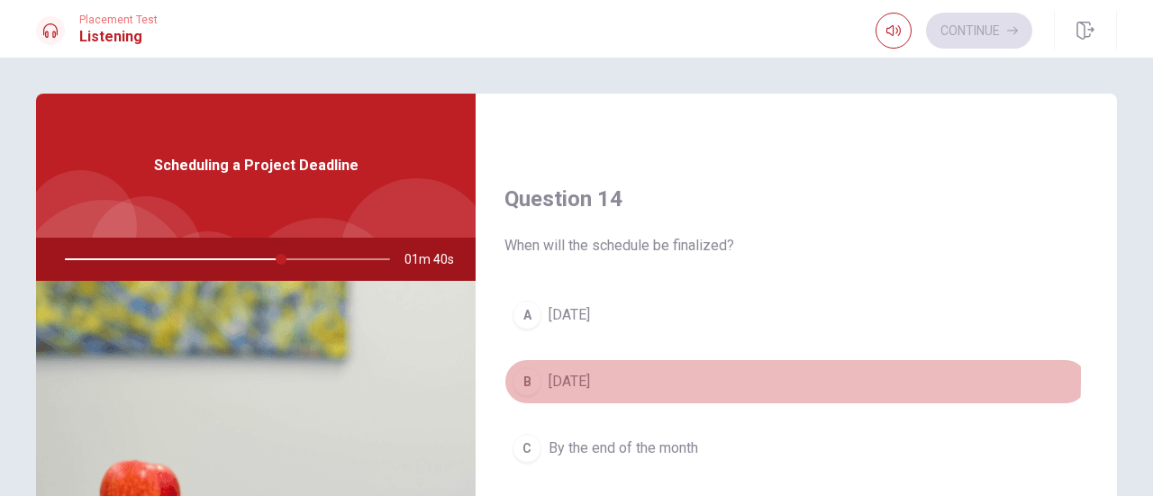
click at [520, 369] on div "B" at bounding box center [526, 381] width 29 height 29
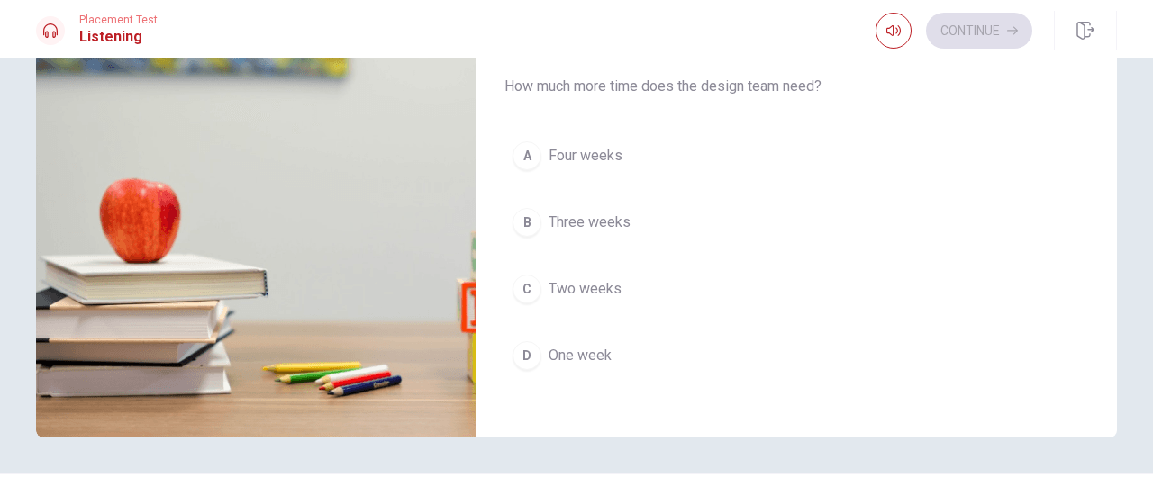
scroll to position [281, 0]
click at [529, 276] on div "C" at bounding box center [526, 290] width 29 height 29
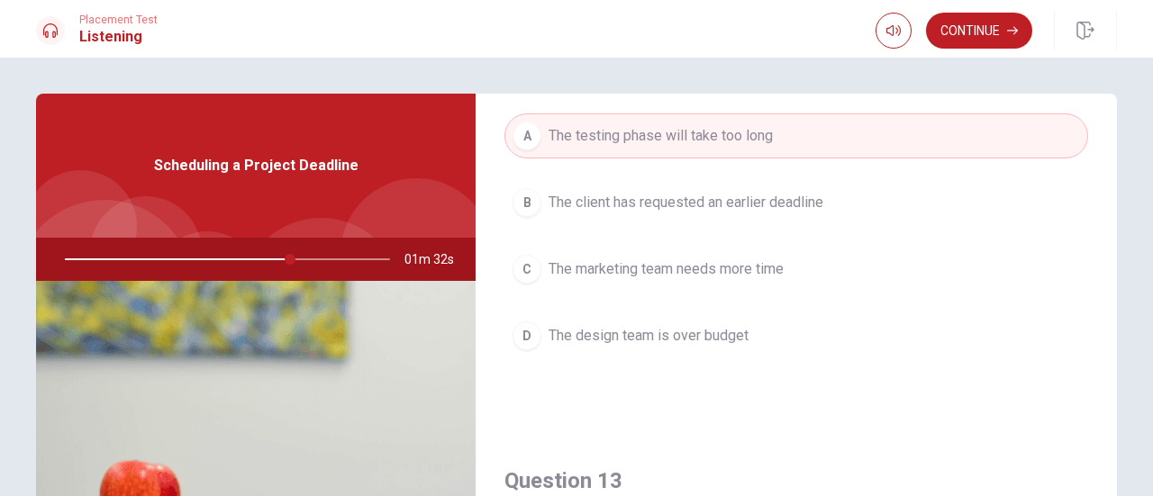
scroll to position [584, 0]
click at [966, 15] on button "Continue" at bounding box center [979, 31] width 106 height 36
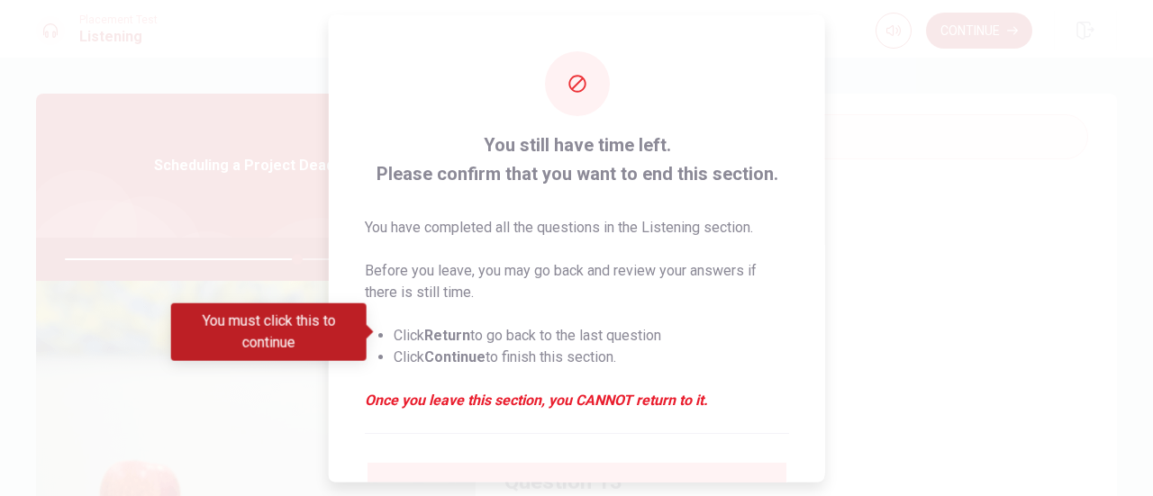
scroll to position [175, 0]
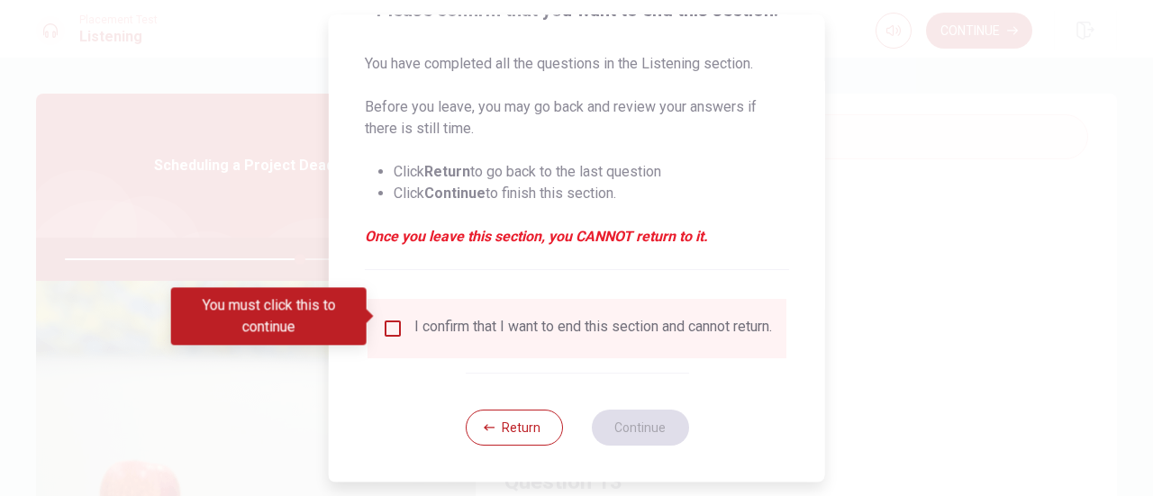
click at [394, 318] on input "You must click this to continue" at bounding box center [393, 329] width 22 height 22
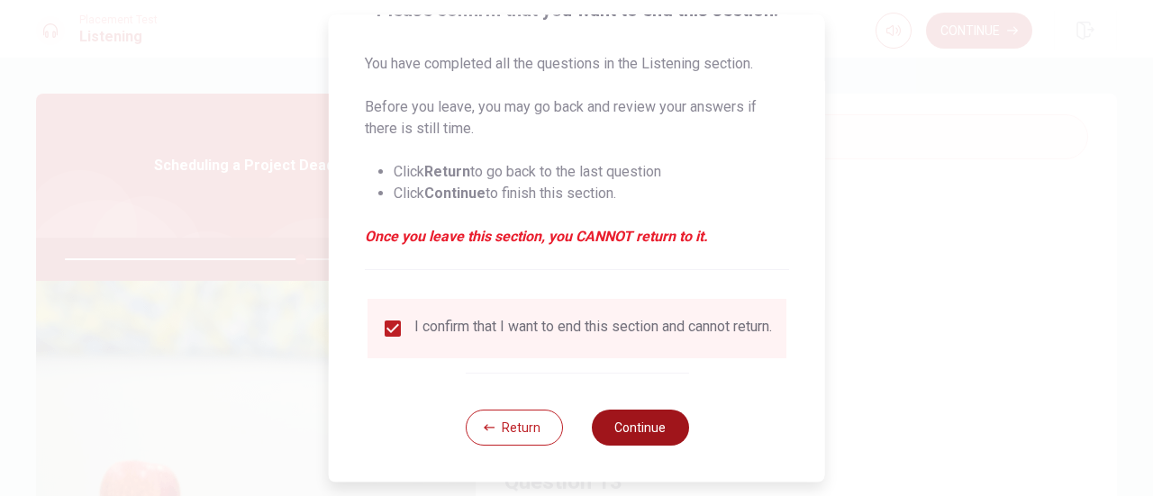
click at [619, 430] on button "Continue" at bounding box center [639, 428] width 97 height 36
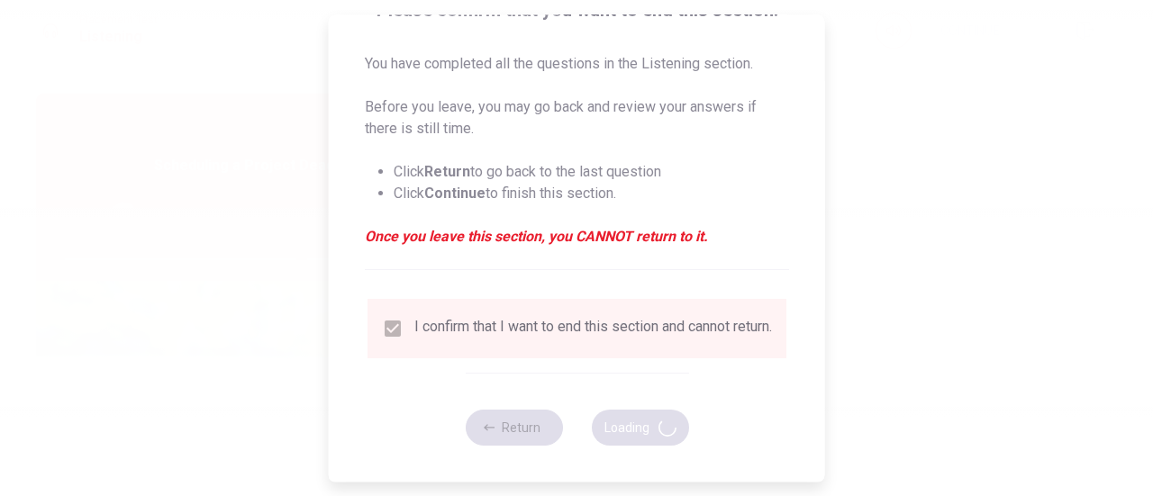
type input "73"
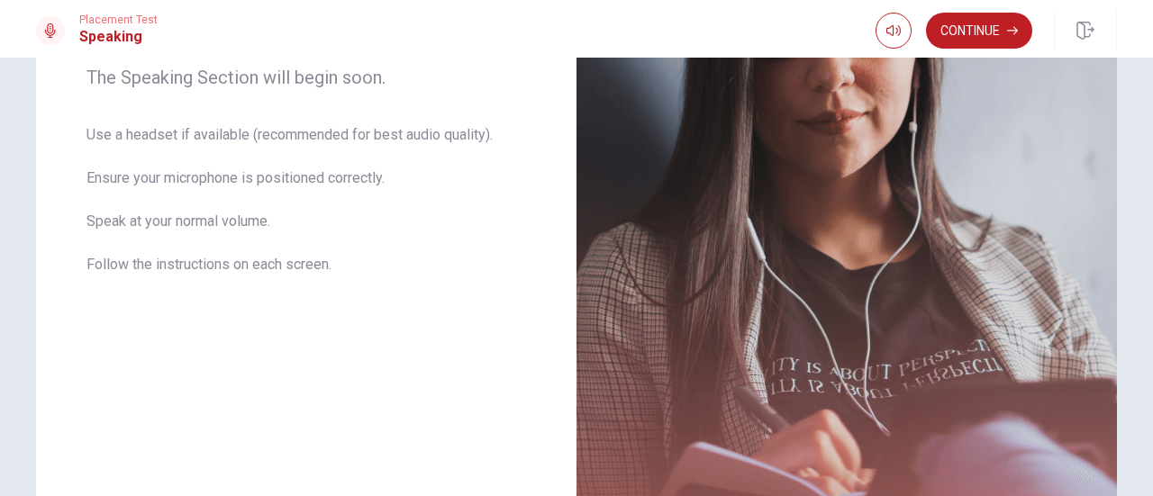
scroll to position [303, 0]
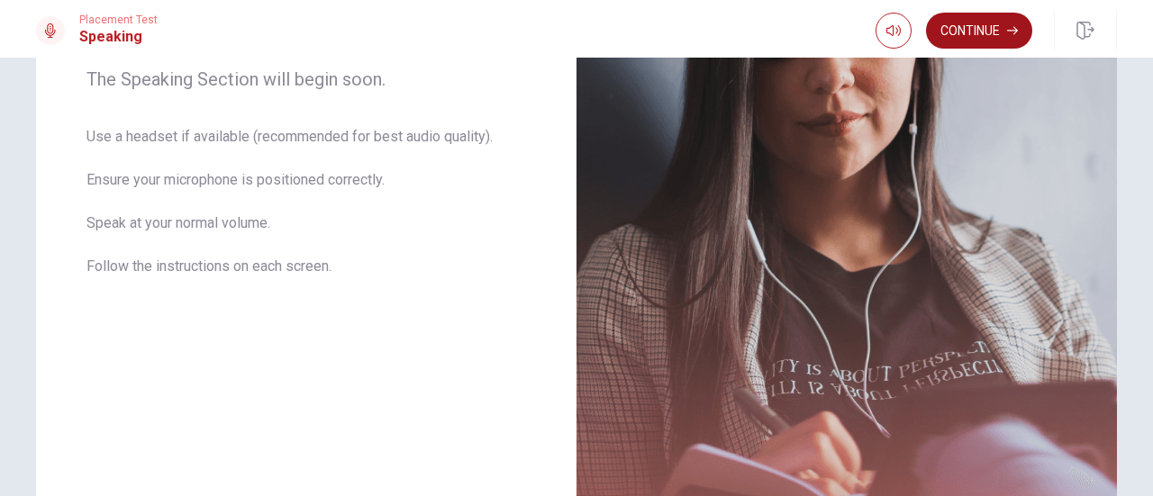
click at [1002, 21] on button "Continue" at bounding box center [979, 31] width 106 height 36
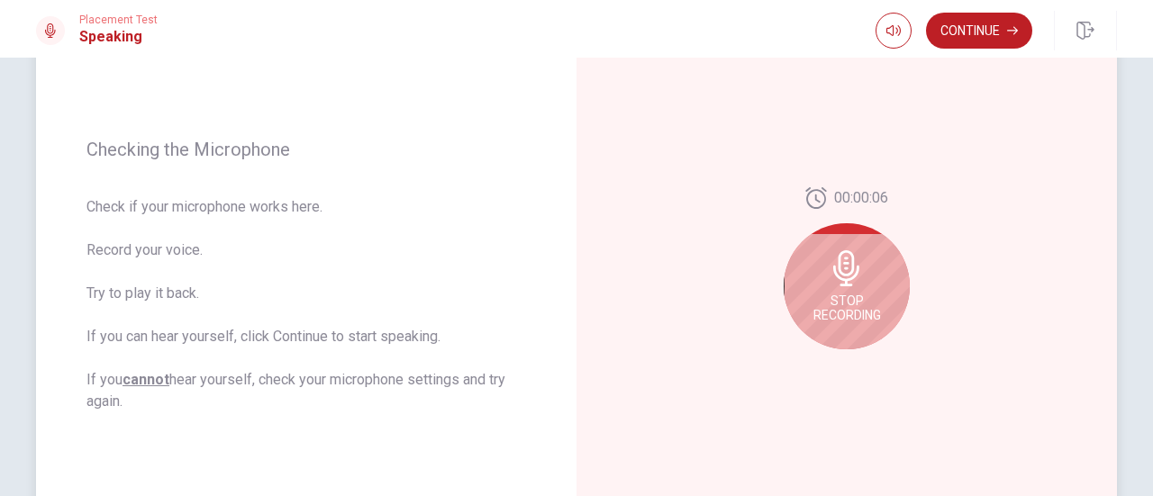
scroll to position [209, 0]
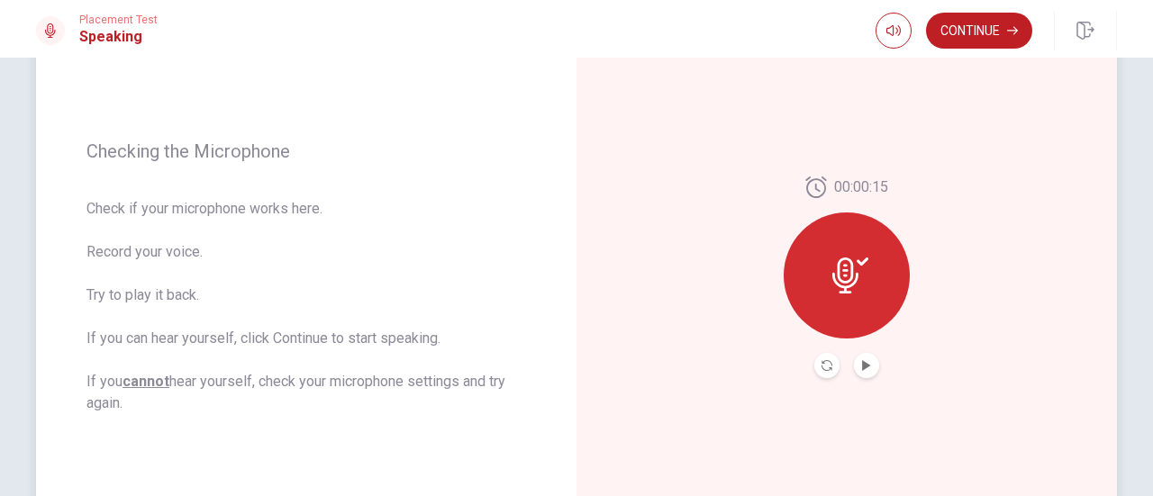
click at [856, 374] on button "Play Audio" at bounding box center [866, 365] width 25 height 25
click at [986, 22] on button "Continue" at bounding box center [979, 31] width 106 height 36
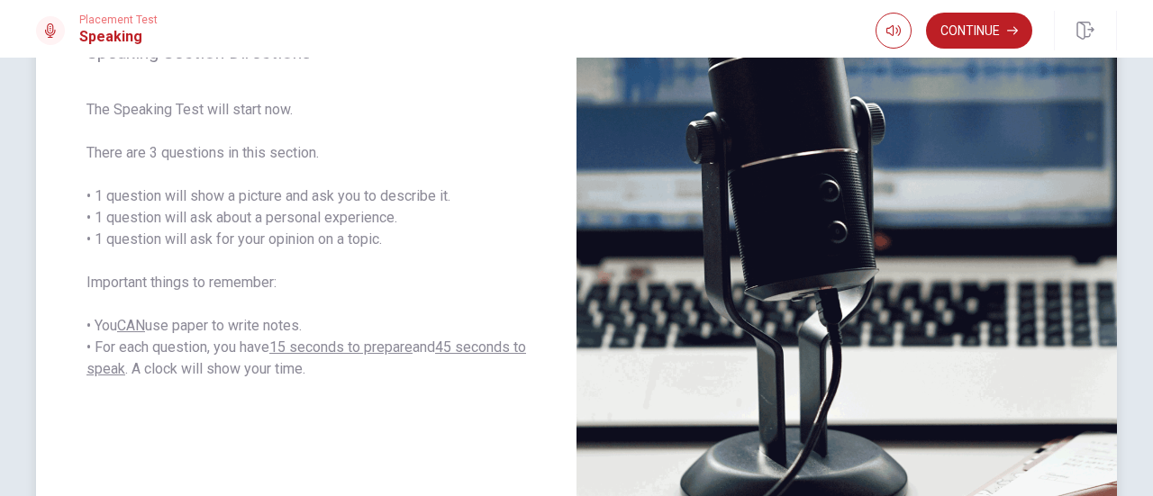
scroll to position [276, 0]
click at [972, 36] on button "Continue" at bounding box center [979, 31] width 106 height 36
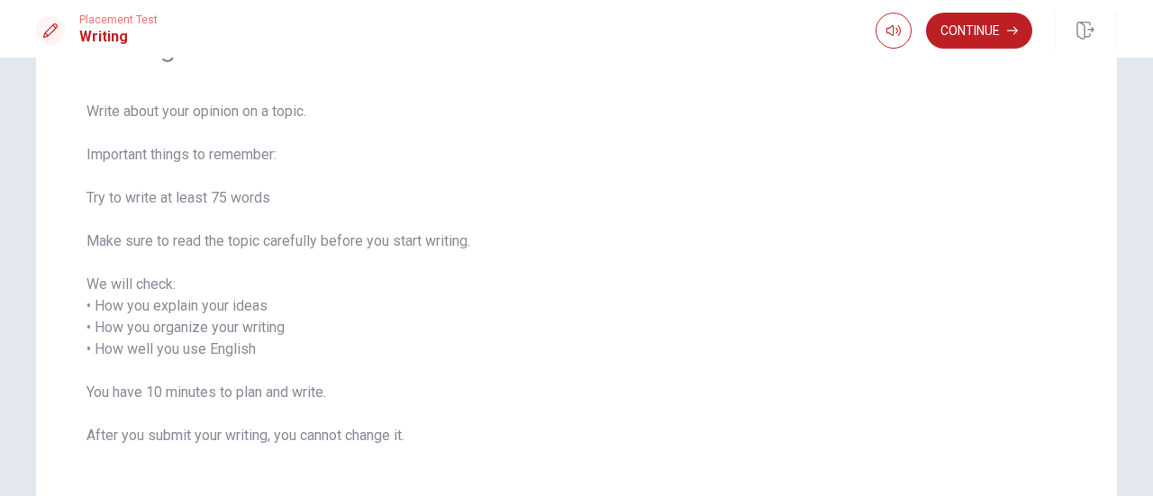
scroll to position [117, 0]
click at [976, 41] on button "Continue" at bounding box center [979, 31] width 106 height 36
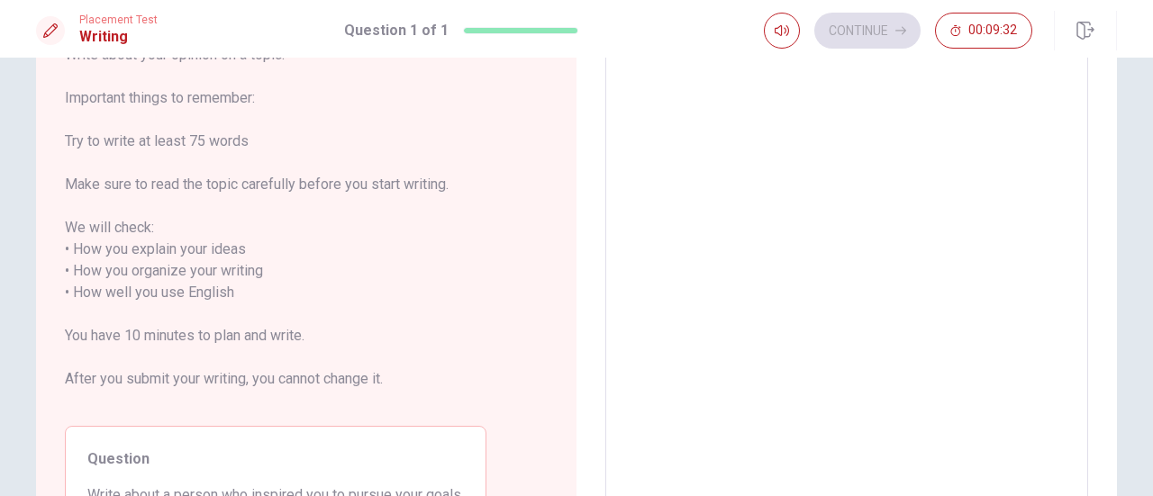
scroll to position [0, 0]
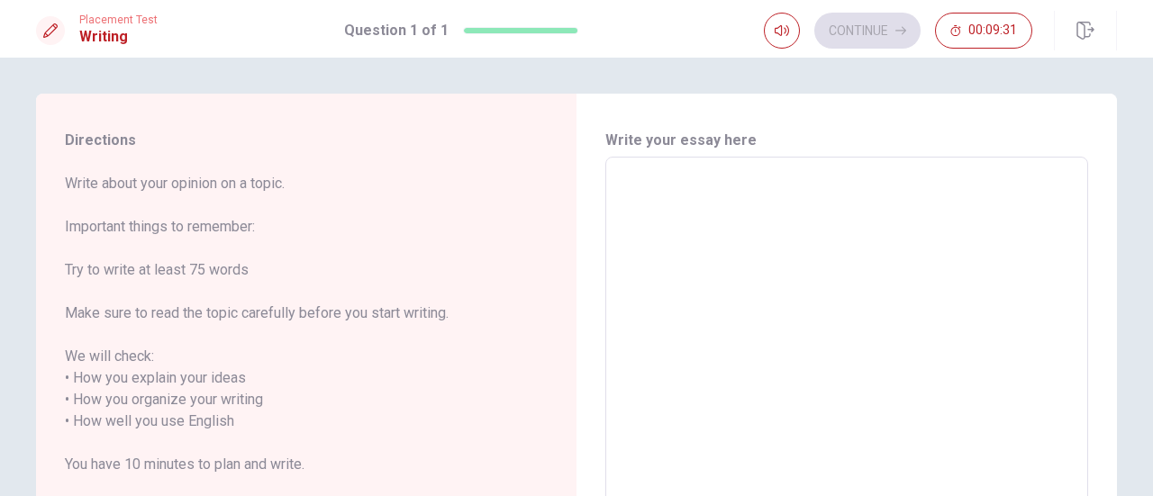
click at [669, 190] on textarea at bounding box center [846, 411] width 457 height 478
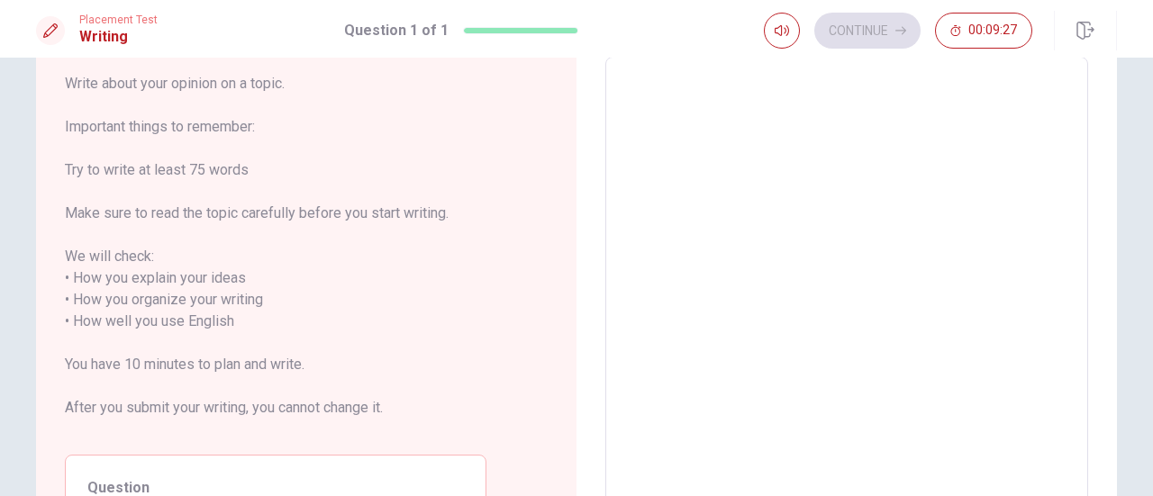
scroll to position [101, 0]
type textarea "S"
type textarea "x"
type textarea "Se"
type textarea "x"
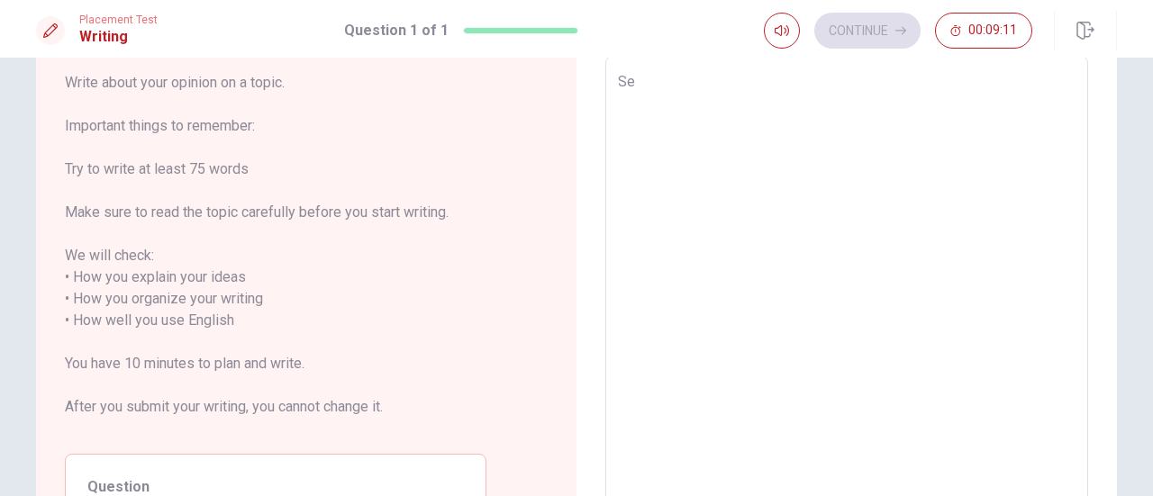
type textarea "Sev"
type textarea "x"
type textarea "Seve"
type textarea "x"
type textarea "Sevev"
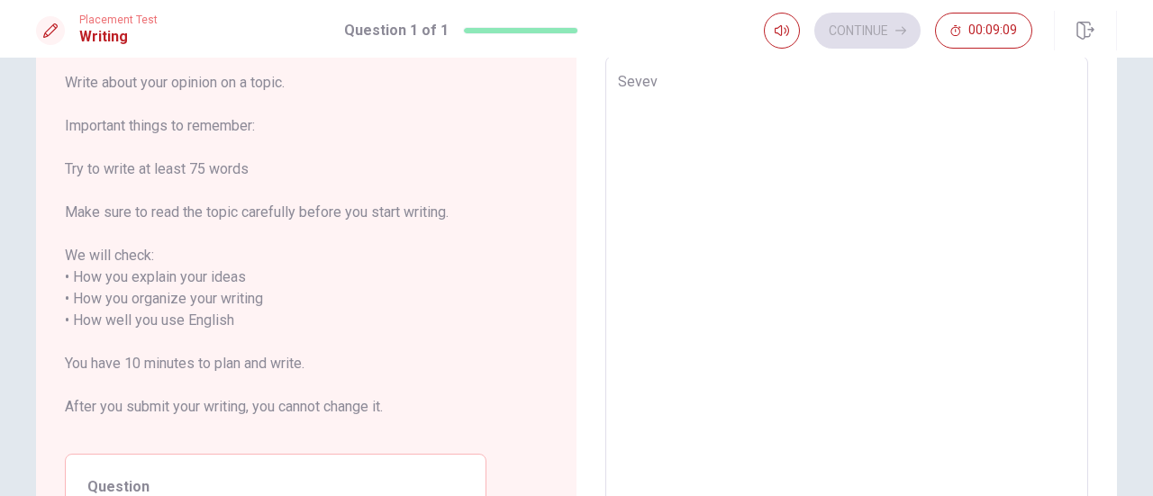
type textarea "x"
type textarea "Sevevn"
type textarea "x"
type textarea "Sevevn"
type textarea "x"
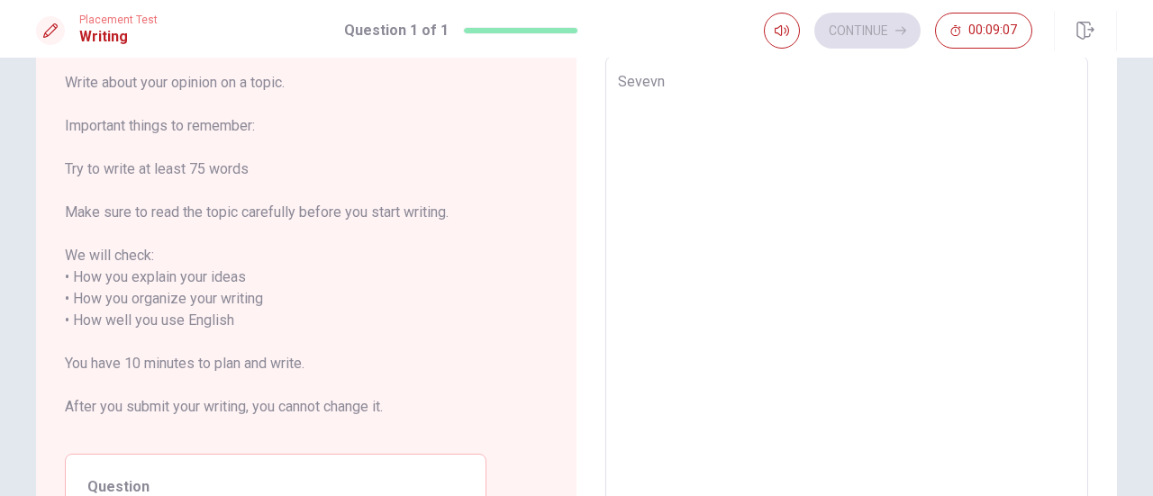
type textarea "Sevevn"
type textarea "x"
type textarea "Sevev"
type textarea "x"
type textarea "Seve"
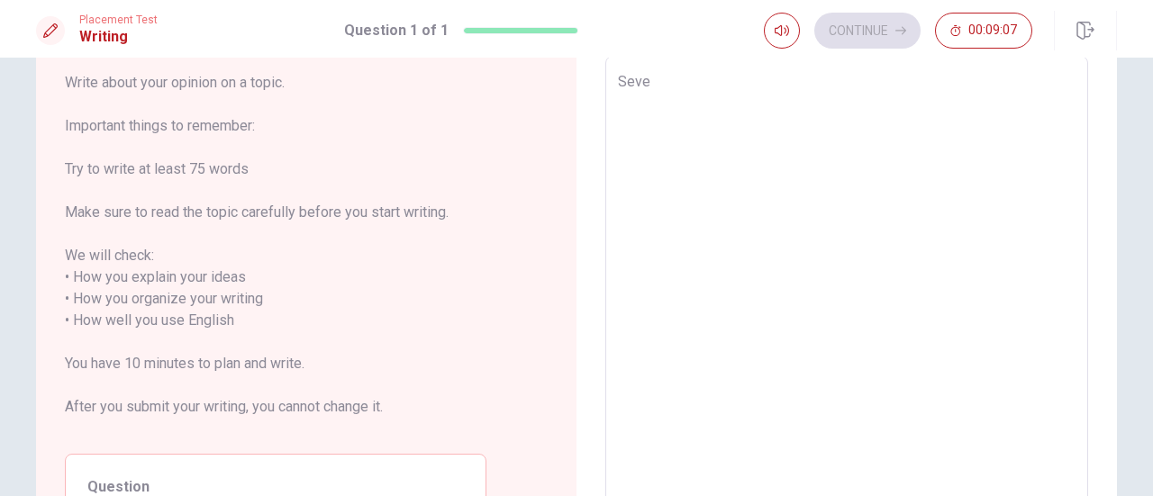
type textarea "x"
type textarea "Seven"
type textarea "x"
type textarea "Seven"
type textarea "x"
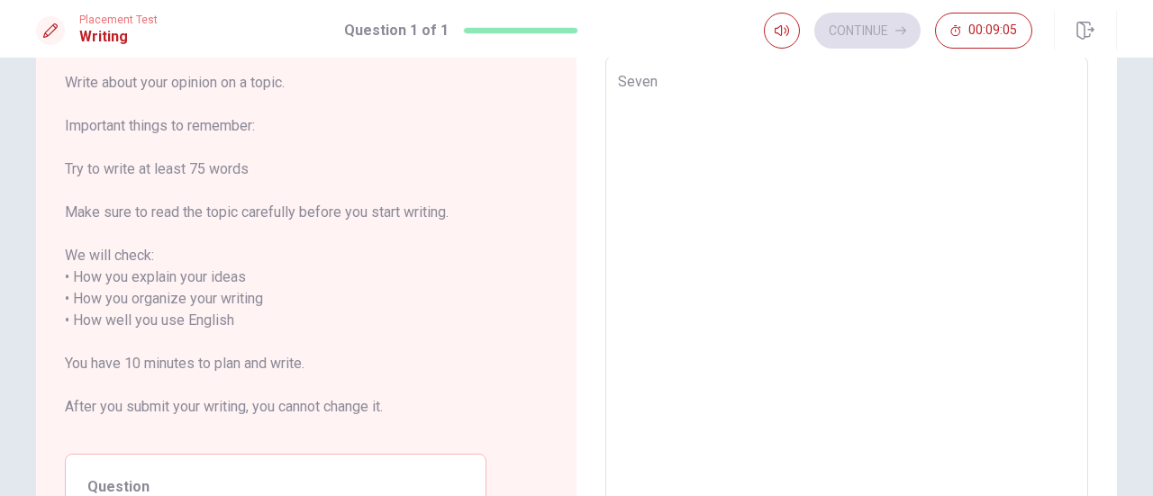
type textarea "Seven y"
type textarea "x"
type textarea "Seven ye"
type textarea "x"
type textarea "Seven yea"
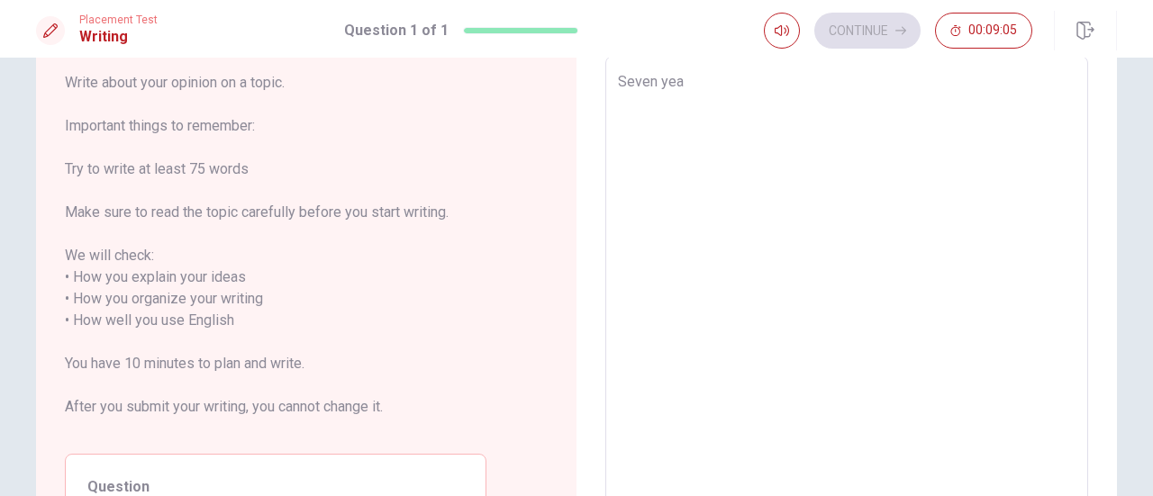
type textarea "x"
type textarea "Seven year"
type textarea "x"
type textarea "Seven years"
type textarea "x"
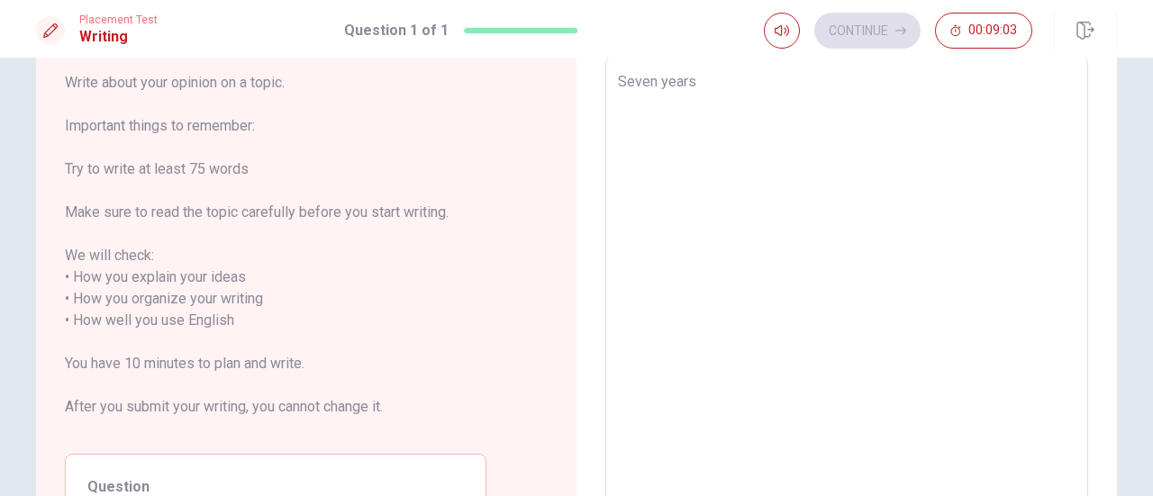
type textarea "Seven years"
type textarea "x"
type textarea "Seven years a"
type textarea "x"
type textarea "Seven years ag"
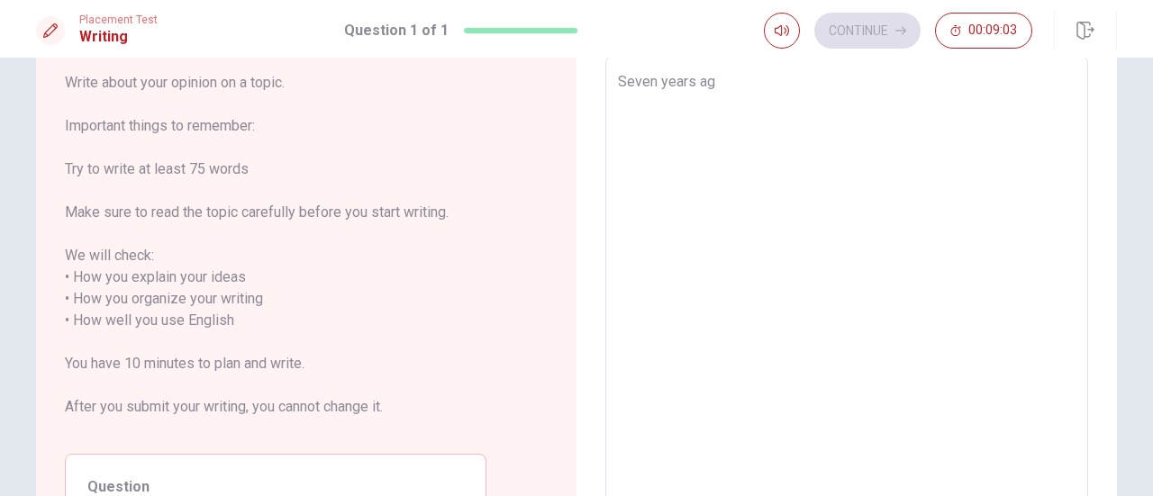
type textarea "x"
type textarea "[DATE]"
type textarea "x"
type textarea "[DATE]"
type textarea "x"
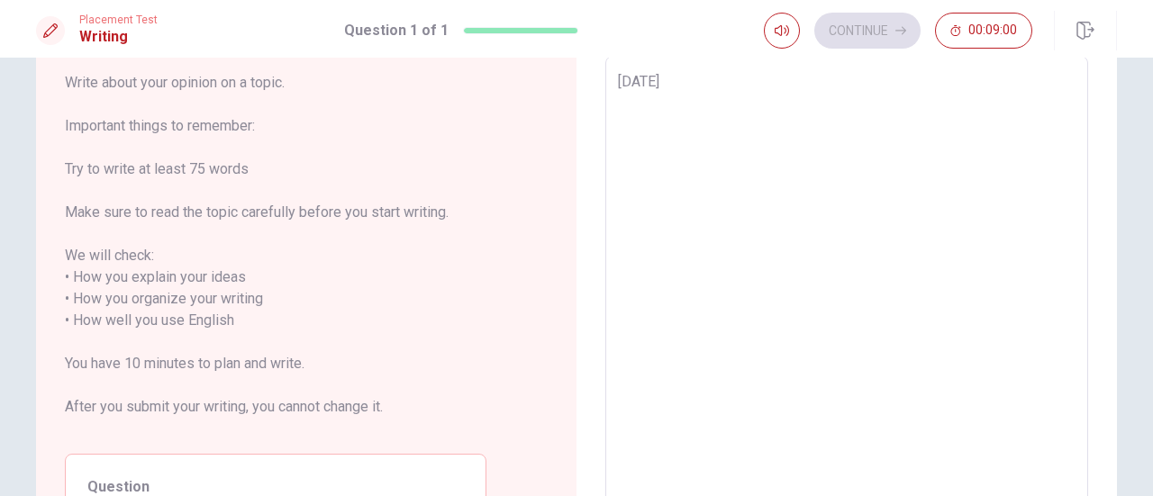
type textarea "[DATE] I"
type textarea "x"
type textarea "[DATE] I"
type textarea "x"
type textarea "[DATE] I s"
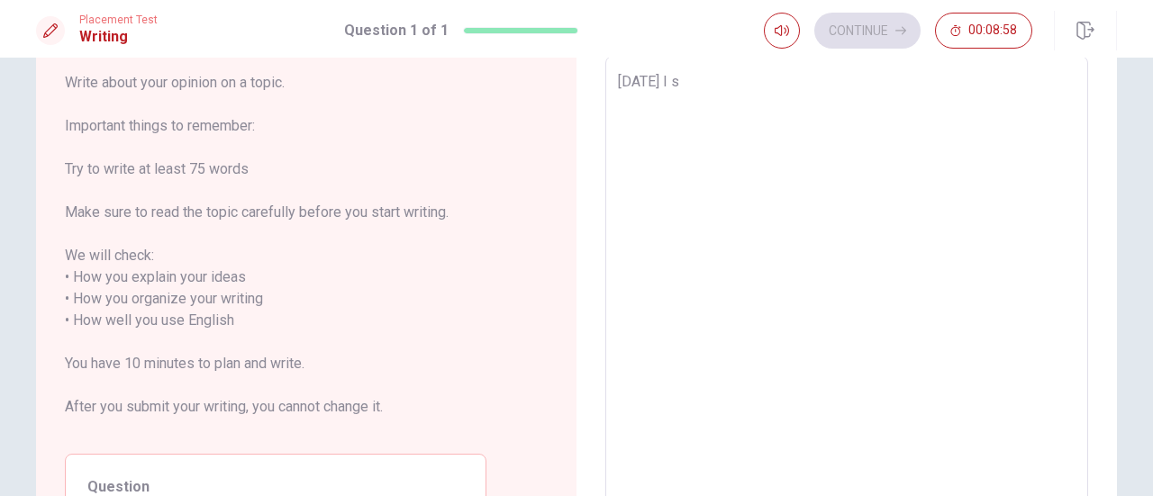
type textarea "x"
type textarea "[DATE] I st"
type textarea "x"
type textarea "[DATE] I sta"
type textarea "x"
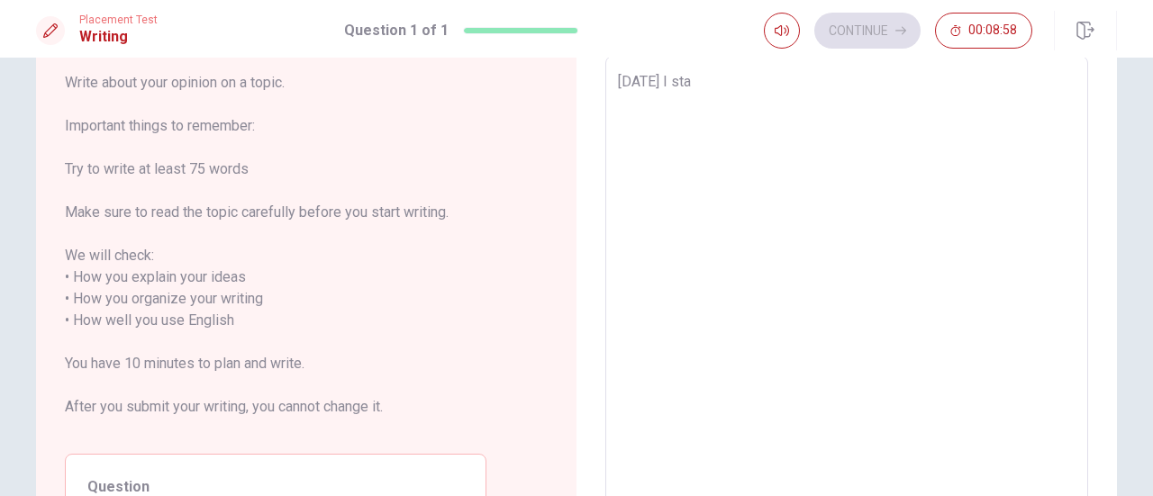
type textarea "[DATE] I star"
type textarea "x"
type textarea "[DATE] I start"
type textarea "x"
type textarea "[DATE] I starte"
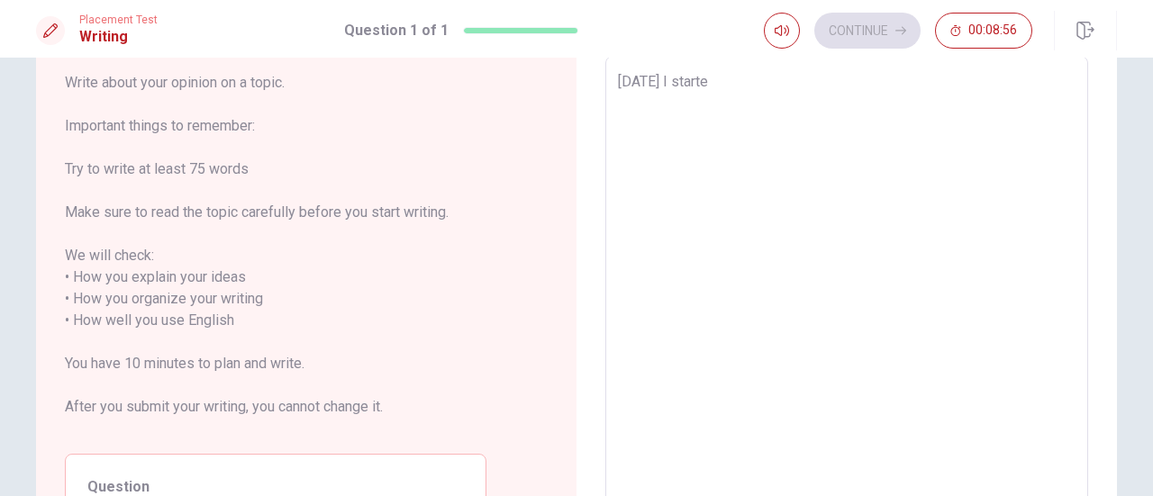
type textarea "x"
type textarea "[DATE] I started"
type textarea "x"
type textarea "[DATE] I started"
type textarea "x"
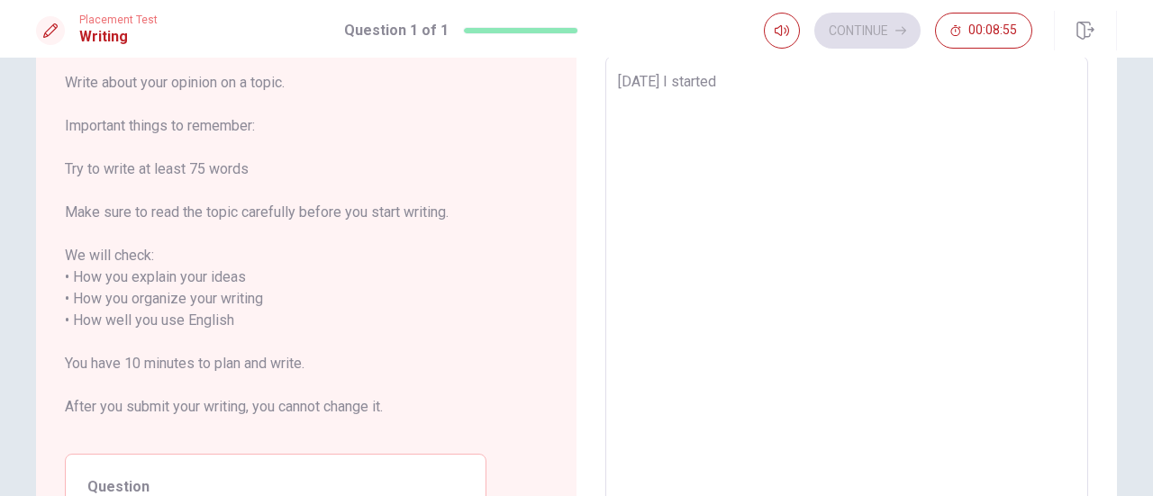
type textarea "[DATE] I started t"
type textarea "x"
type textarea "[DATE] I started to"
type textarea "x"
type textarea "[DATE] I started to"
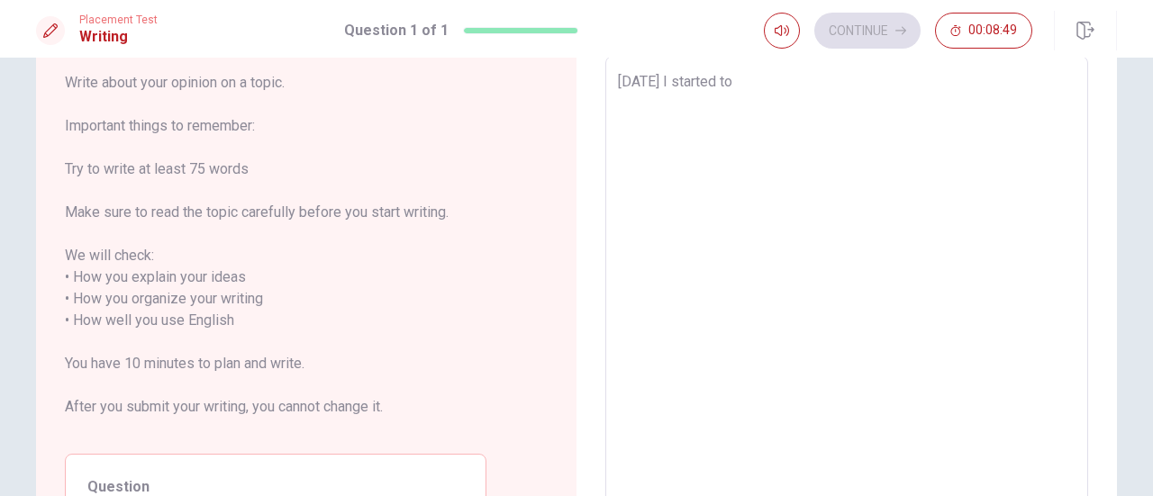
type textarea "x"
type textarea "[DATE] I started to p"
type textarea "x"
type textarea "[DATE] I started to pl"
type textarea "x"
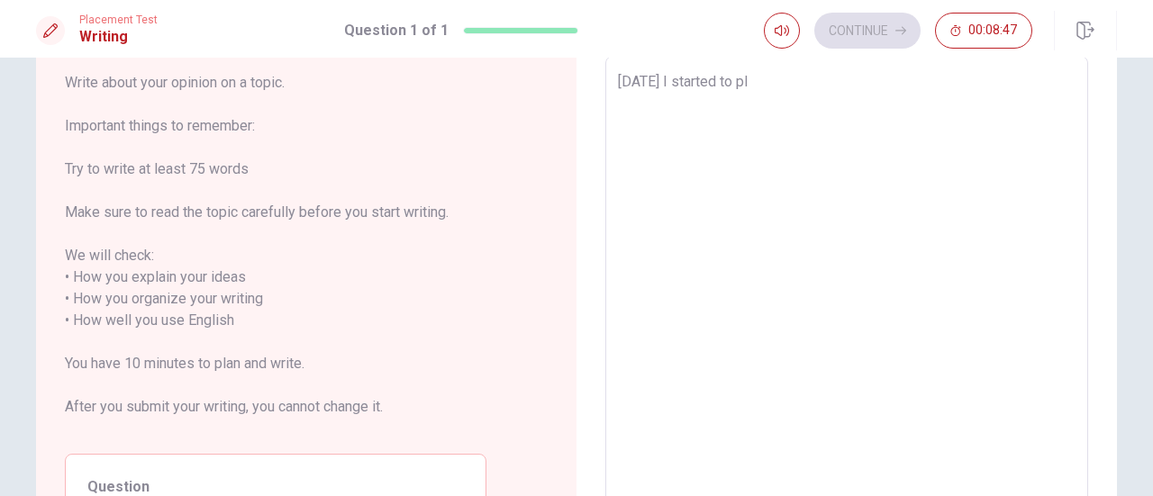
type textarea "[DATE] I started to pla"
type textarea "x"
type textarea "[DATE] I started to play"
type textarea "x"
type textarea "[DATE] I started to play"
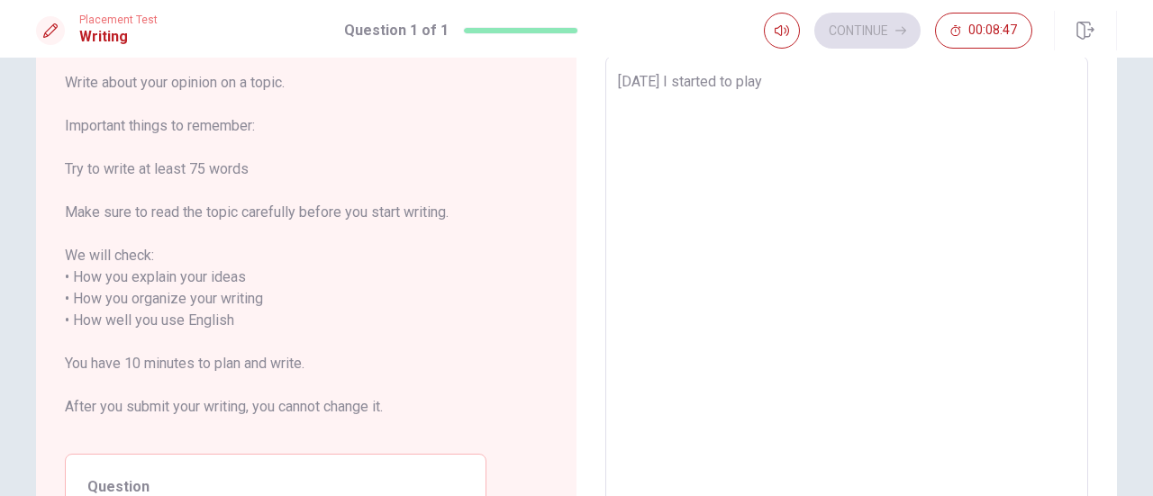
type textarea "x"
type textarea "[DATE] I started to play t"
type textarea "x"
type textarea "[DATE] I started to play te"
type textarea "x"
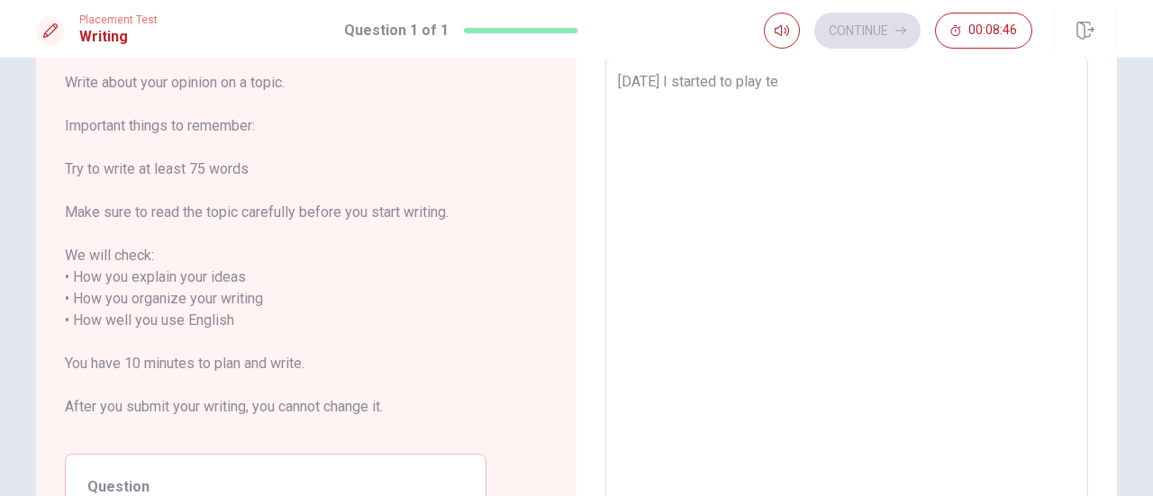
type textarea "[DATE] I started to play ten"
type textarea "x"
type textarea "[DATE] I started to play tenn"
type textarea "x"
type textarea "[DATE] I started to play tenni"
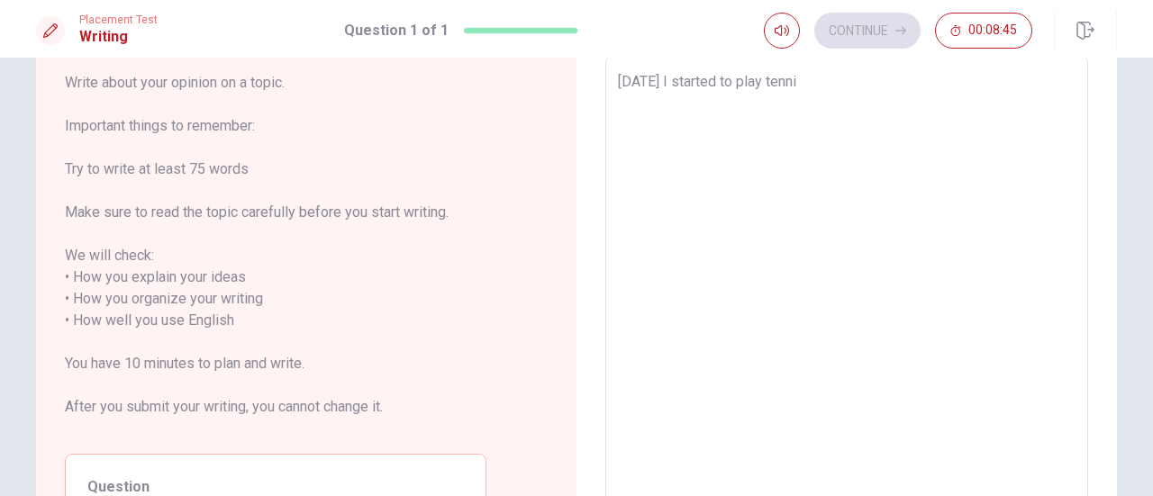
type textarea "x"
type textarea "[DATE] I started to play tennis"
type textarea "x"
type textarea "[DATE] I started to play tennis"
type textarea "x"
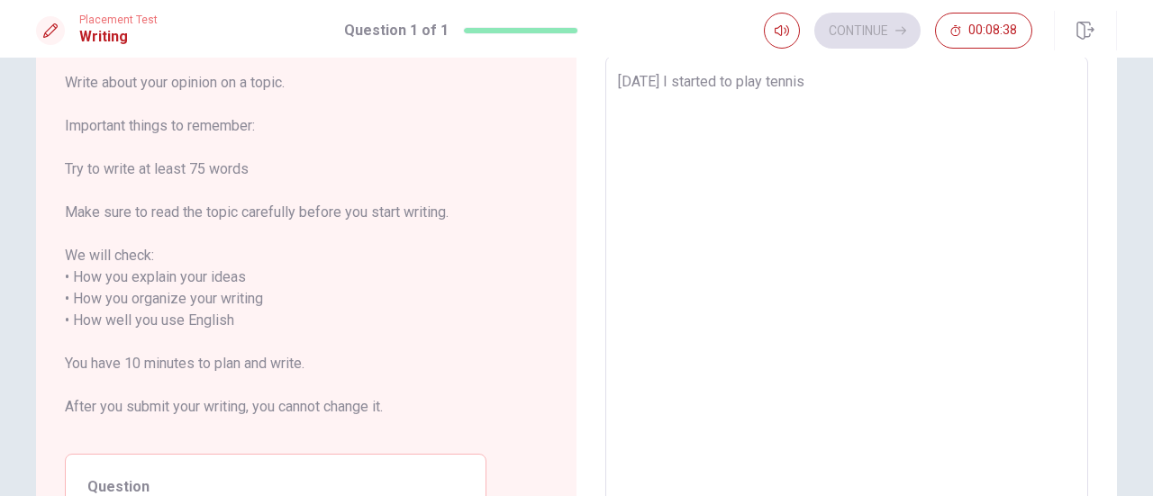
type textarea "[DATE] I started to play tennis a"
type textarea "x"
type textarea "[DATE] I started to play tennis an"
type textarea "x"
type textarea "[DATE] I started to play tennis and"
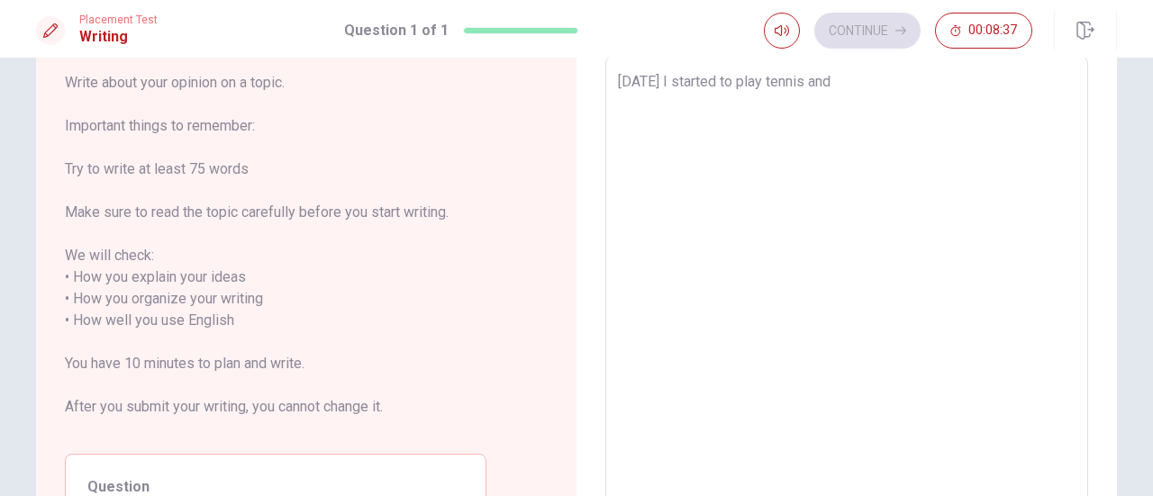
type textarea "x"
type textarea "[DATE] I started to play tennis and"
type textarea "x"
type textarea "[DATE] I started to play tennis and i"
type textarea "x"
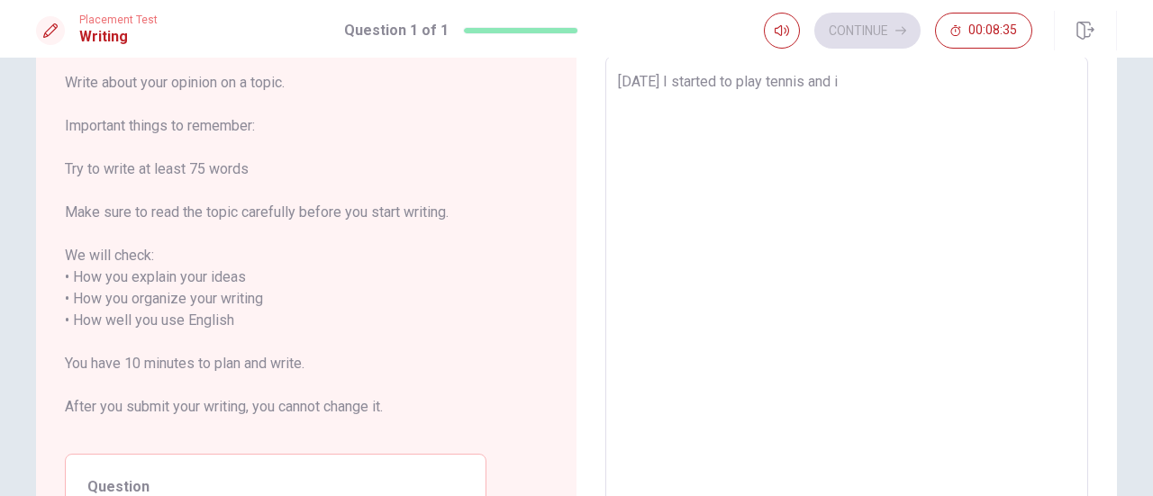
type textarea "[DATE] I started to play tennis and i"
type textarea "x"
type textarea "[DATE] I started to play tennis and i m"
type textarea "x"
type textarea "[DATE] I started to play tennis and i me"
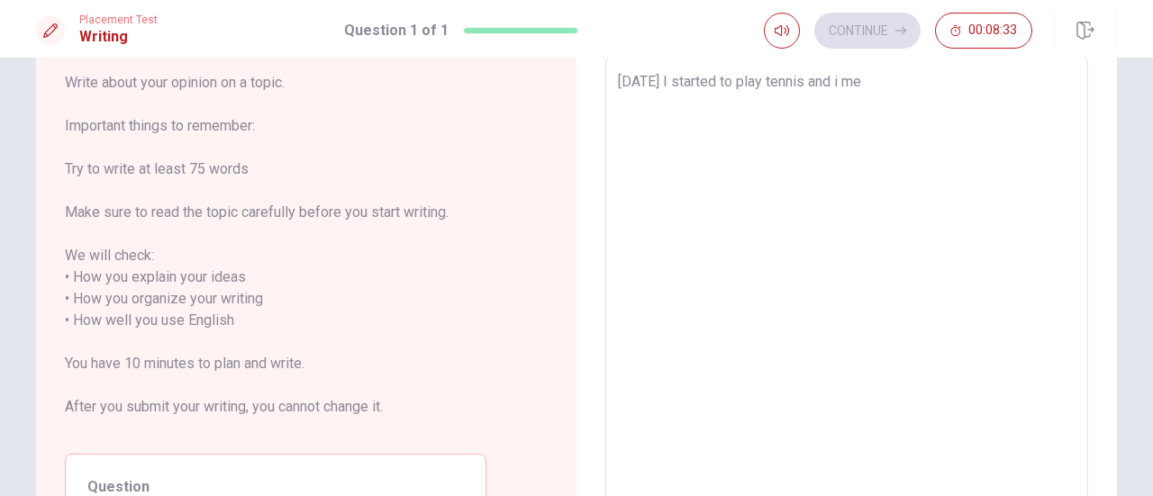
type textarea "x"
type textarea "[DATE] I started to play tennis and i met"
type textarea "x"
type textarea "[DATE] I started to play tennis and i met"
type textarea "x"
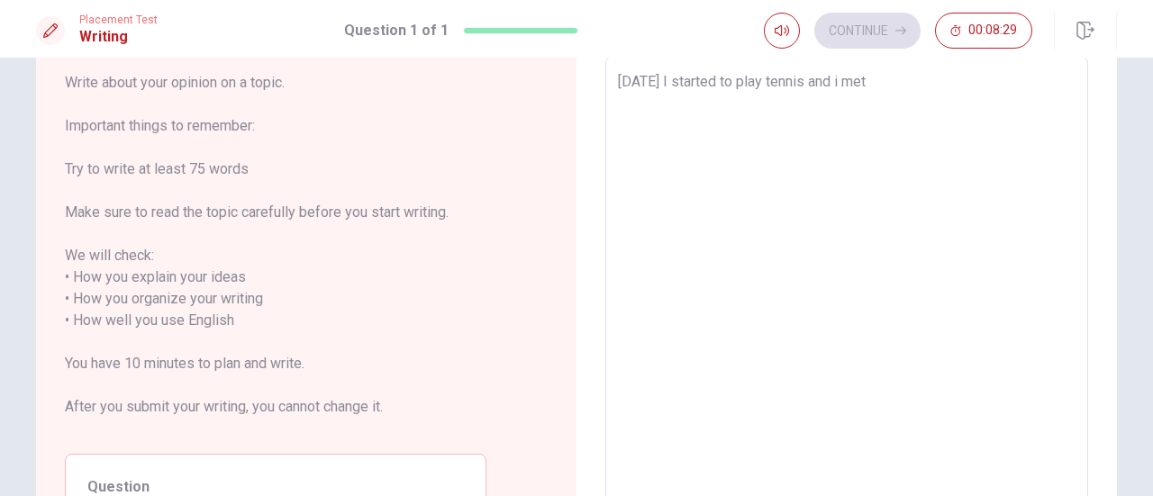
type textarea "[DATE] I started to play tennis and i met f"
type textarea "x"
type textarea "[DATE] I started to play tennis and i met fo"
type textarea "x"
type textarea "[DATE] I started to play tennis and i met for"
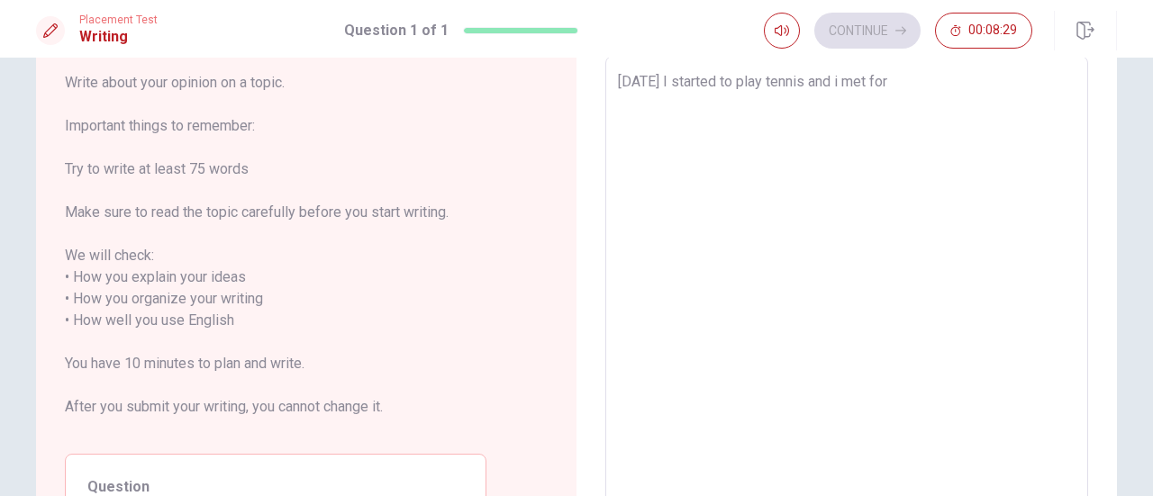
type textarea "x"
type textarea "[DATE] I started to play tennis and i met for"
type textarea "x"
type textarea "[DATE] I started to play tennis and i met for t"
type textarea "x"
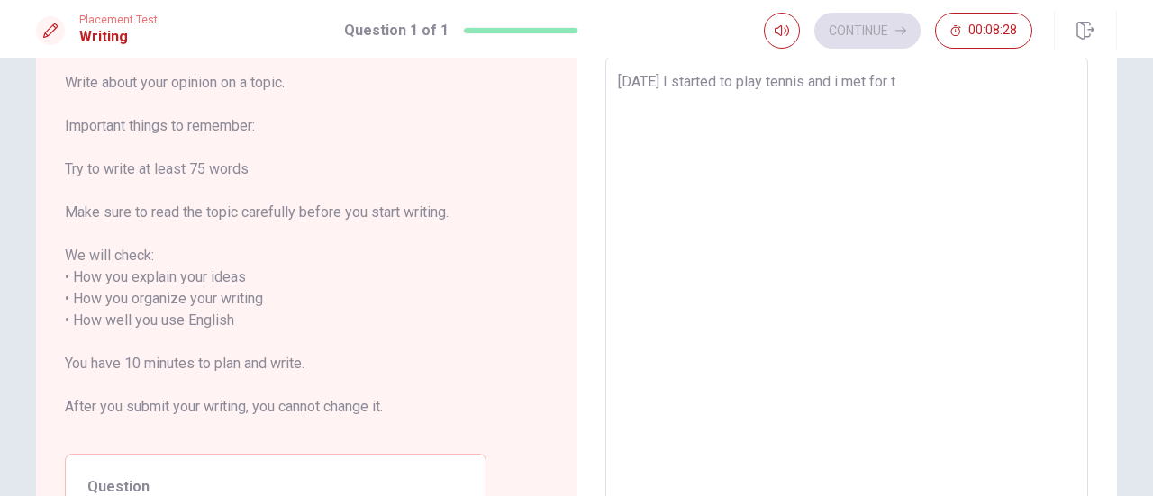
type textarea "[DATE] I started to play tennis and i met for th"
type textarea "x"
type textarea "[DATE] I started to play tennis and i met for the"
type textarea "x"
type textarea "[DATE] I started to play tennis and i met for the"
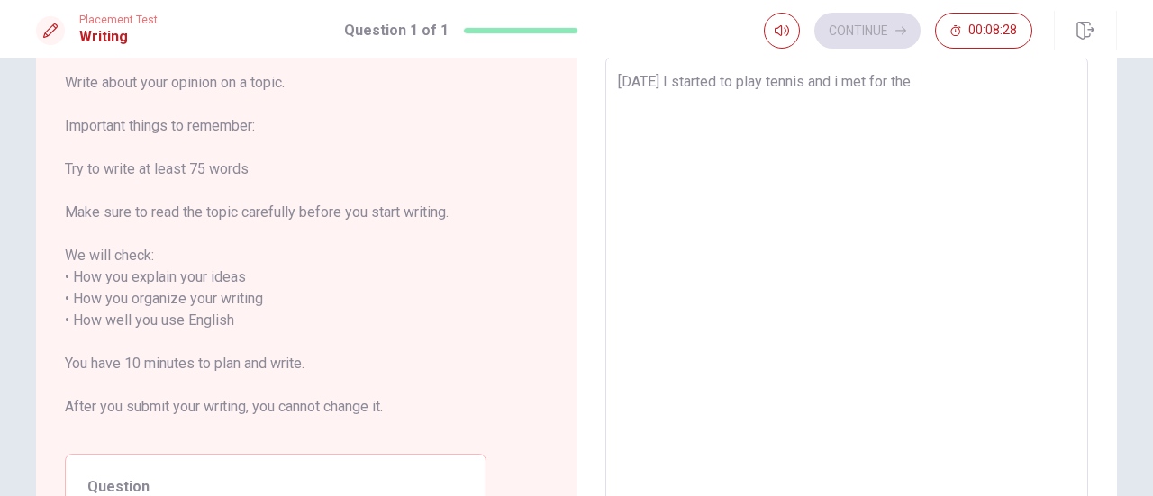
type textarea "x"
type textarea "[DATE] I started to play tennis and i met for the f"
type textarea "x"
type textarea "[DATE] I started to play tennis and i met for the fi"
type textarea "x"
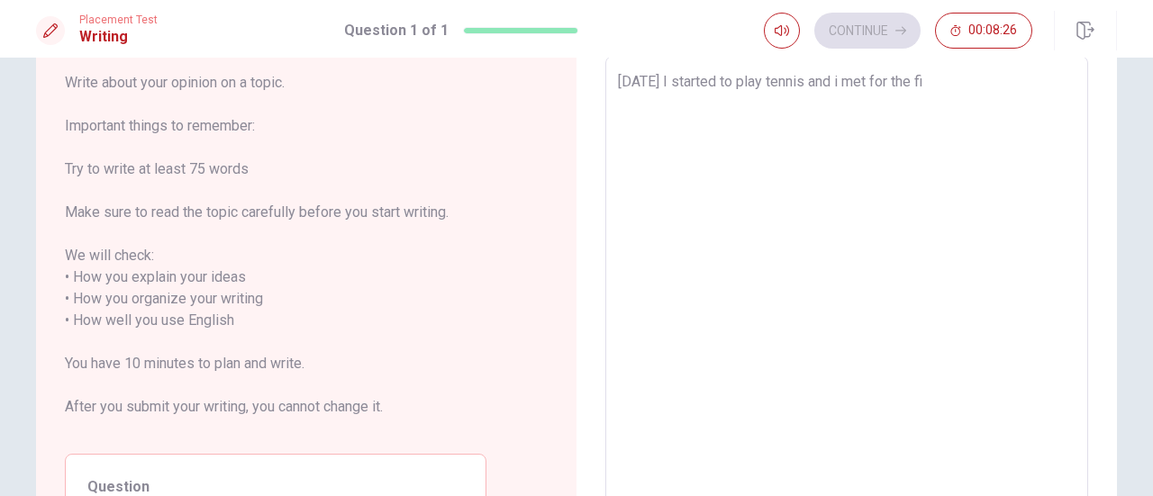
type textarea "[DATE] I started to play tennis and i met for the fir"
type textarea "x"
type textarea "[DATE] I started to play tennis and i met for the firs"
type textarea "x"
type textarea "[DATE] I started to play tennis and i met for the first"
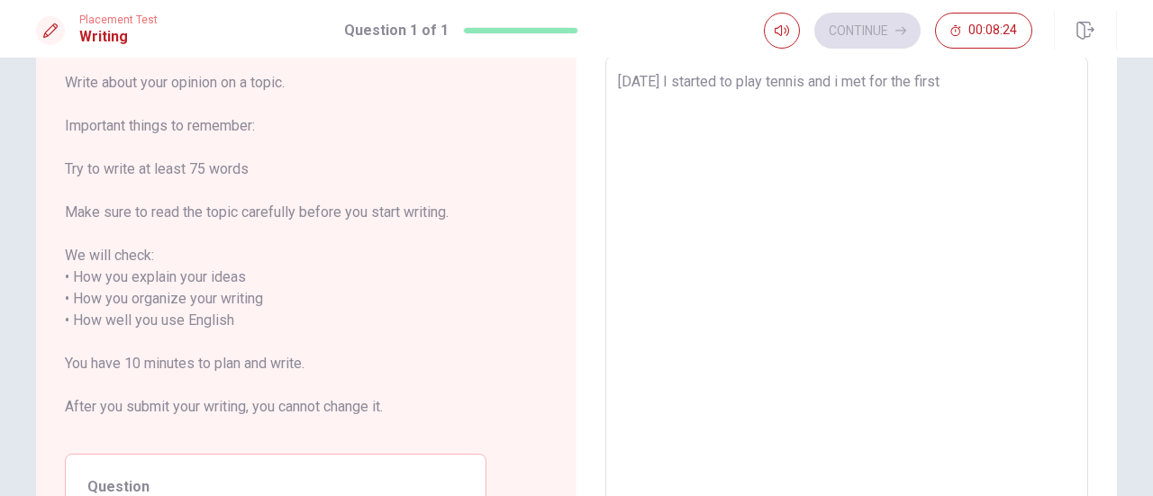
type textarea "x"
type textarea "[DATE] I started to play tennis and i met for the first"
type textarea "x"
type textarea "[DATE] I started to play tennis and i met for the first s"
type textarea "x"
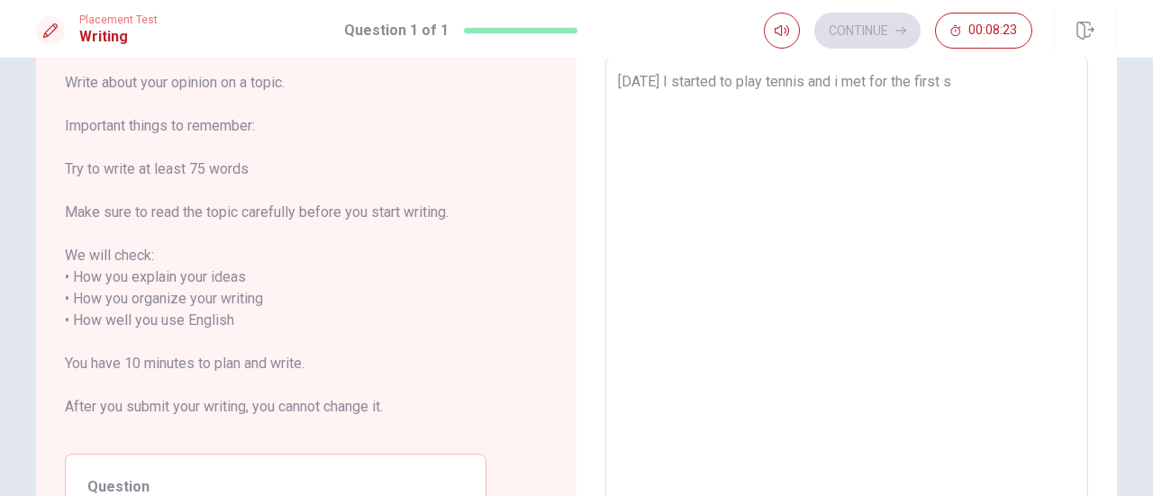
type textarea "[DATE] I started to play tennis and i met for the first so"
type textarea "x"
type textarea "[DATE] I started to play tennis and i met for the first som"
type textarea "x"
type textarea "[DATE] I started to play tennis and i met for the first somo"
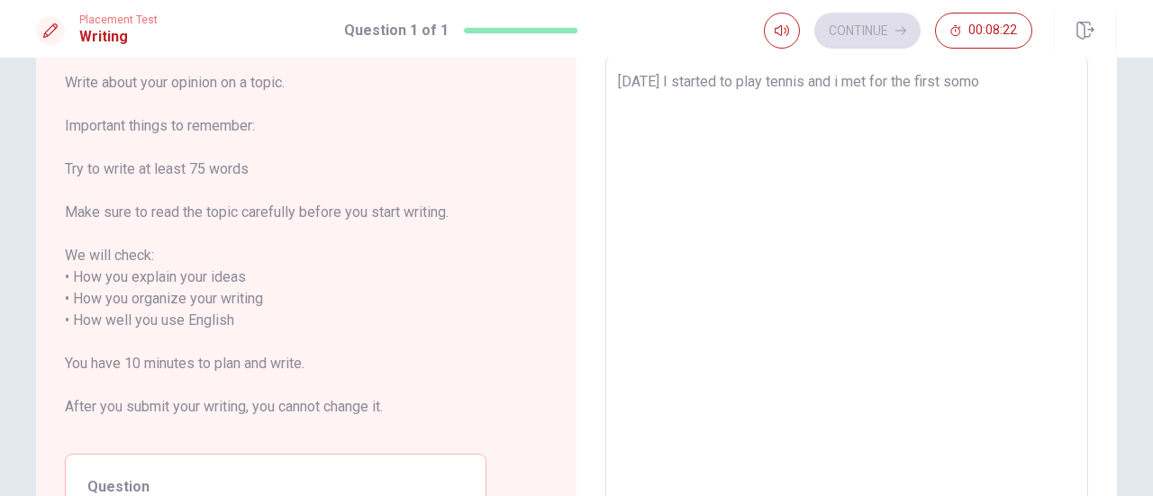
type textarea "x"
type textarea "[DATE] I started to play tennis and i met for the first som"
type textarea "x"
type textarea "[DATE] I started to play tennis and i met for the first so"
type textarea "x"
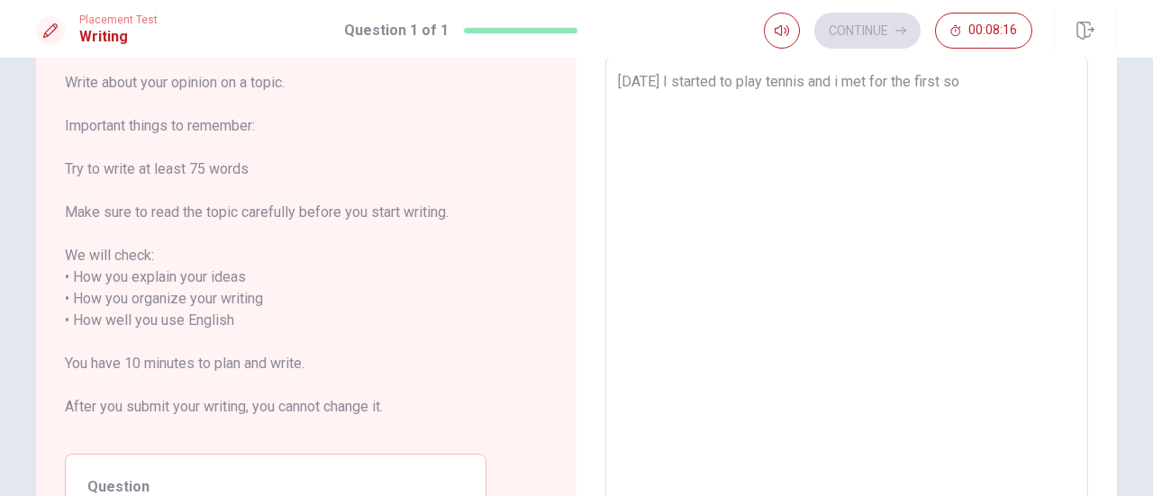
type textarea "[DATE] I started to play tennis and i met for the first s"
type textarea "x"
type textarea "[DATE] I started to play tennis and i met for the first"
type textarea "x"
type textarea "[DATE] I started to play tennis and i met for the first t"
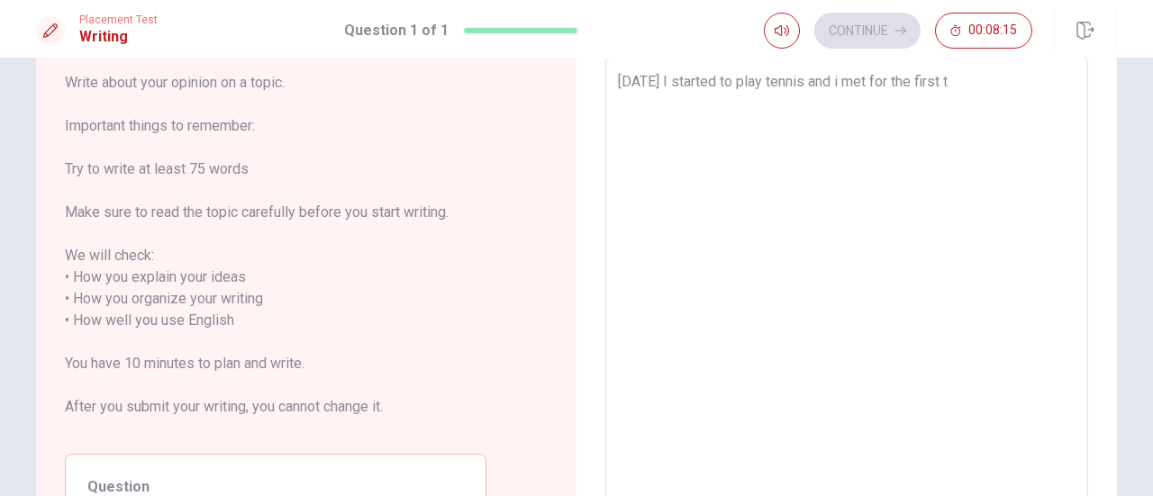
type textarea "x"
type textarea "[DATE] I started to play tennis and i met for the first ti"
type textarea "x"
type textarea "[DATE] I started to play tennis and i met for the first [PERSON_NAME]"
type textarea "x"
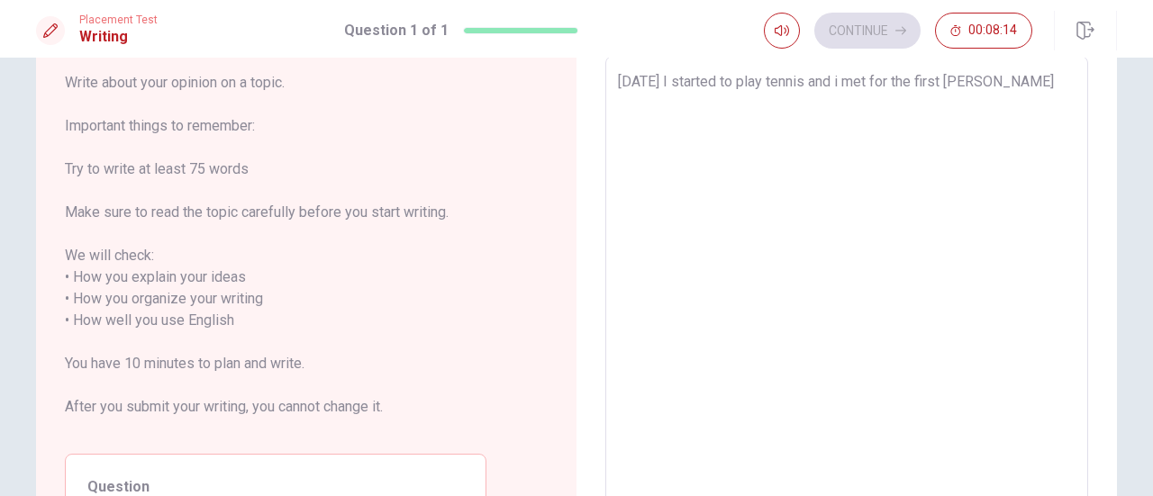
type textarea "[DATE] I started to play tennis and i met for the first time"
type textarea "x"
type textarea "[DATE] I started to play tennis and i met for the first time"
type textarea "x"
type textarea "[DATE] I started to play tennis and i met for the first time s"
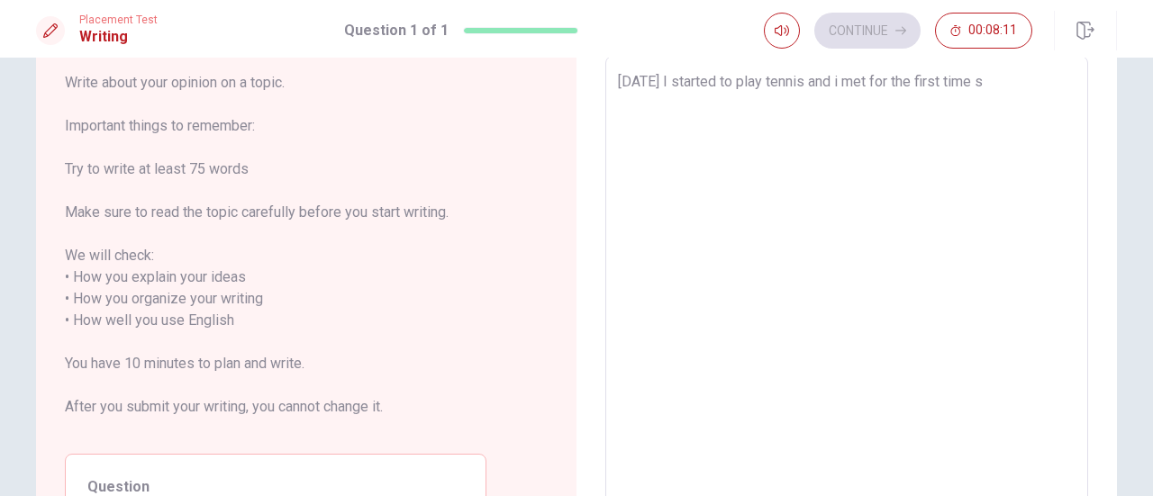
type textarea "x"
type textarea "[DATE] I started to play tennis and i met for the first time so"
type textarea "x"
type textarea "[DATE] I started to play tennis and i met for the first time som"
type textarea "x"
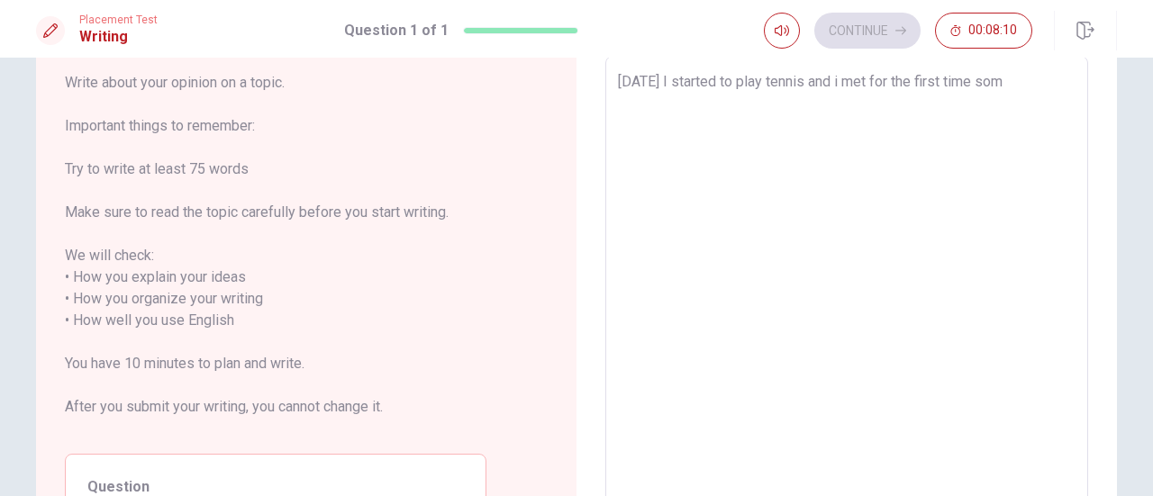
type textarea "[DATE] I started to play tennis and i met for the first time some"
type textarea "x"
type textarea "[DATE] I started to play tennis and i met for the first time some"
type textarea "x"
type textarea "[DATE] I started to play tennis and i met for the first time some"
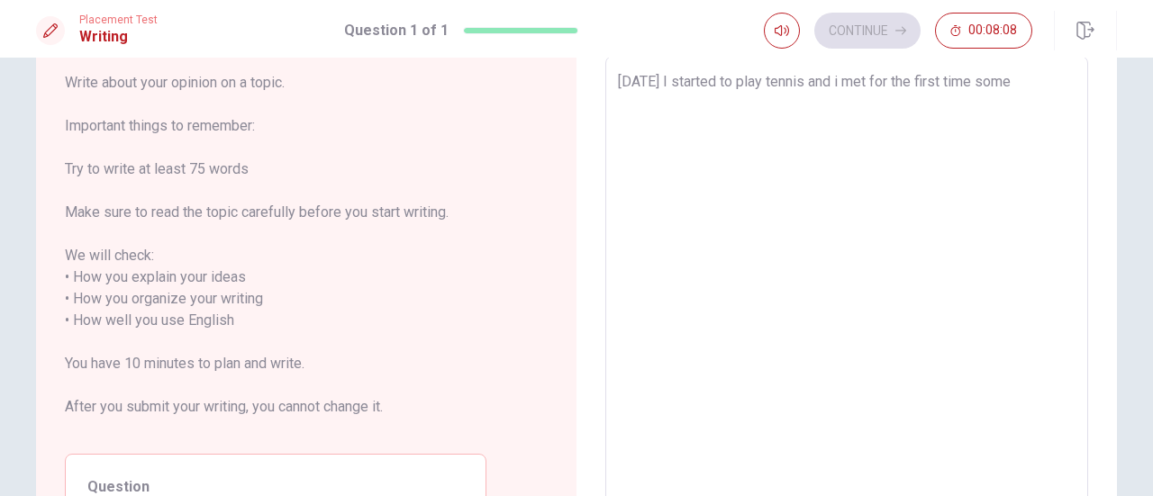
type textarea "x"
type textarea "[DATE] I started to play tennis and i met for the first time someo"
type textarea "x"
type textarea "[DATE] I started to play tennis and i met for the first time someon"
type textarea "x"
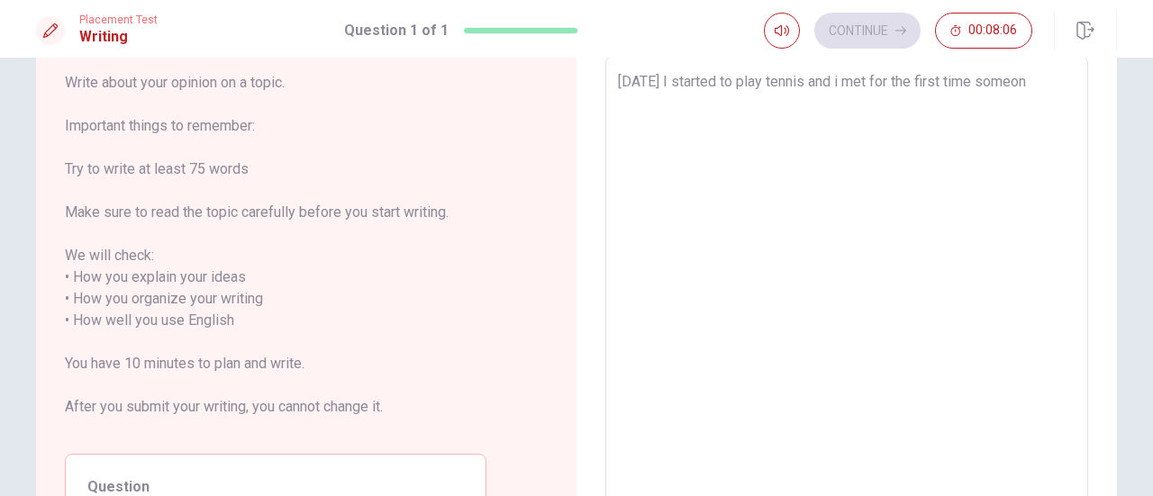
type textarea "[DATE] I started to play tennis and i met for the first time someone"
type textarea "x"
type textarea "[DATE] I started to play tennis and i met for the first time someone"
click at [899, 80] on textarea "[DATE] I started to play tennis and i met for the first time someone" at bounding box center [846, 310] width 457 height 478
type textarea "x"
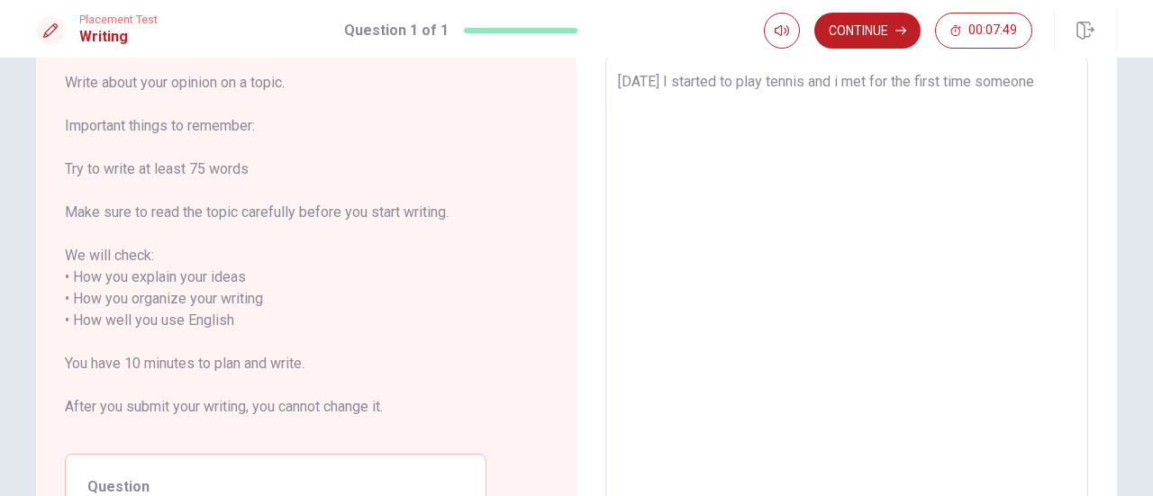
type textarea "[DATE] I started to play tennis and met for the first time someone"
type textarea "x"
type textarea "[DATE] I started to play tennis and I met for the first time someone"
click at [733, 126] on textarea "[DATE] I started to play tennis and I met for the first time someone" at bounding box center [846, 310] width 457 height 478
type textarea "x"
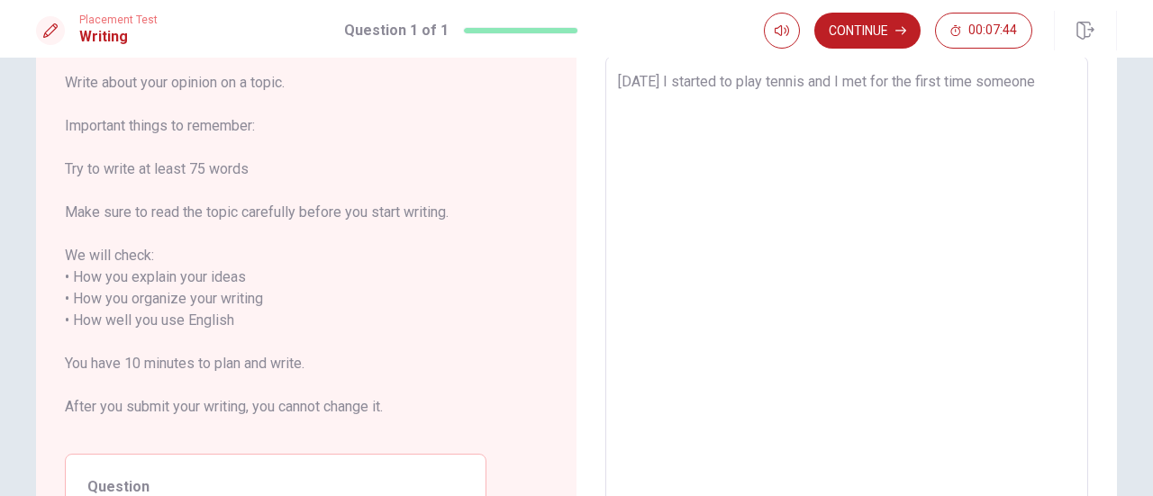
type textarea "[DATE] I started to play tennis and I met for the first time someone"
type textarea "x"
type textarea "[DATE] I started to play tennis and I met for the first time someon"
type textarea "x"
type textarea "[DATE] I started to play tennis and I met for the first time someo"
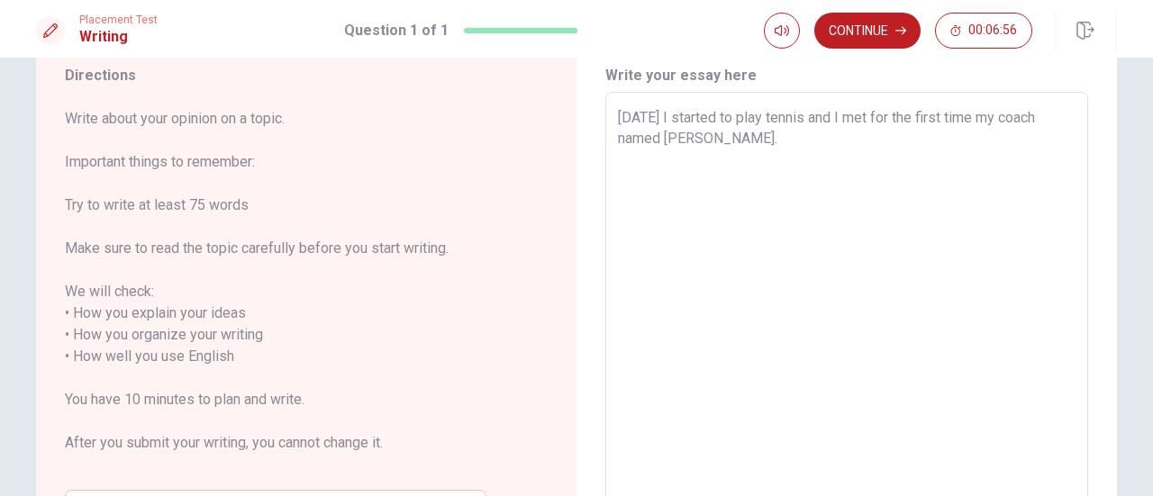
scroll to position [64, 0]
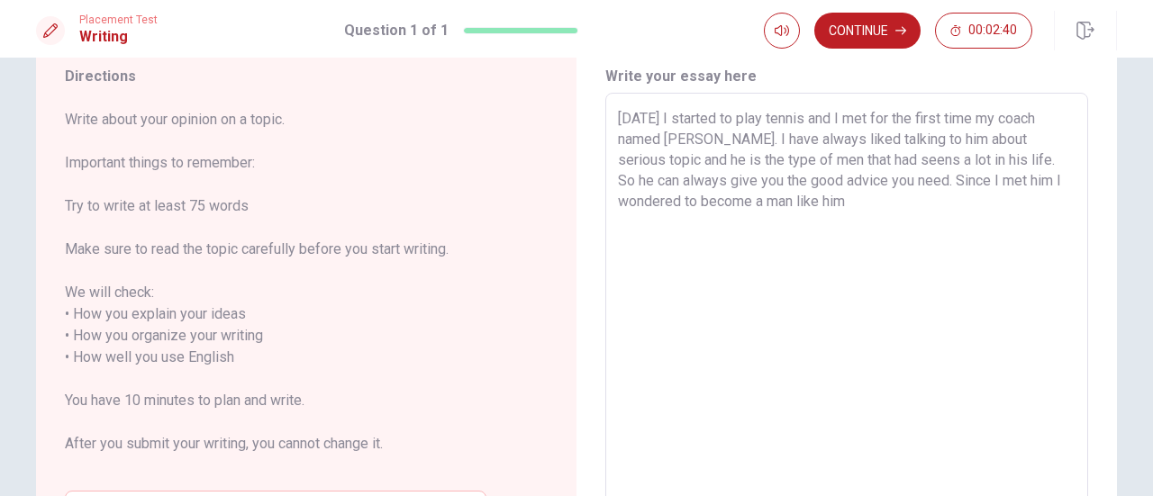
click at [909, 181] on textarea "[DATE] I started to play tennis and I met for the first time my coach named [PE…" at bounding box center [846, 347] width 457 height 478
click at [940, 175] on textarea "[DATE] I started to play tennis and I met for the first time my coach named [PE…" at bounding box center [846, 347] width 457 height 478
click at [941, 185] on textarea "[DATE] I started to play tennis and I met for the first time my coach named [PE…" at bounding box center [846, 347] width 457 height 478
click at [987, 178] on textarea "[DATE] I started to play tennis and I met for the first time my coach named [PE…" at bounding box center [846, 347] width 457 height 478
click at [996, 179] on textarea "[DATE] I started to play tennis and I met for the first time my coach named [PE…" at bounding box center [846, 347] width 457 height 478
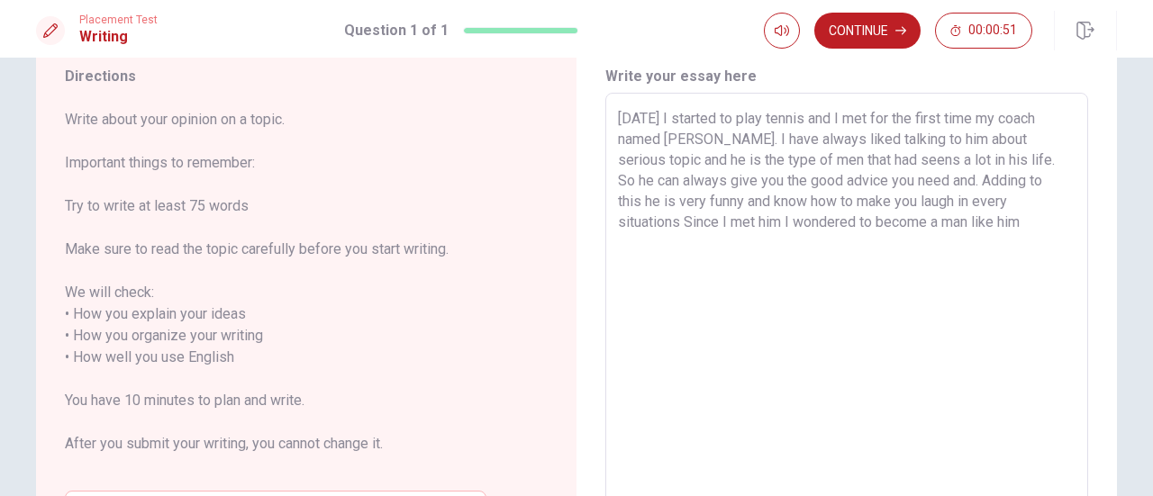
click at [995, 181] on textarea "[DATE] I started to play tennis and I met for the first time my coach named [PE…" at bounding box center [846, 347] width 457 height 478
click at [994, 184] on textarea "[DATE] I started to play tennis and I met for the first time my coach named [PE…" at bounding box center [846, 347] width 457 height 478
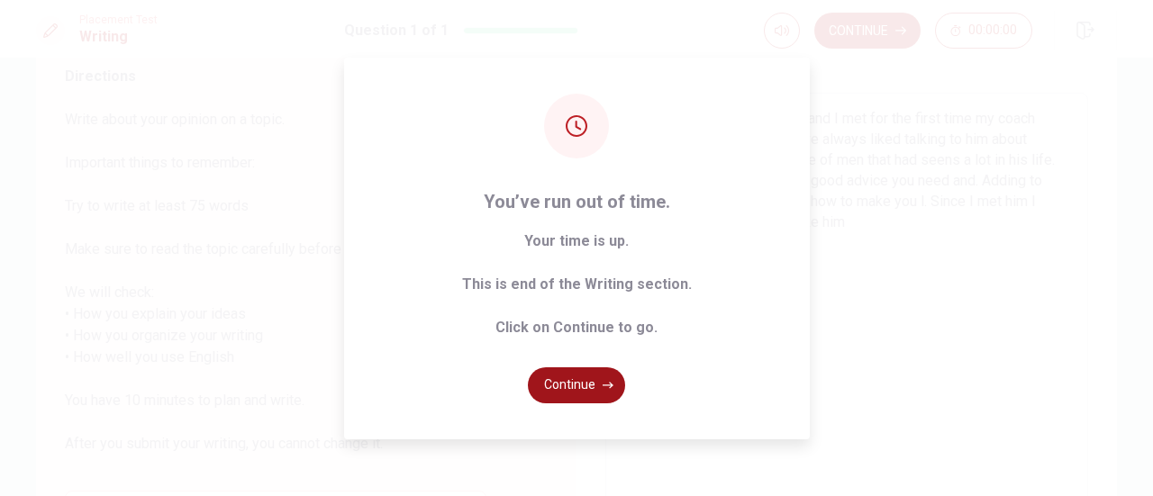
click at [585, 386] on button "Continue" at bounding box center [576, 385] width 97 height 36
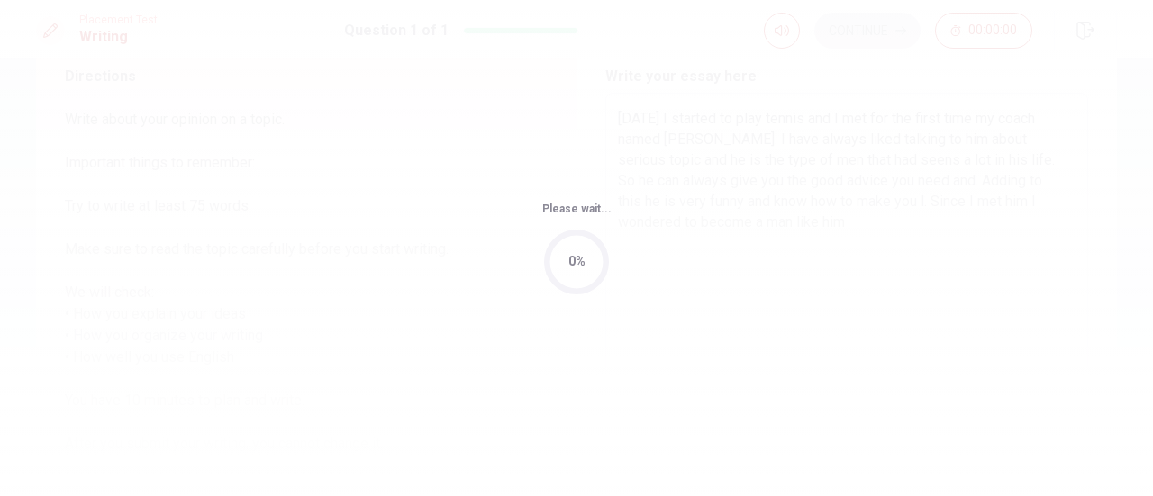
scroll to position [0, 0]
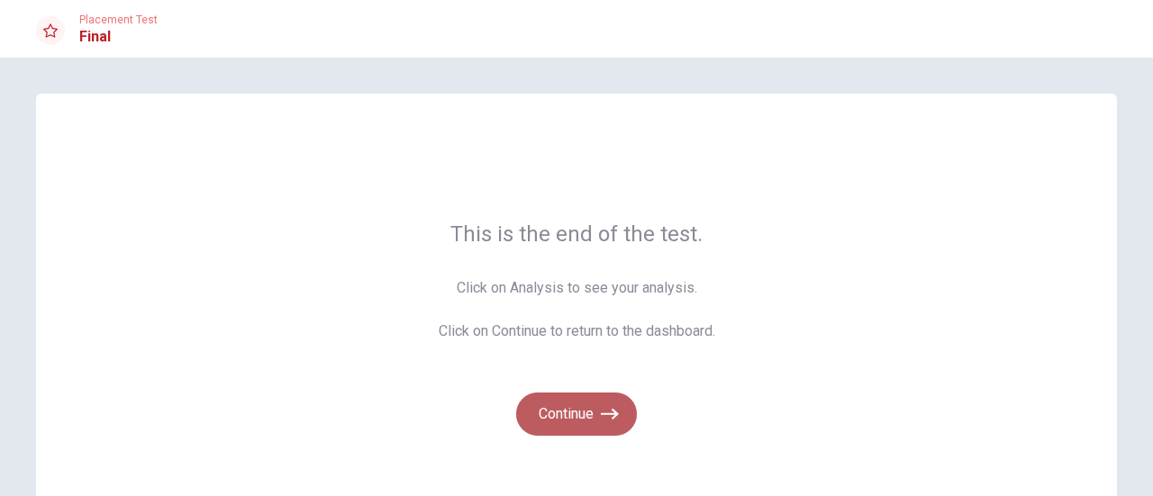
click at [587, 407] on button "Continue" at bounding box center [576, 414] width 121 height 43
